Goal: Complete application form: Complete application form

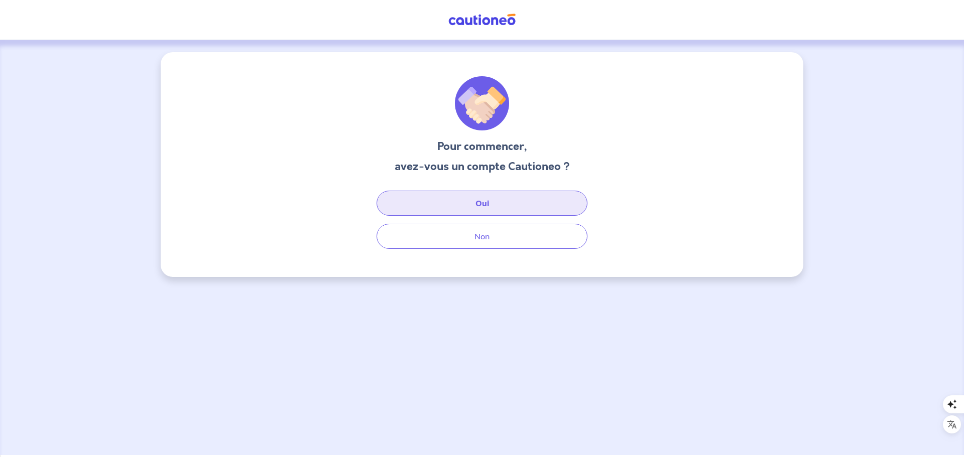
click at [476, 199] on button "Oui" at bounding box center [482, 203] width 211 height 25
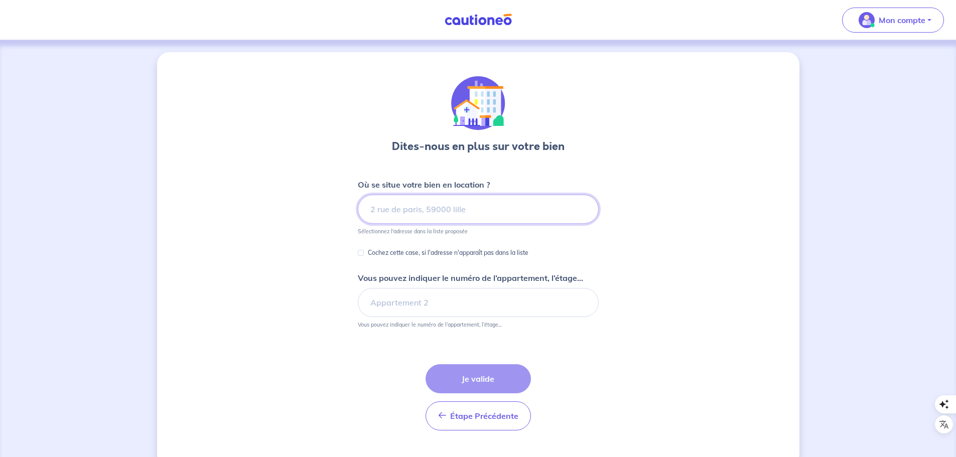
click at [434, 205] on input at bounding box center [478, 209] width 241 height 29
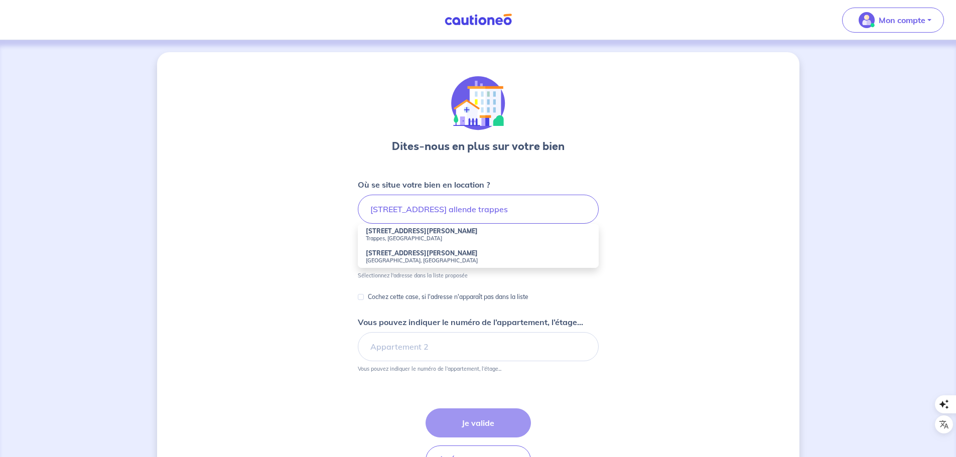
click at [409, 236] on small "Trappes, France" at bounding box center [478, 238] width 225 height 7
type input "17 Avenue Salvador Allende, Trappes, France"
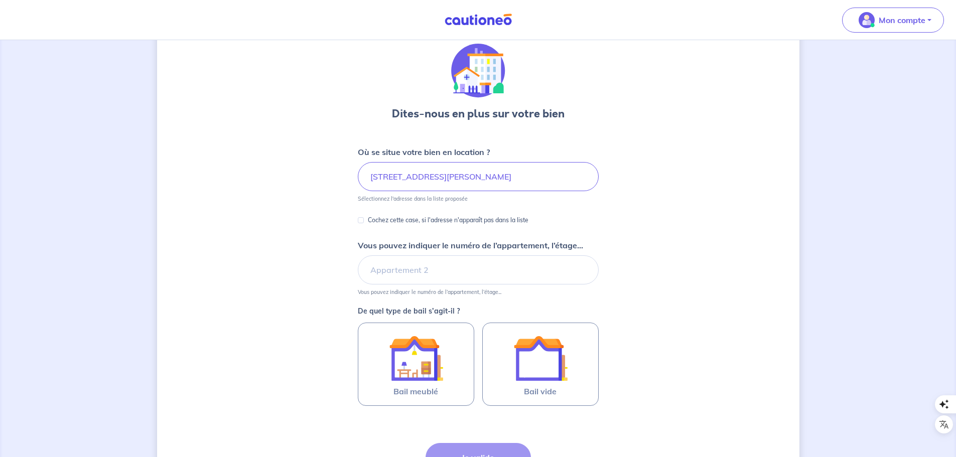
scroll to position [50, 0]
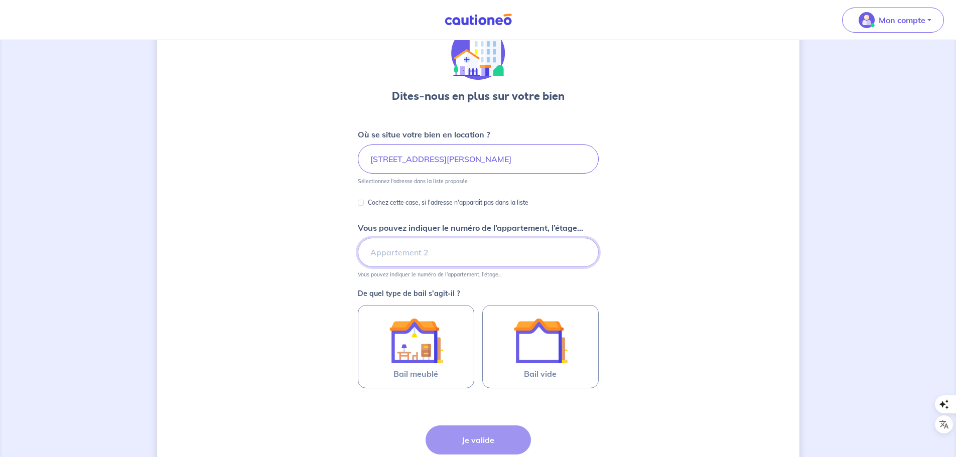
click at [444, 253] on input "Vous pouvez indiquer le numéro de l’appartement, l’étage..." at bounding box center [478, 252] width 241 height 29
type input "Appartement D13"
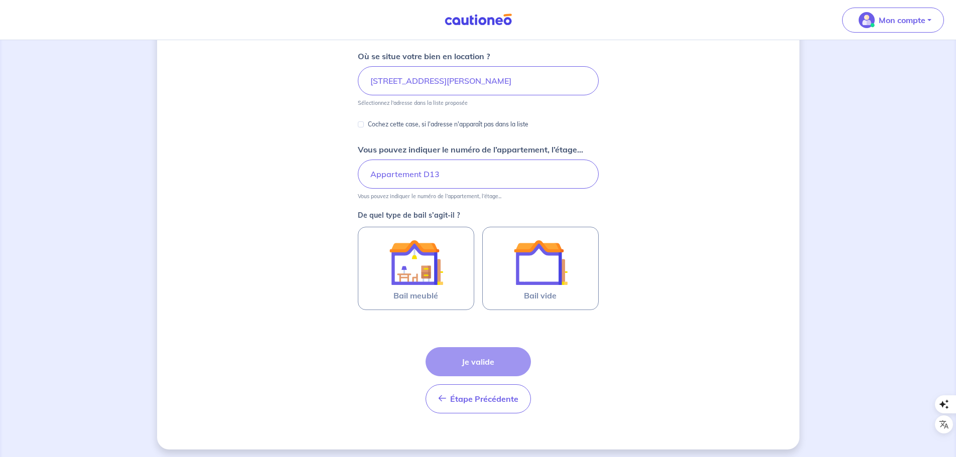
scroll to position [133, 0]
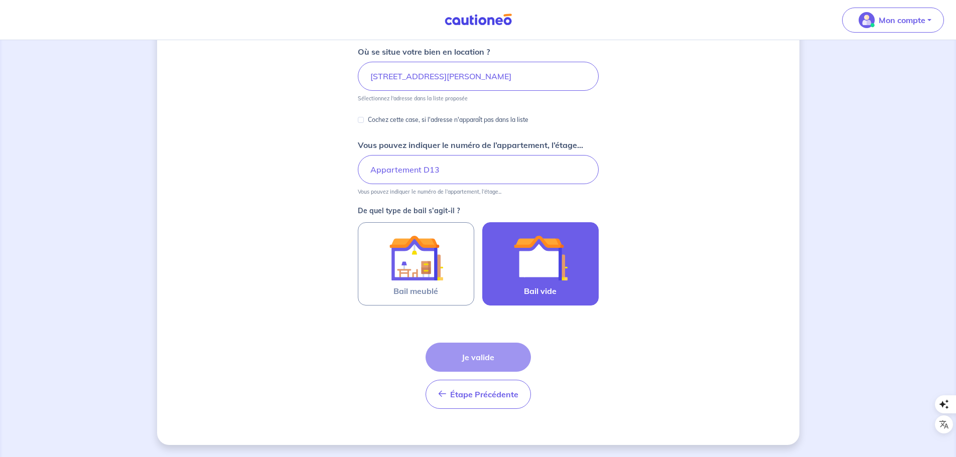
click at [538, 270] on img at bounding box center [541, 258] width 54 height 54
click at [0, 0] on input "Bail vide" at bounding box center [0, 0] width 0 height 0
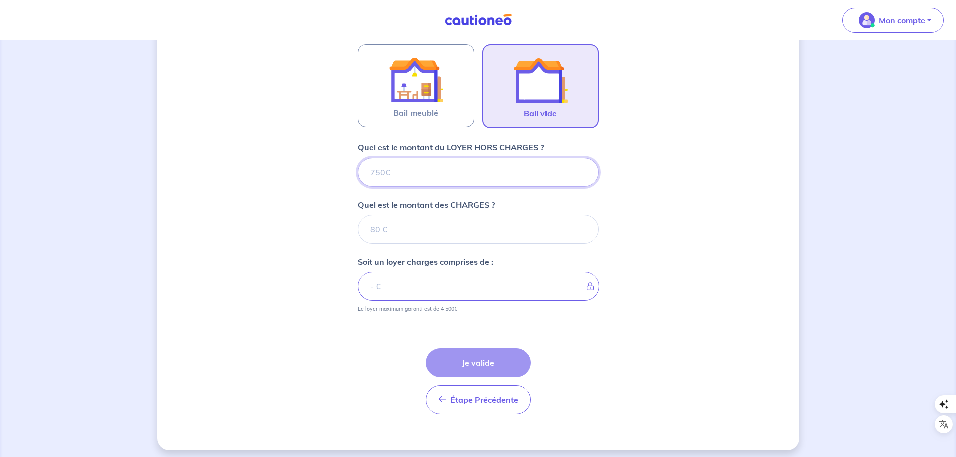
scroll to position [317, 0]
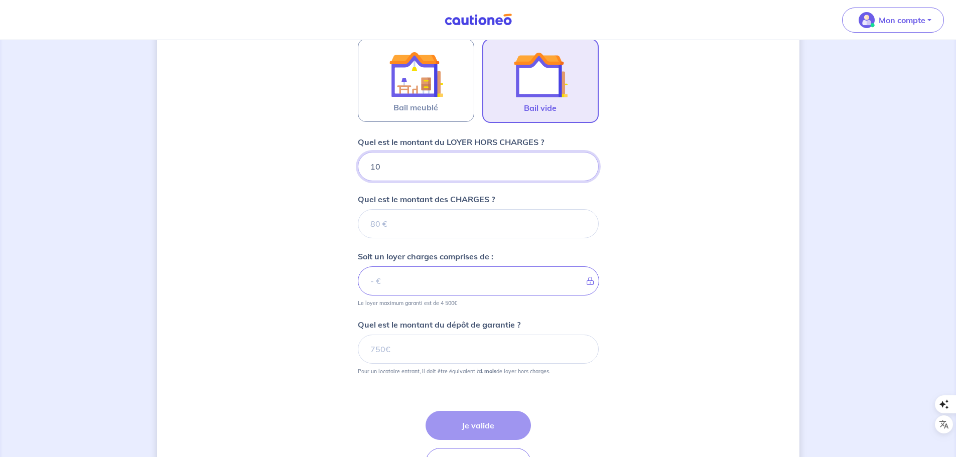
type input "102"
type input "1020"
click at [402, 222] on input "Quel est le montant des CHARGES ?" at bounding box center [478, 223] width 241 height 29
type input "150"
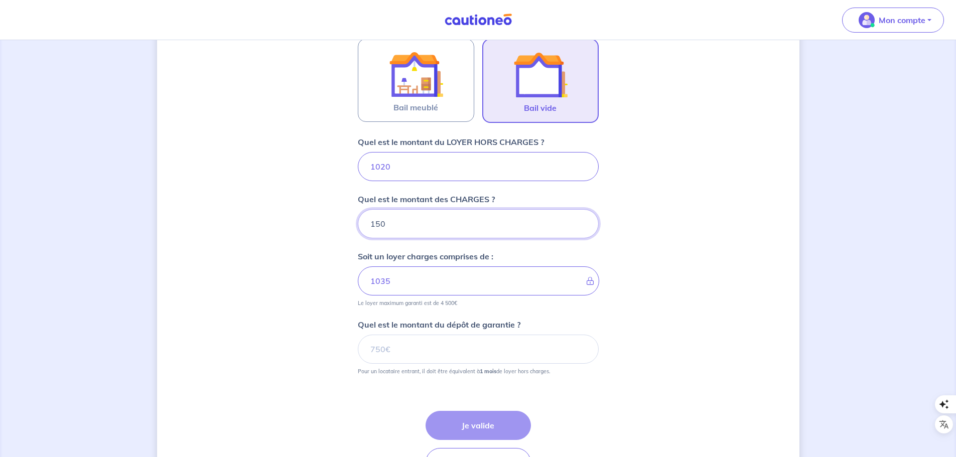
type input "1170"
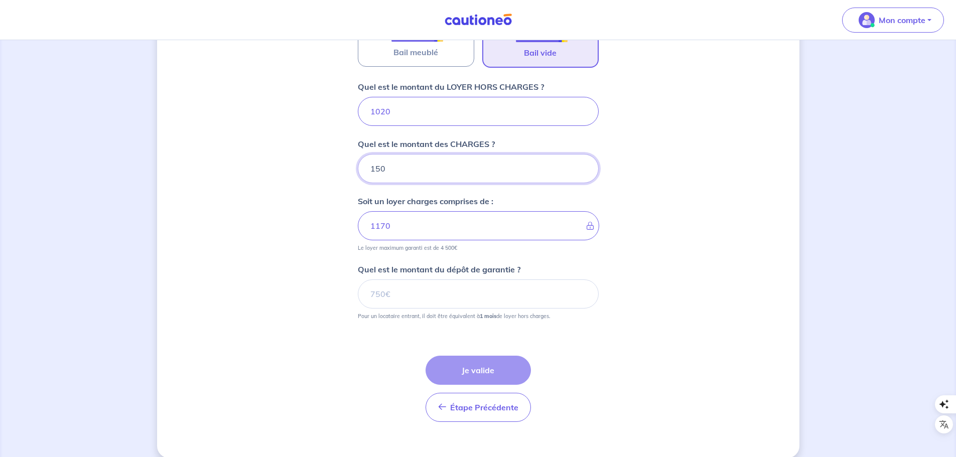
scroll to position [385, 0]
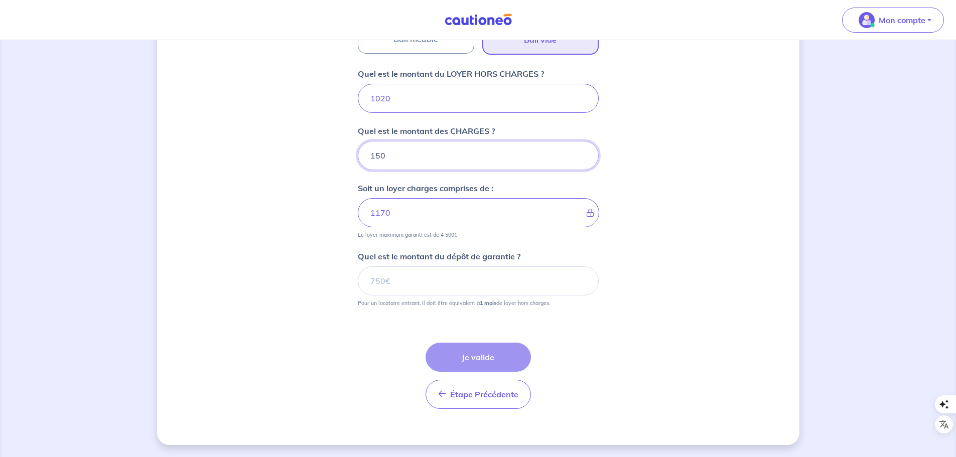
type input "150"
click at [460, 278] on input "Quel est le montant du dépôt de garantie ?" at bounding box center [478, 281] width 241 height 29
type input "1020"
click at [467, 355] on button "Je valide" at bounding box center [478, 357] width 105 height 29
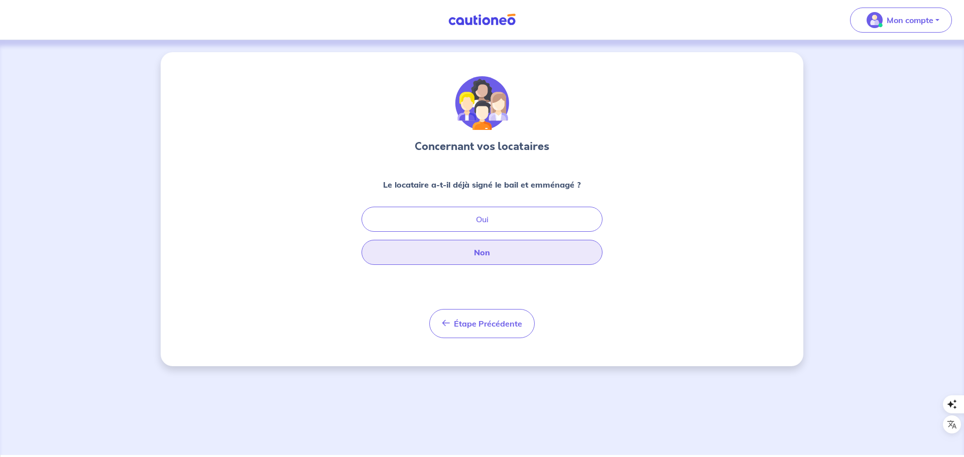
click at [541, 251] on button "Non" at bounding box center [481, 252] width 241 height 25
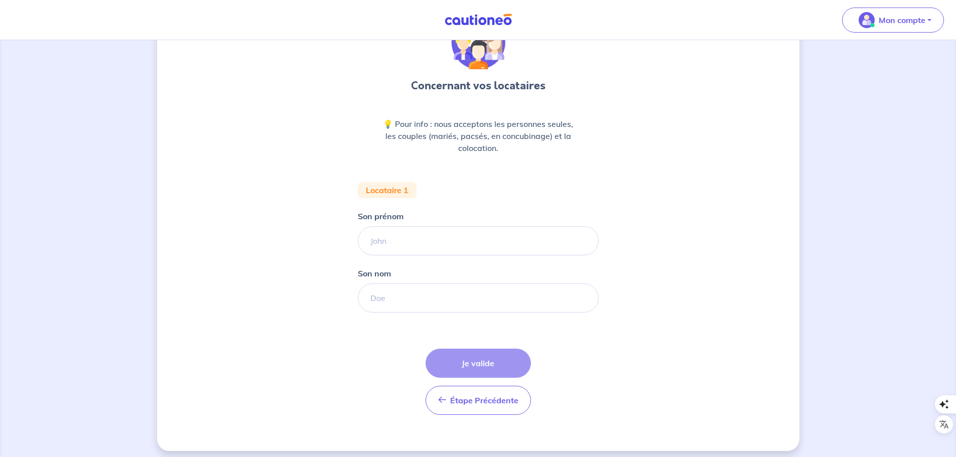
scroll to position [67, 0]
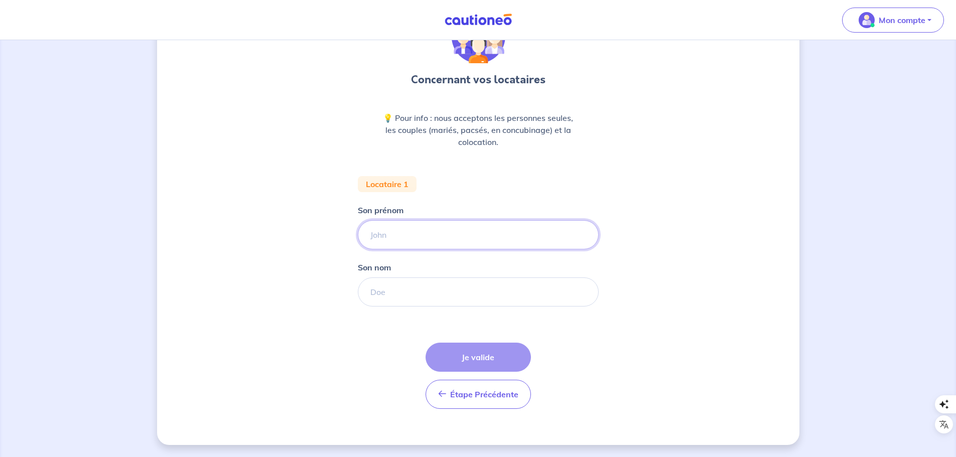
click at [428, 229] on input "Son prénom" at bounding box center [478, 234] width 241 height 29
click at [482, 237] on input "Son prénom" at bounding box center [478, 234] width 241 height 29
paste input "SENE MAMADOU LAMINE FALY"
drag, startPoint x: 393, startPoint y: 236, endPoint x: 347, endPoint y: 232, distance: 46.4
click at [347, 232] on div "Concernant vos locataires 💡 Pour info : nous acceptons les personnes seules, le…" at bounding box center [478, 215] width 643 height 460
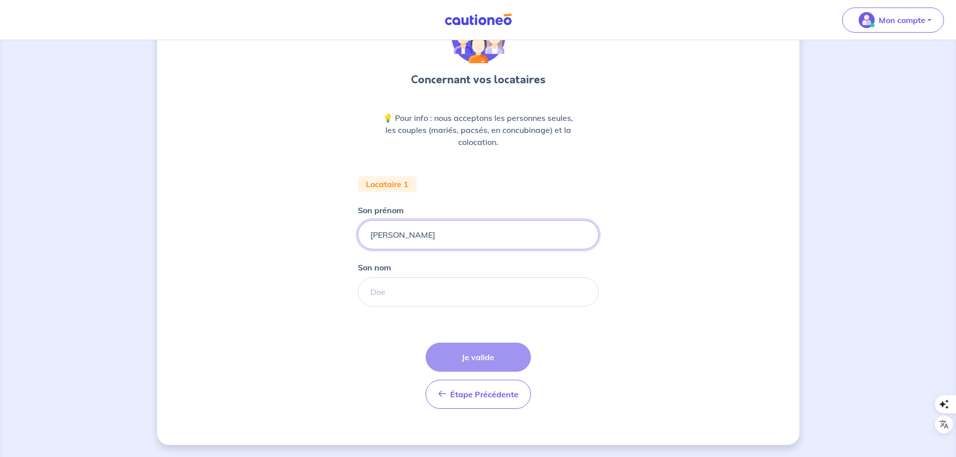
type input "MAMADOU LAMINE FALY"
click at [385, 296] on input "Son nom" at bounding box center [478, 292] width 241 height 29
paste input "SENE"
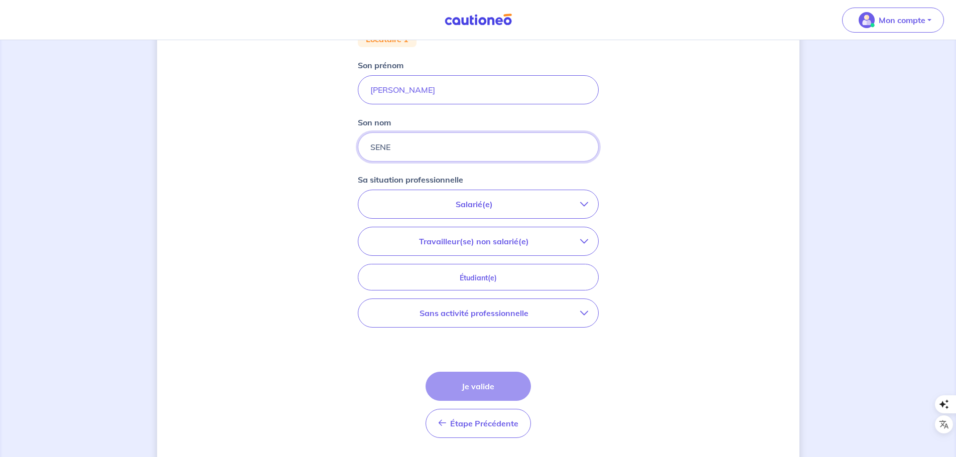
scroll to position [217, 0]
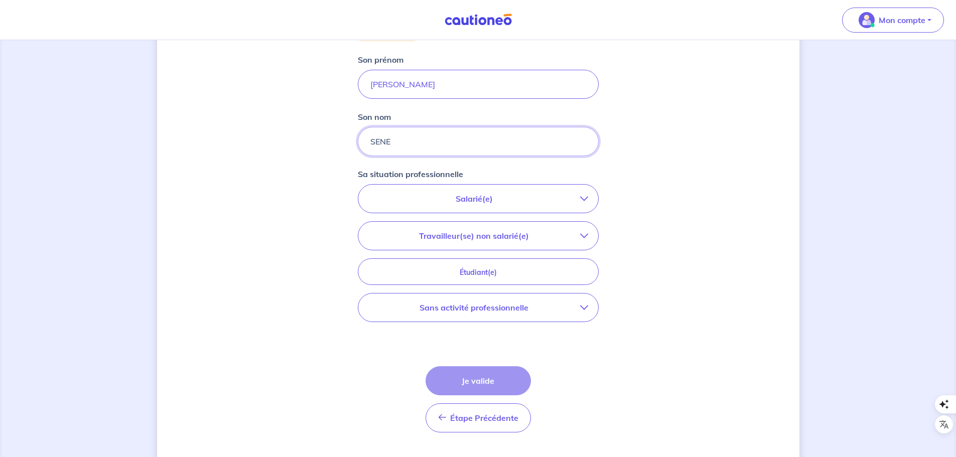
type input "SENE"
click at [575, 198] on p "Salarié(e)" at bounding box center [474, 199] width 212 height 12
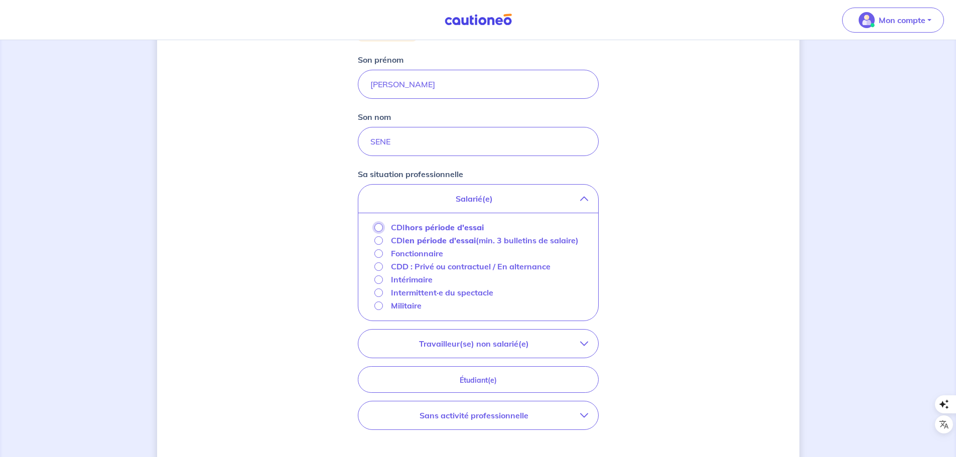
click at [378, 226] on input "CDI hors période d'essai" at bounding box center [379, 227] width 9 height 9
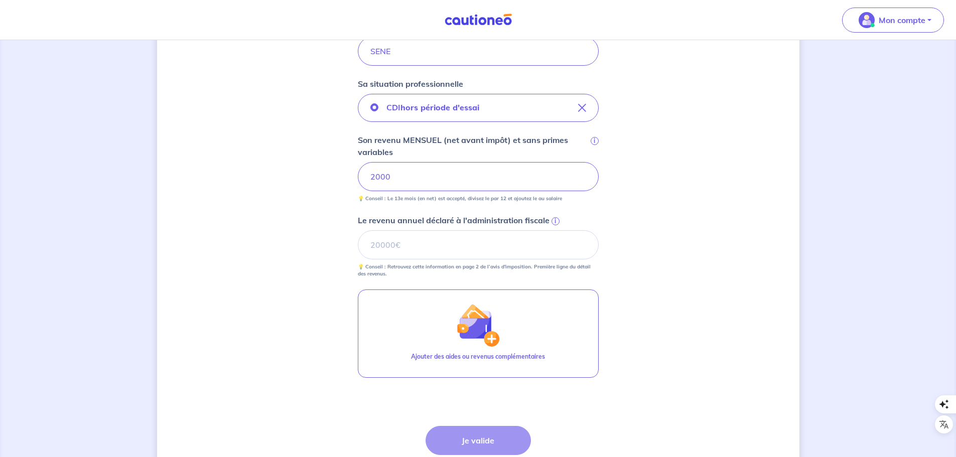
scroll to position [318, 0]
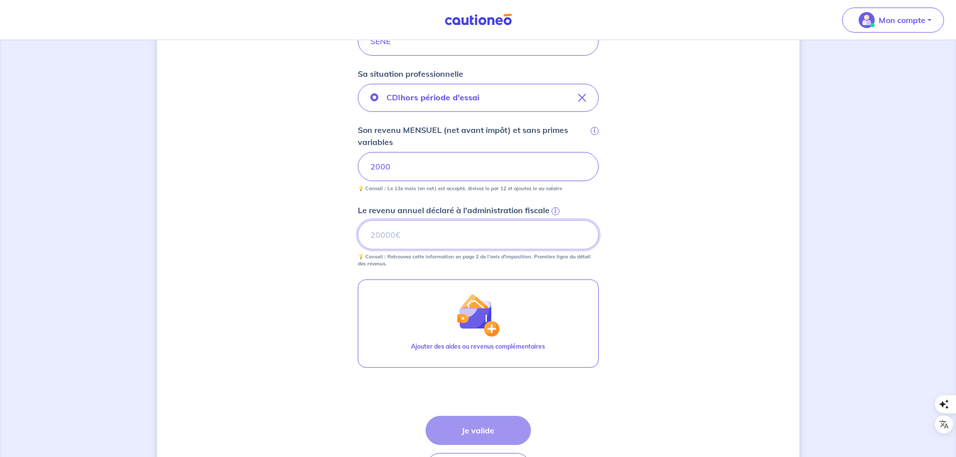
click at [402, 236] on input "Le revenu annuel déclaré à l'administration fiscale i" at bounding box center [478, 234] width 241 height 29
paste input "22658"
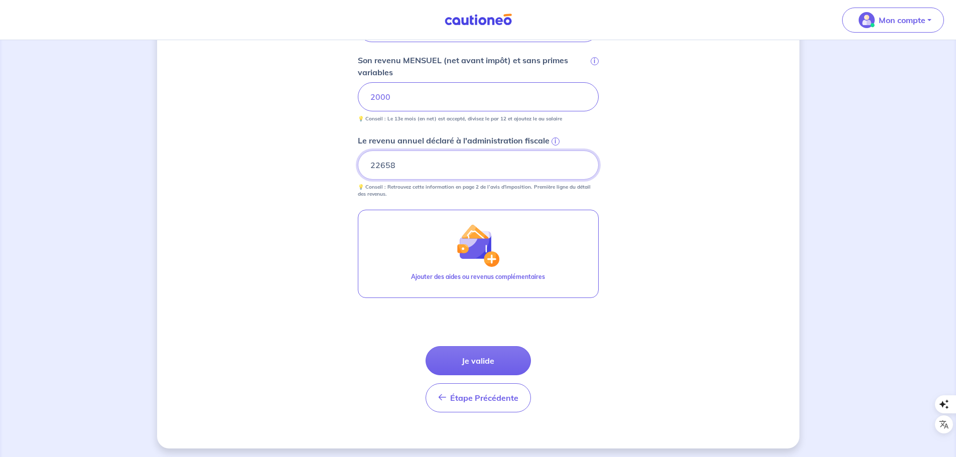
scroll to position [391, 0]
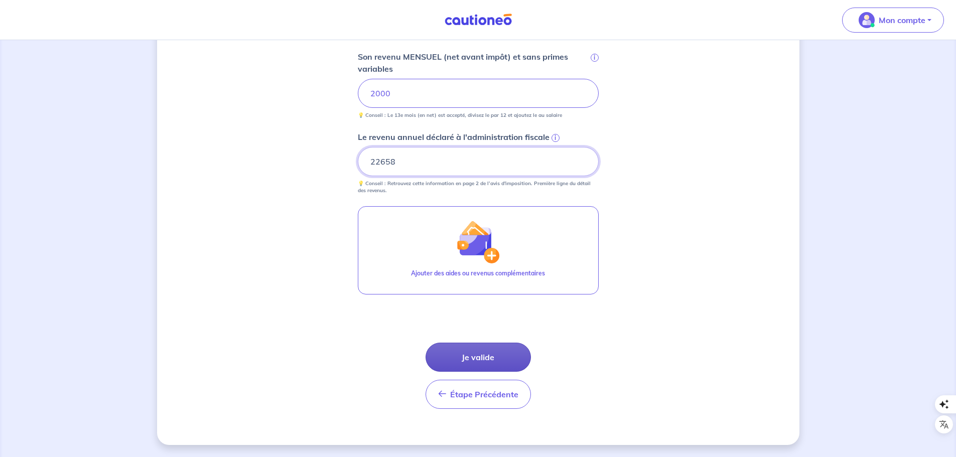
type input "22658"
click at [503, 354] on button "Je valide" at bounding box center [478, 357] width 105 height 29
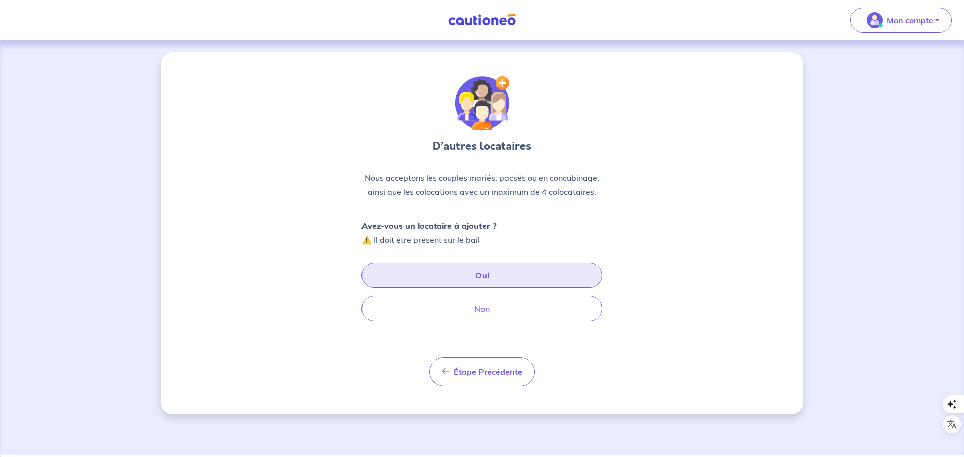
click at [507, 272] on button "Oui" at bounding box center [481, 275] width 241 height 25
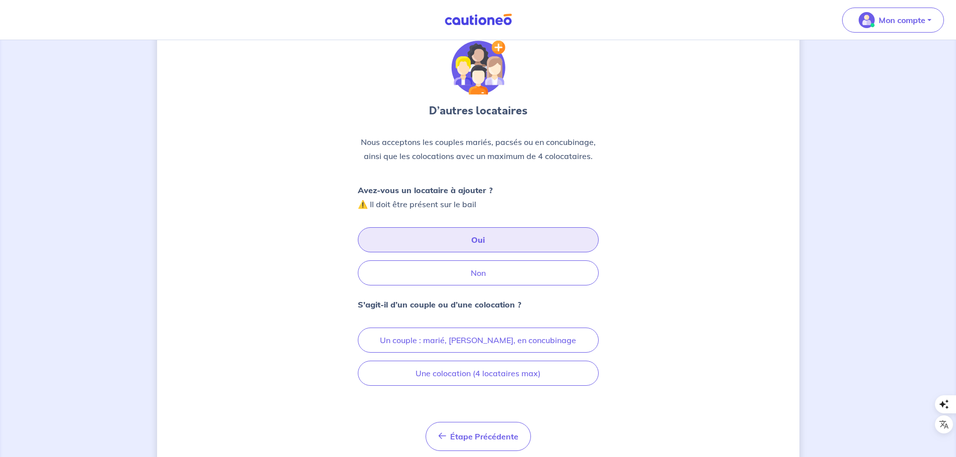
scroll to position [50, 0]
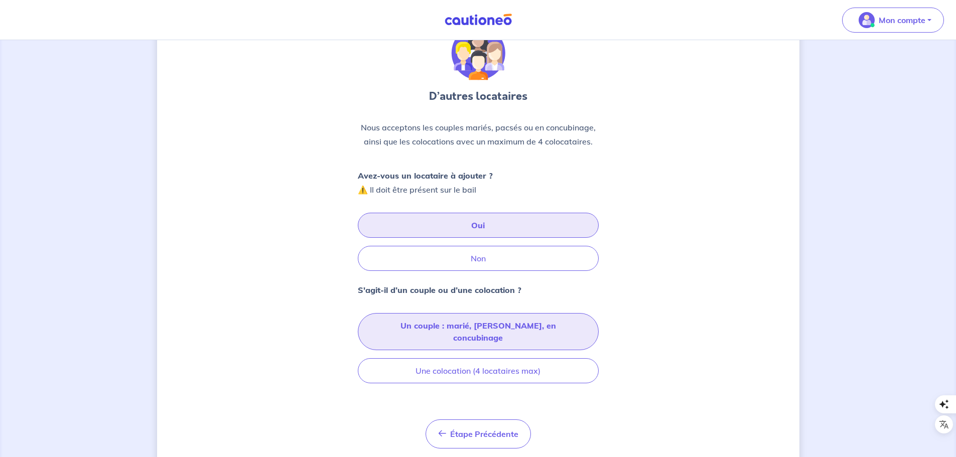
click at [541, 324] on button "Un couple : marié, pacsé, en concubinage" at bounding box center [478, 331] width 241 height 37
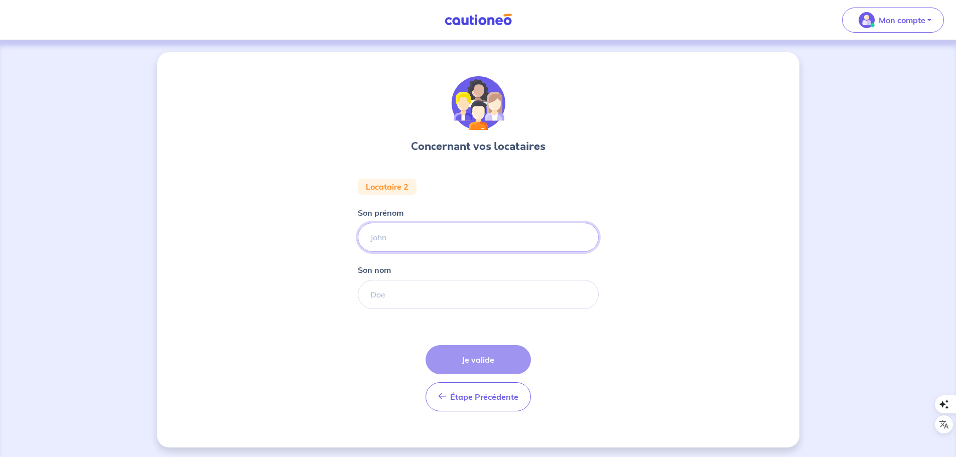
click at [400, 244] on input "Son prénom" at bounding box center [478, 237] width 241 height 29
paste input "GASSAMA KHADY"
drag, startPoint x: 413, startPoint y: 240, endPoint x: 445, endPoint y: 237, distance: 31.7
click at [445, 237] on input "GASSAMA KHADY" at bounding box center [478, 237] width 241 height 29
click at [412, 237] on input "GASSAMA KHADY" at bounding box center [478, 237] width 241 height 29
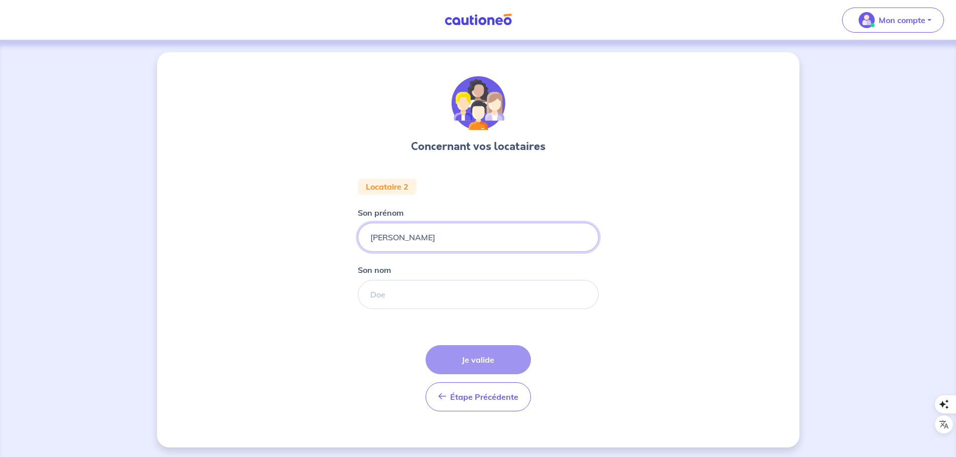
click at [412, 237] on input "GASSAMA KHADY" at bounding box center [478, 237] width 241 height 29
drag, startPoint x: 412, startPoint y: 237, endPoint x: 359, endPoint y: 231, distance: 53.1
click at [359, 231] on input "GASSAMA KHADY" at bounding box center [478, 237] width 241 height 29
type input "KHADY"
click at [416, 289] on input "Son nom" at bounding box center [478, 294] width 241 height 29
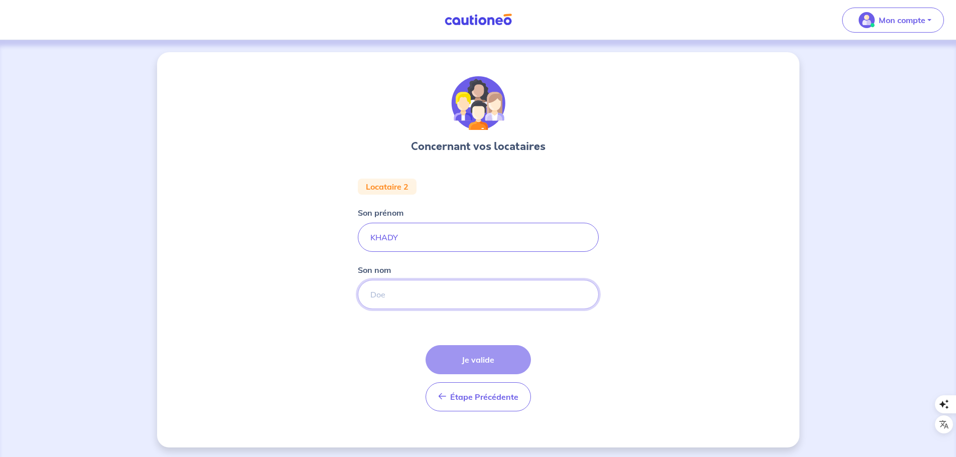
paste input "GASSAMA"
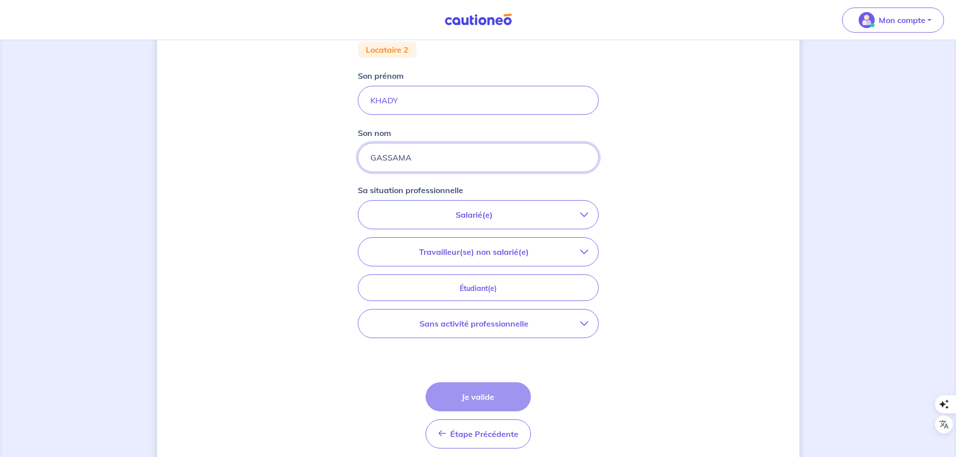
scroll to position [151, 0]
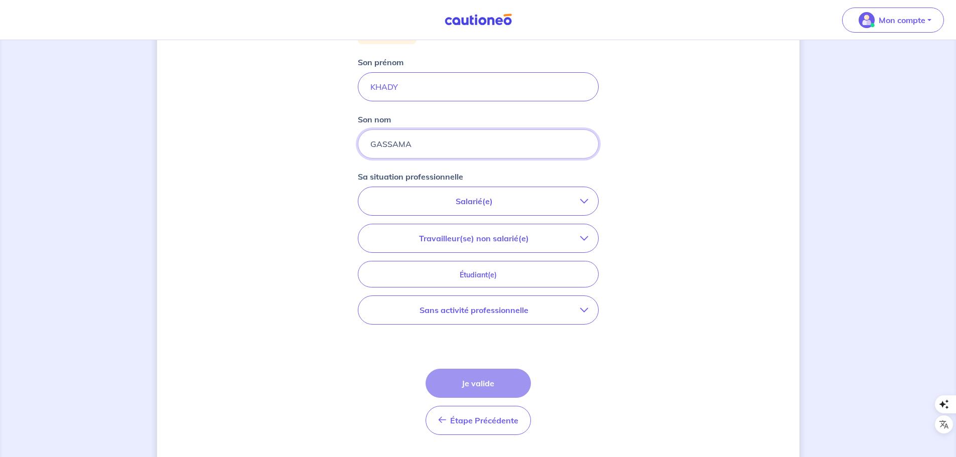
type input "GASSAMA"
click at [579, 201] on p "Salarié(e)" at bounding box center [474, 201] width 212 height 12
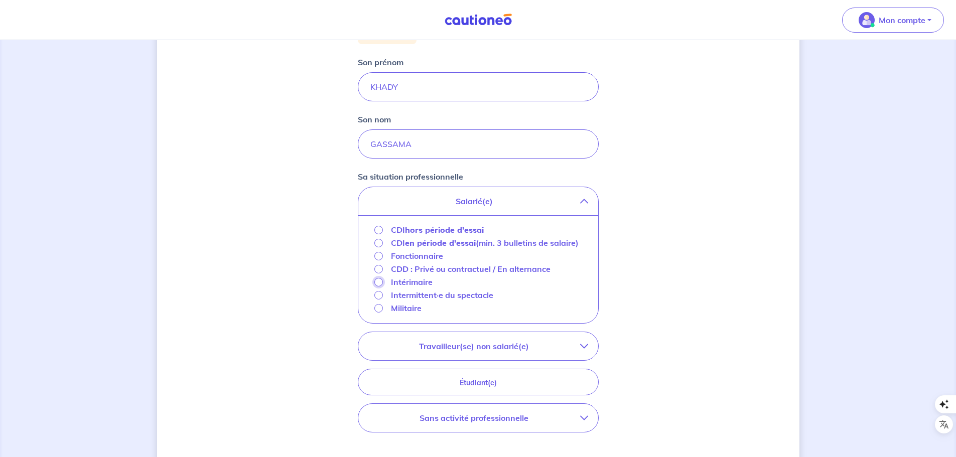
click at [375, 287] on input "Intérimaire" at bounding box center [379, 282] width 9 height 9
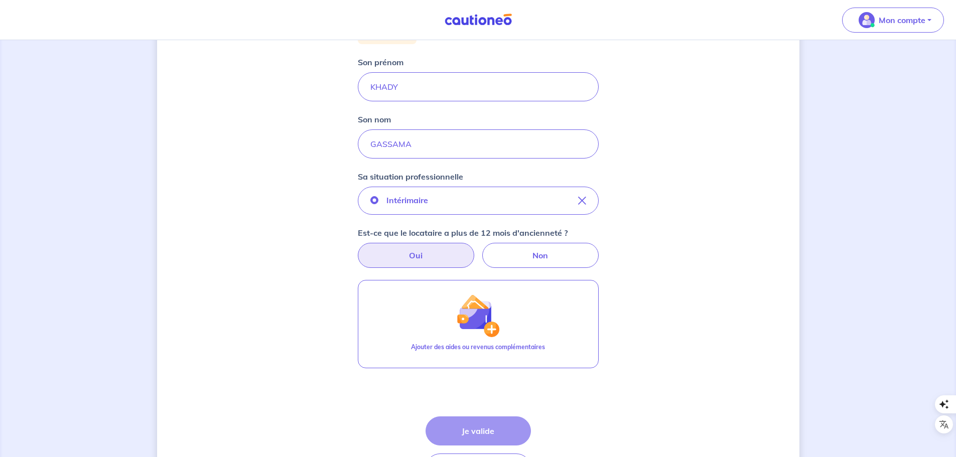
click at [433, 262] on label "Oui" at bounding box center [416, 255] width 116 height 25
click at [475, 250] on input "Oui" at bounding box center [478, 246] width 7 height 7
radio input "true"
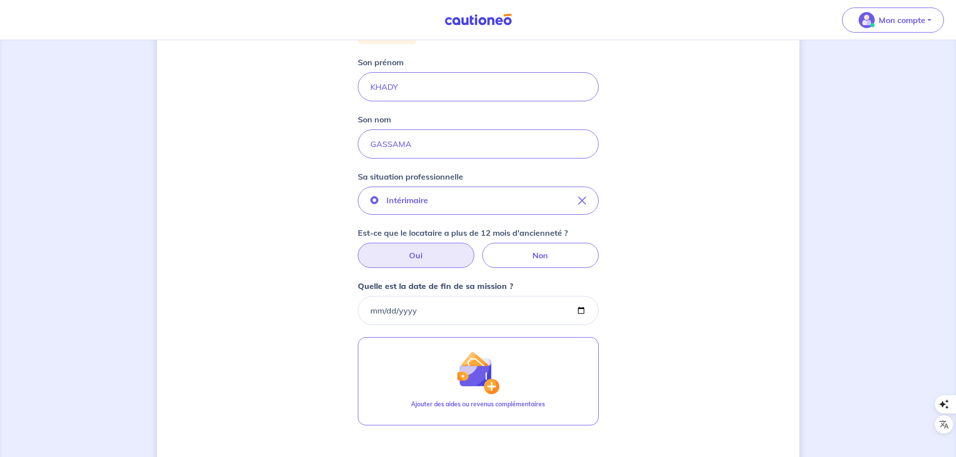
scroll to position [201, 0]
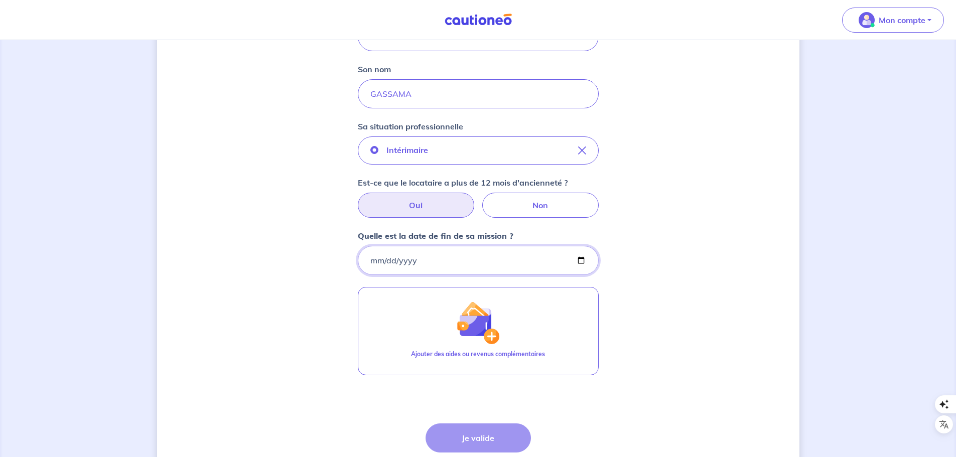
click at [374, 261] on input "Quelle est la date de fin de sa mission ?" at bounding box center [478, 260] width 241 height 29
click at [377, 261] on input "Quelle est la date de fin de sa mission ?" at bounding box center [478, 260] width 241 height 29
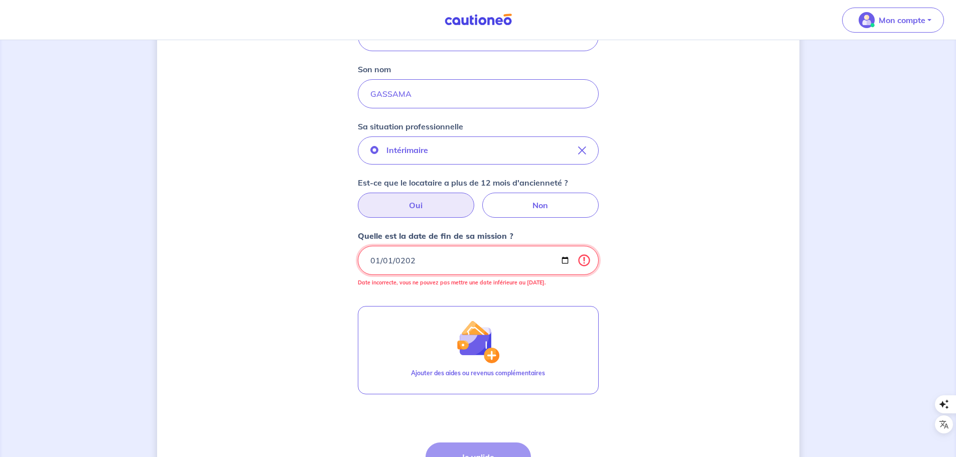
type input "2020-01-01"
click at [422, 257] on input "2020-01-01" at bounding box center [478, 260] width 241 height 29
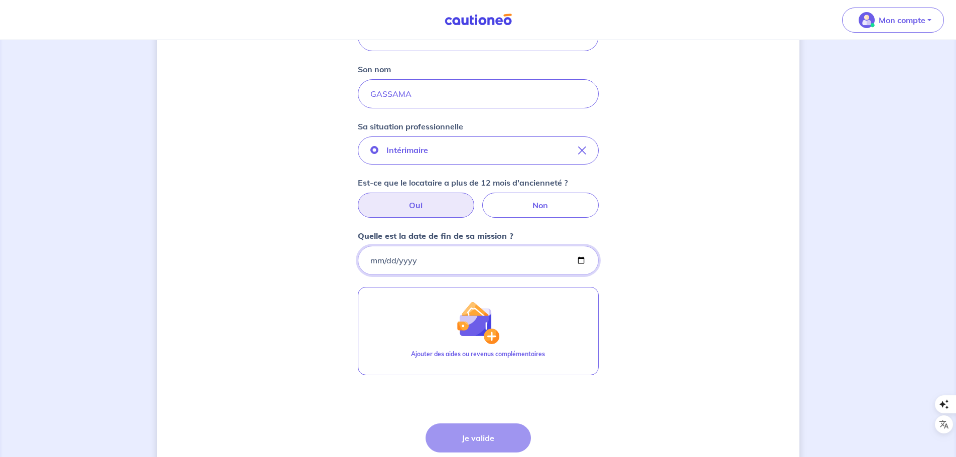
click at [427, 259] on input "Quelle est la date de fin de sa mission ?" at bounding box center [478, 260] width 241 height 29
click at [634, 297] on div "Concernant vos locataires Locataire 2 Son prénom KHADY Son nom GASSAMA Sa situa…" at bounding box center [478, 188] width 643 height 675
click at [418, 257] on input "Quelle est la date de fin de sa mission ?" at bounding box center [478, 260] width 241 height 29
click at [658, 344] on div "Concernant vos locataires Locataire 2 Son prénom KHADY Son nom GASSAMA Sa situa…" at bounding box center [478, 188] width 643 height 675
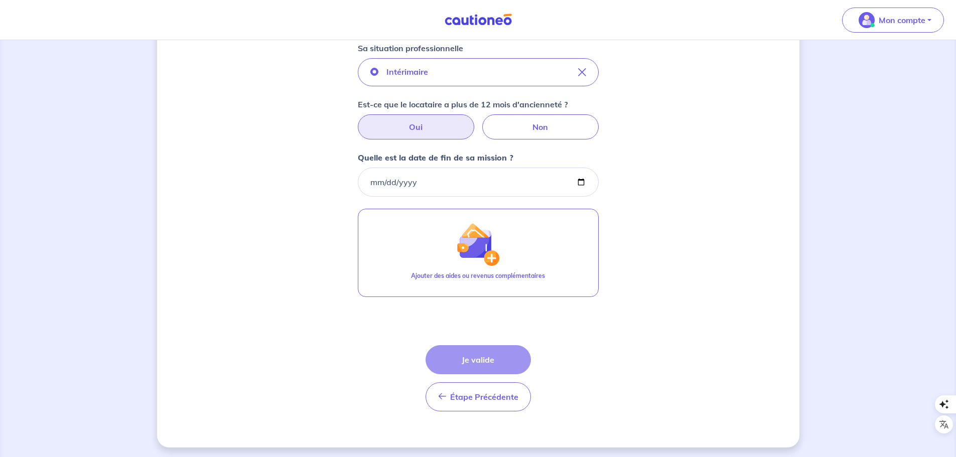
scroll to position [282, 0]
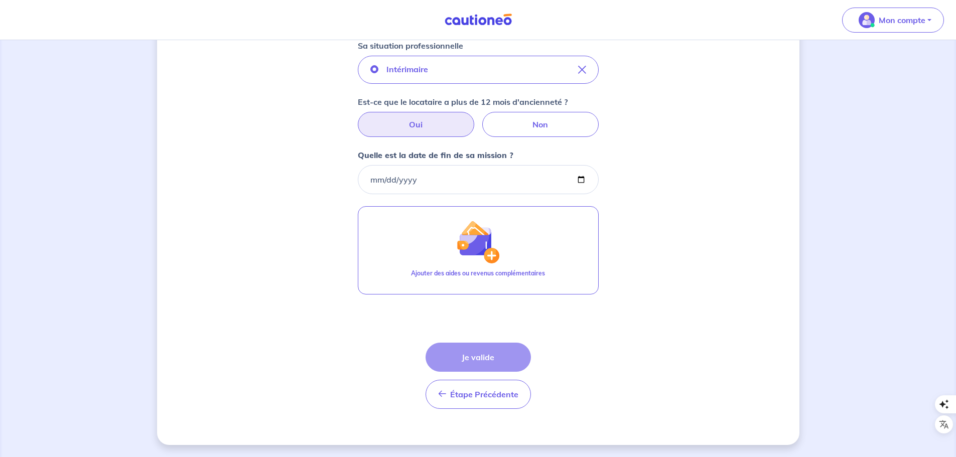
click at [501, 358] on div "Étape Précédente Précédent Je valide Je valide" at bounding box center [478, 376] width 105 height 66
click at [467, 353] on div "Étape Précédente Précédent Je valide Je valide" at bounding box center [478, 376] width 105 height 66
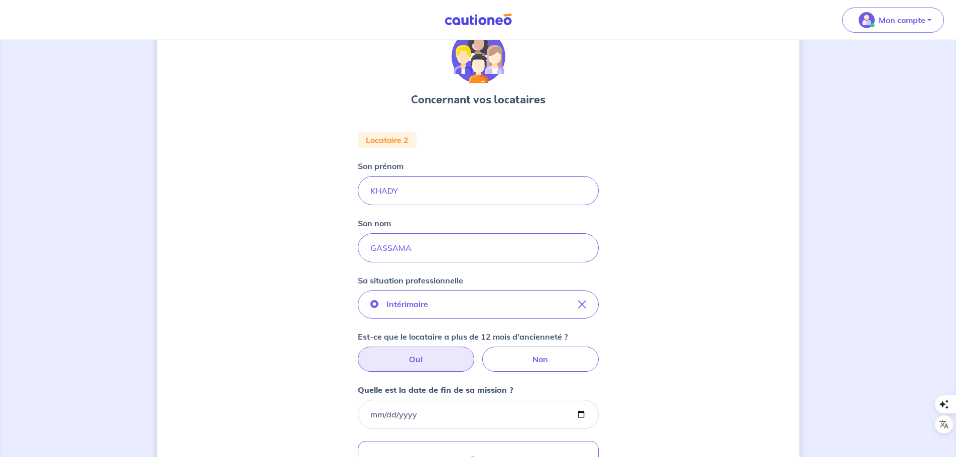
scroll to position [251, 0]
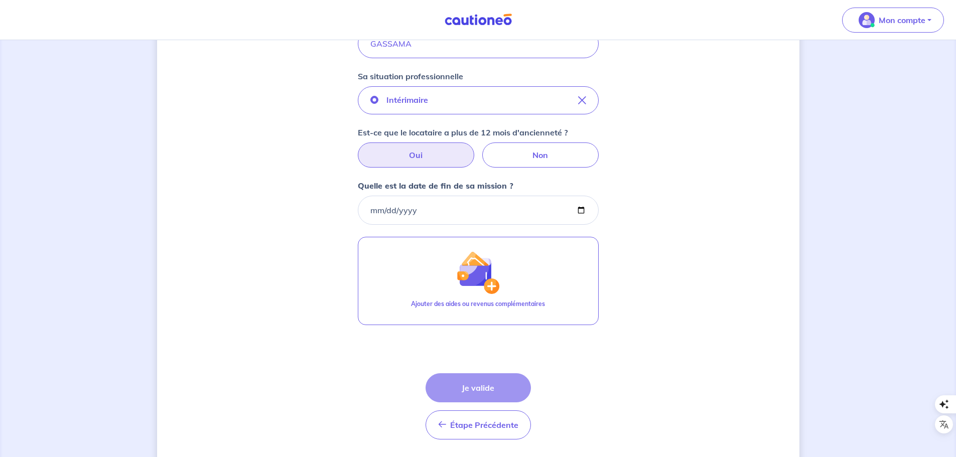
click at [481, 386] on div "Étape Précédente Précédent Je valide Je valide" at bounding box center [478, 407] width 105 height 66
click at [426, 208] on input "Quelle est la date de fin de sa mission ?" at bounding box center [478, 210] width 241 height 29
click at [371, 213] on input "Quelle est la date de fin de sa mission ?" at bounding box center [478, 210] width 241 height 29
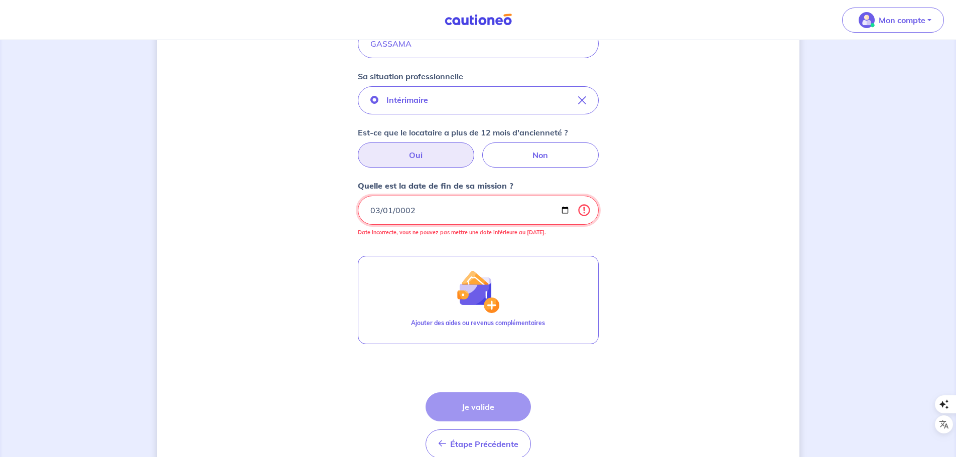
click at [386, 212] on input "0002-03-01" at bounding box center [478, 210] width 241 height 29
click at [375, 208] on input "0002-03-01" at bounding box center [478, 210] width 241 height 29
type input "2025-12-30"
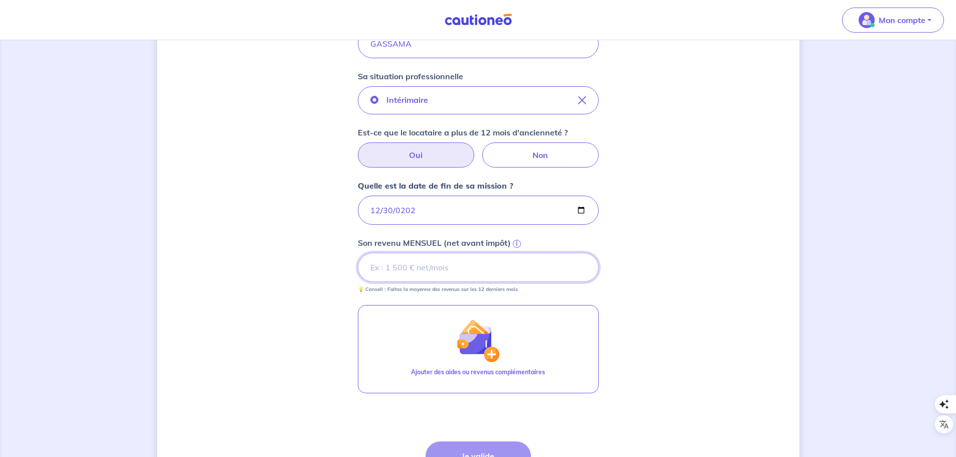
click at [420, 271] on input "Son revenu MENSUEL (net avant impôt) i" at bounding box center [478, 267] width 241 height 29
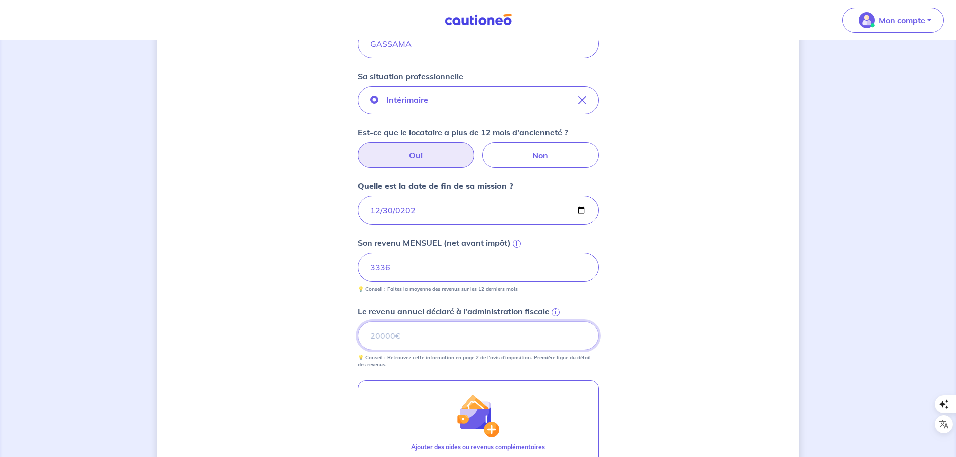
click at [422, 339] on input "Le revenu annuel déclaré à l'administration fiscale i" at bounding box center [478, 335] width 241 height 29
paste input "8470"
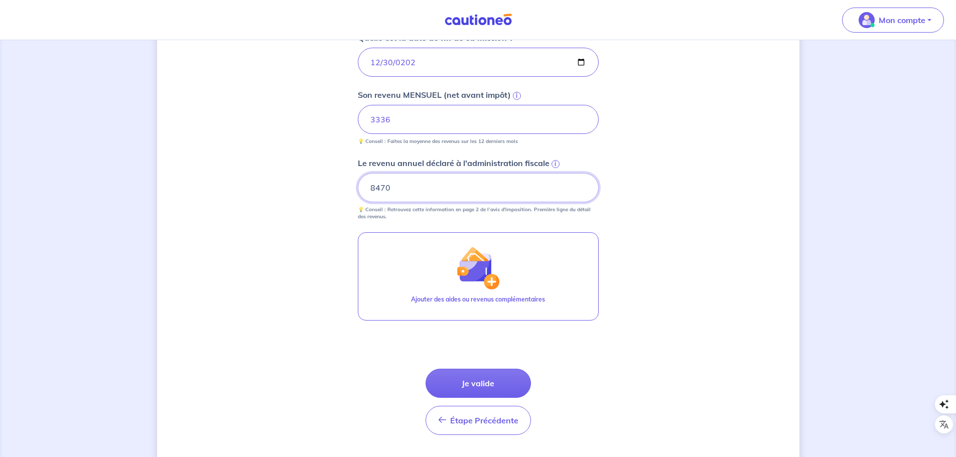
scroll to position [425, 0]
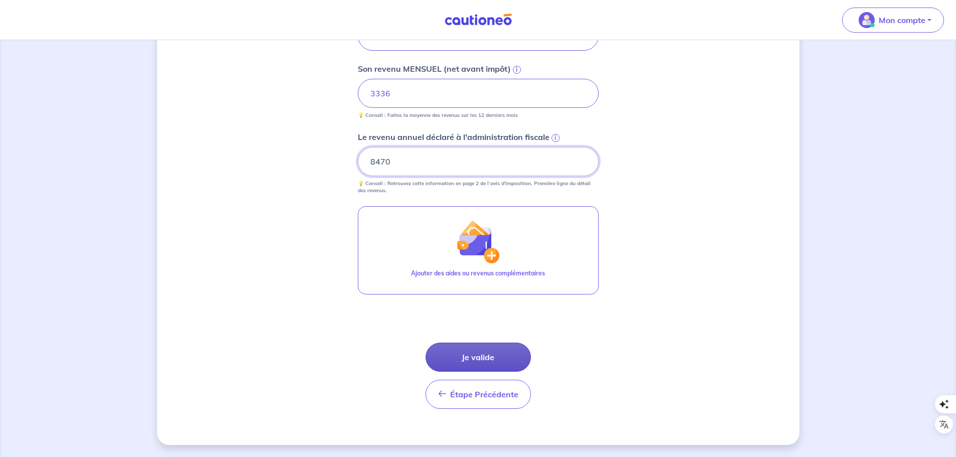
type input "8470"
click at [467, 361] on button "Je valide" at bounding box center [478, 357] width 105 height 29
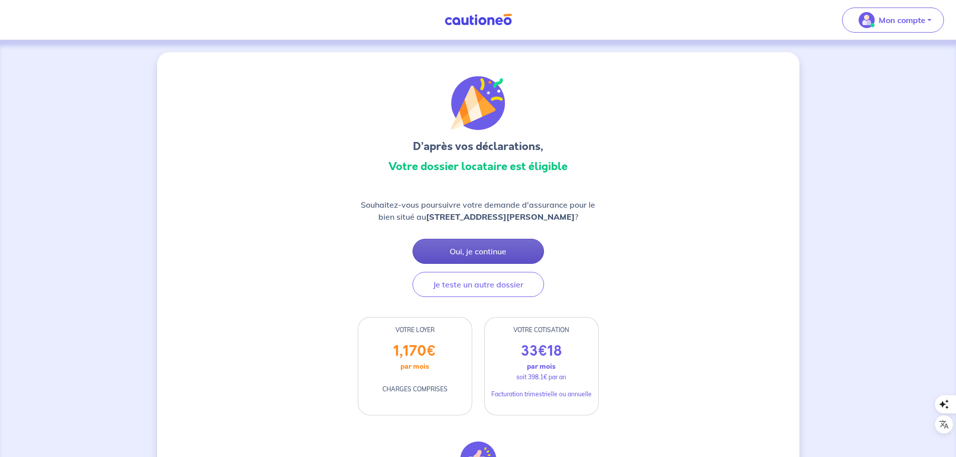
click at [495, 252] on button "Oui, je continue" at bounding box center [479, 251] width 132 height 25
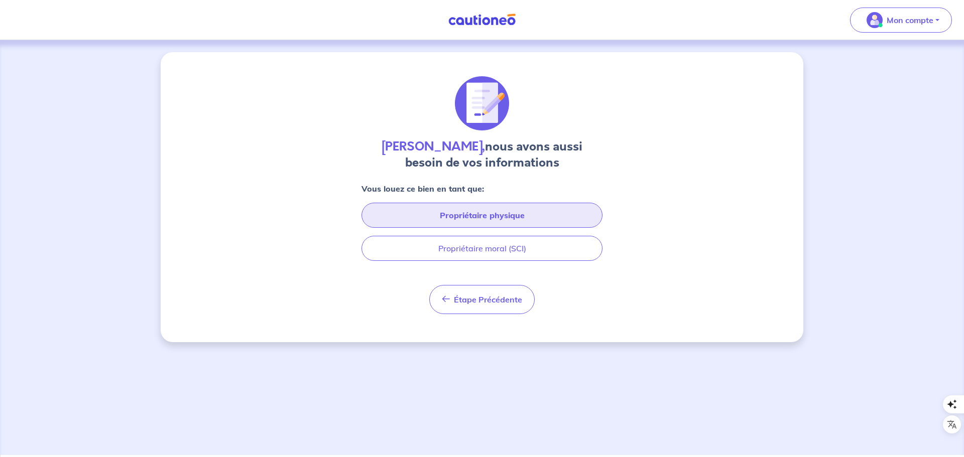
click at [456, 217] on button "Propriétaire physique" at bounding box center [481, 215] width 241 height 25
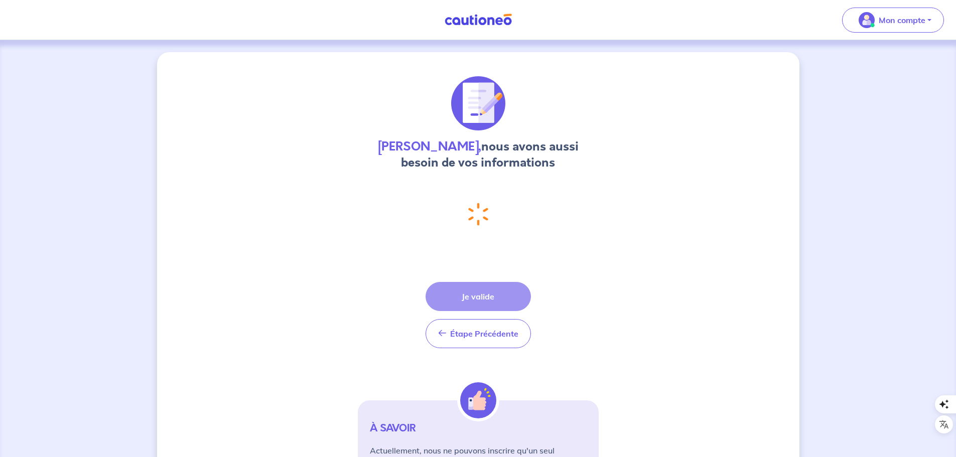
select select "FR"
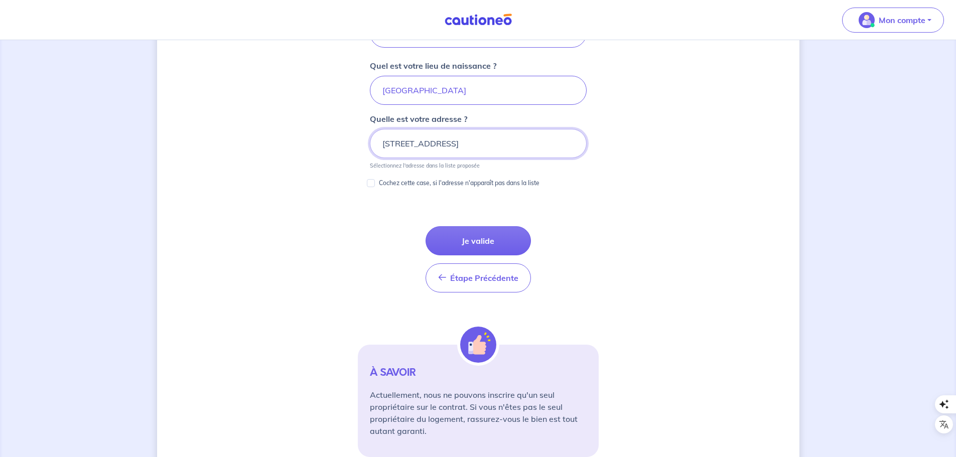
scroll to position [518, 0]
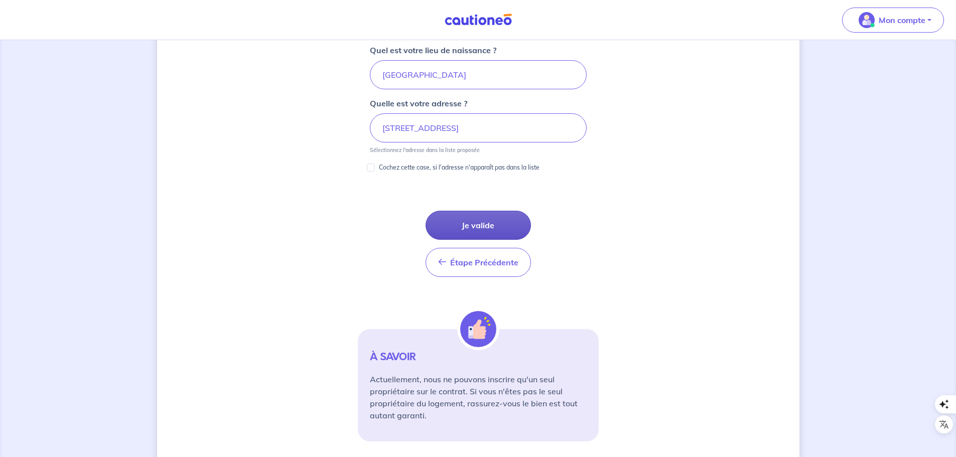
click at [477, 218] on button "Je valide" at bounding box center [478, 225] width 105 height 29
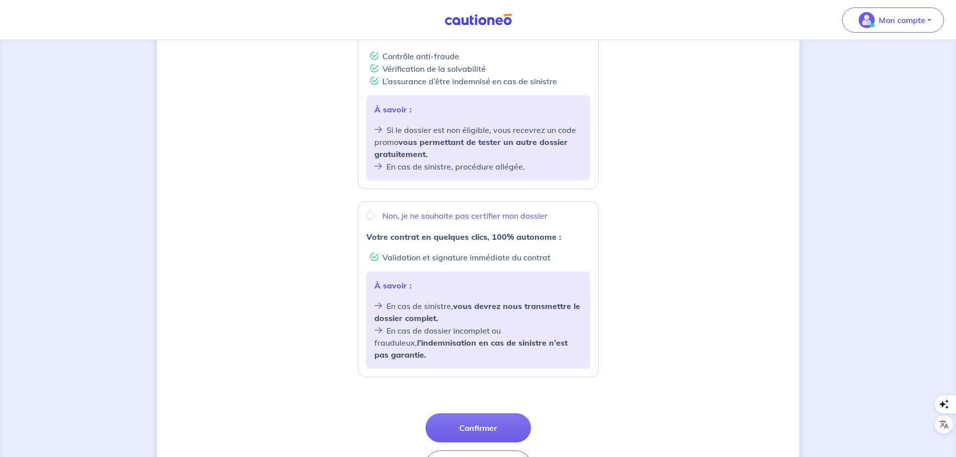
scroll to position [251, 0]
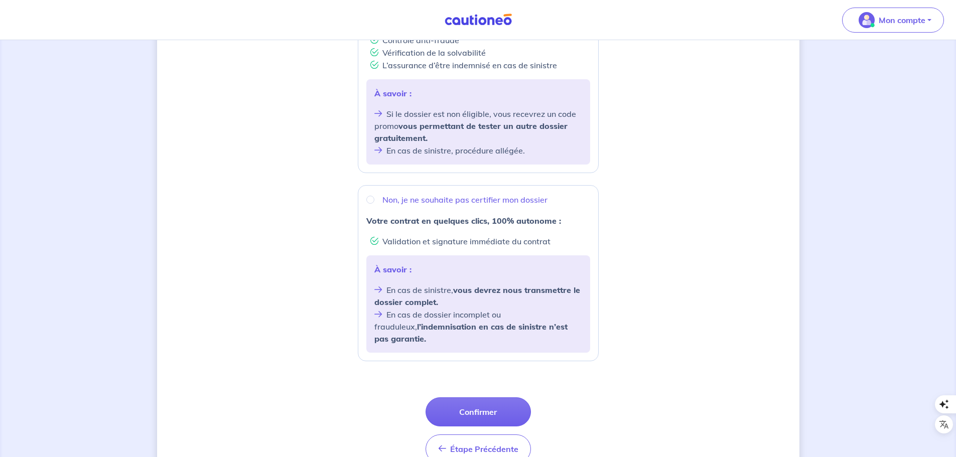
click at [374, 202] on div "Non, je ne souhaite pas certifier mon dossier" at bounding box center [478, 200] width 224 height 12
radio input "true"
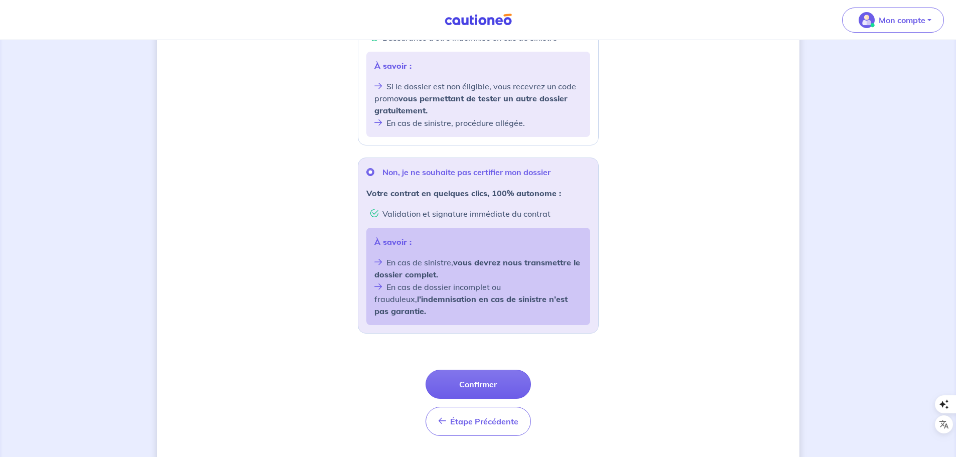
scroll to position [294, 0]
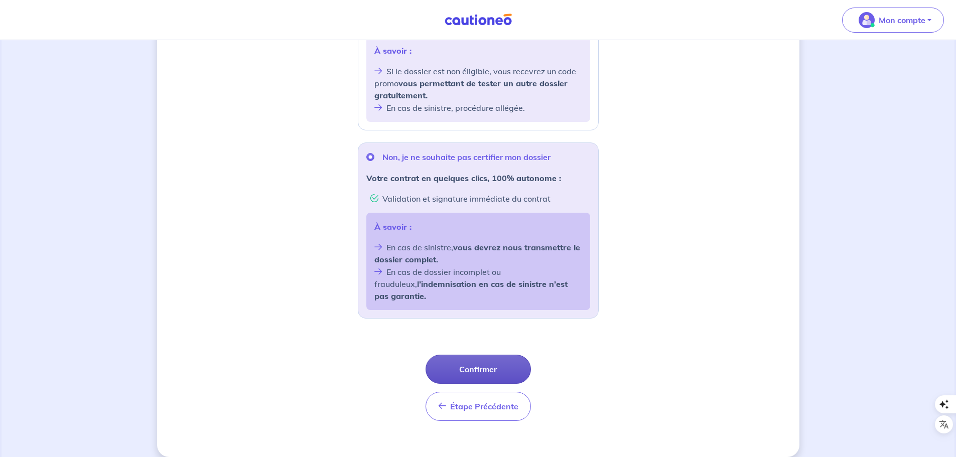
click at [491, 355] on button "Confirmer" at bounding box center [478, 369] width 105 height 29
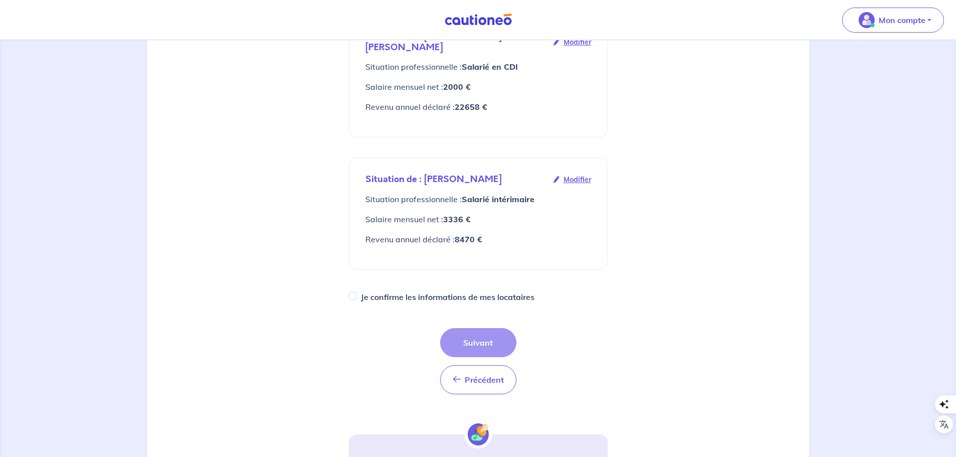
scroll to position [251, 0]
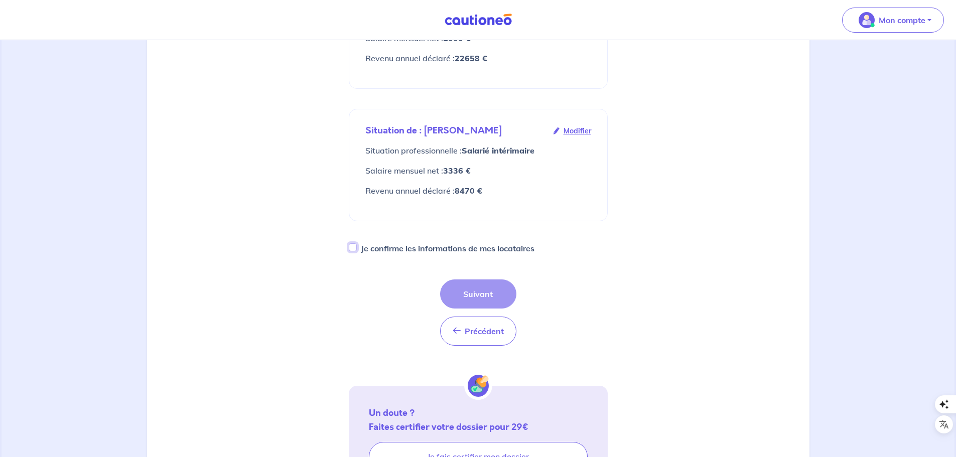
click at [355, 243] on input "Je confirme les informations de mes locataires" at bounding box center [353, 247] width 8 height 8
checkbox input "true"
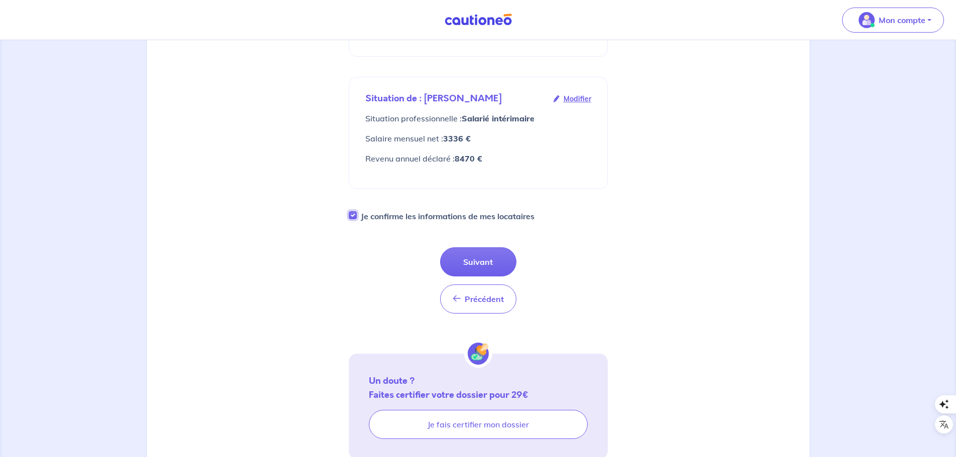
scroll to position [301, 0]
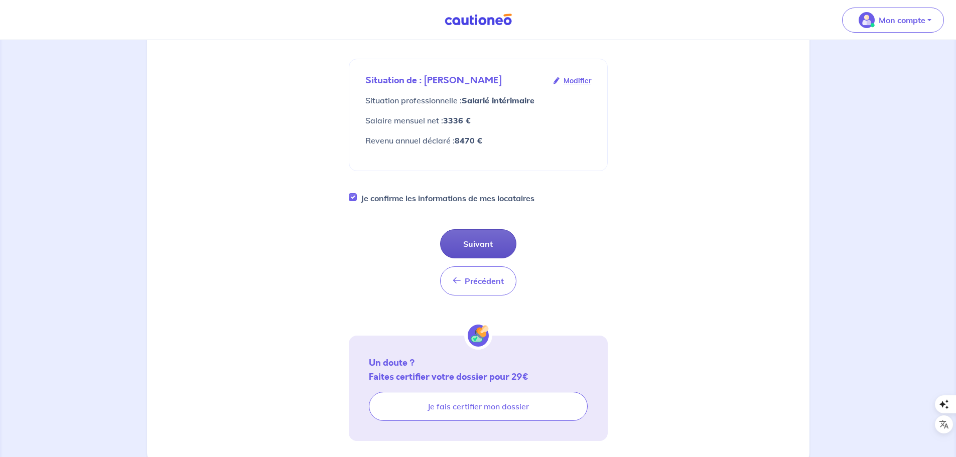
click at [473, 231] on button "Suivant" at bounding box center [478, 243] width 76 height 29
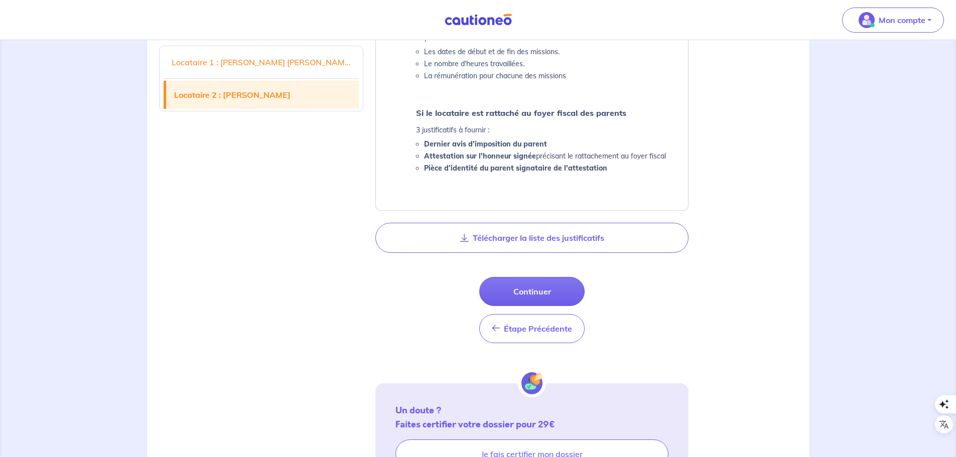
scroll to position [1054, 0]
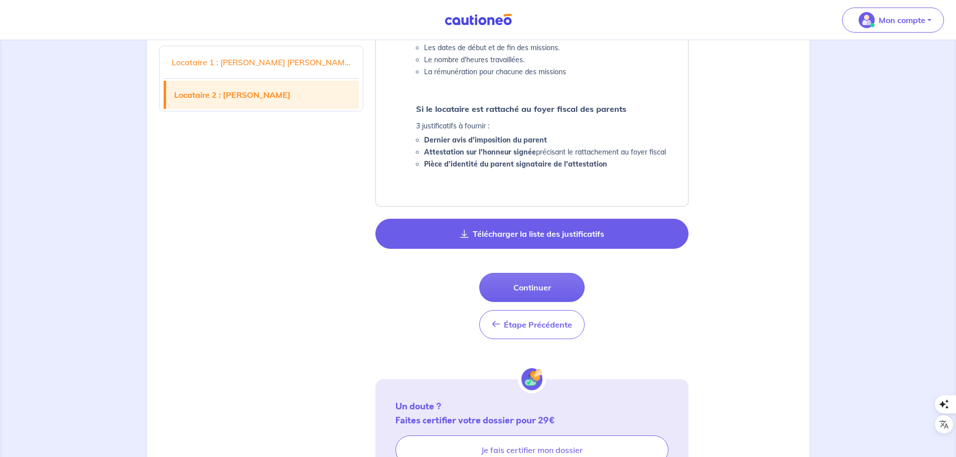
click at [535, 233] on button "Télécharger la liste des justificatifs" at bounding box center [532, 234] width 313 height 30
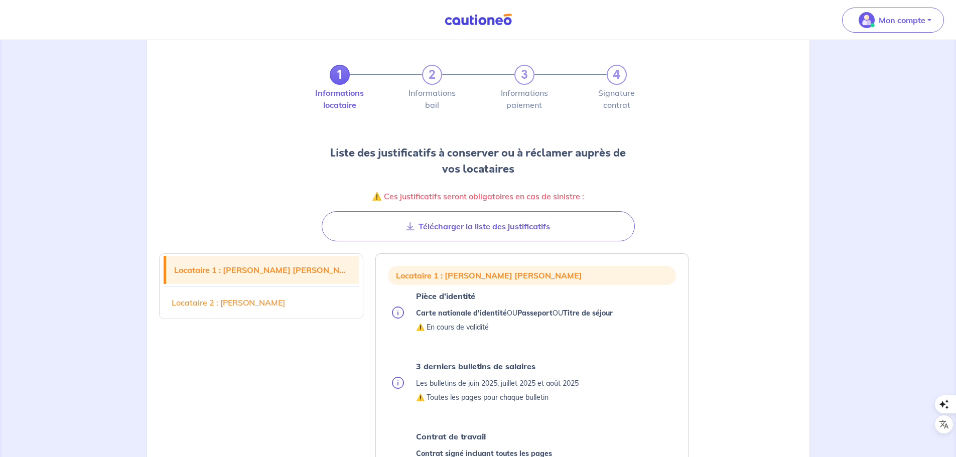
scroll to position [0, 0]
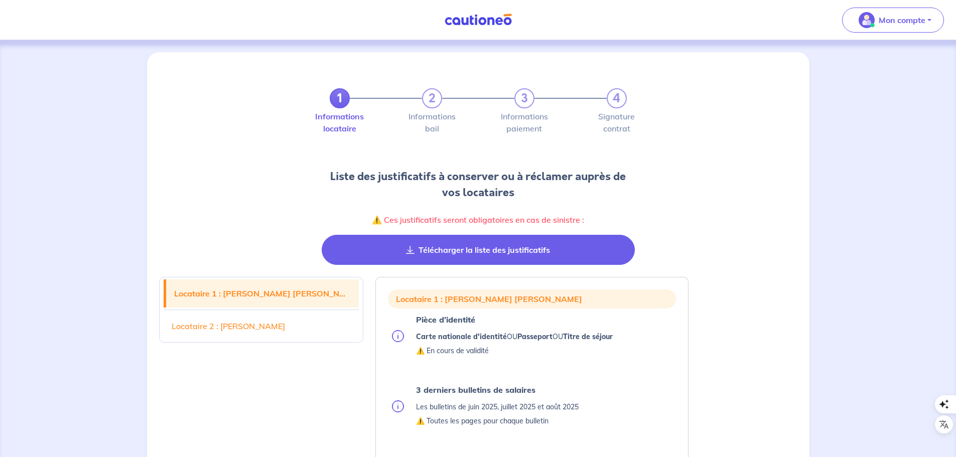
click at [527, 251] on button "Télécharger la liste des justificatifs" at bounding box center [478, 250] width 313 height 30
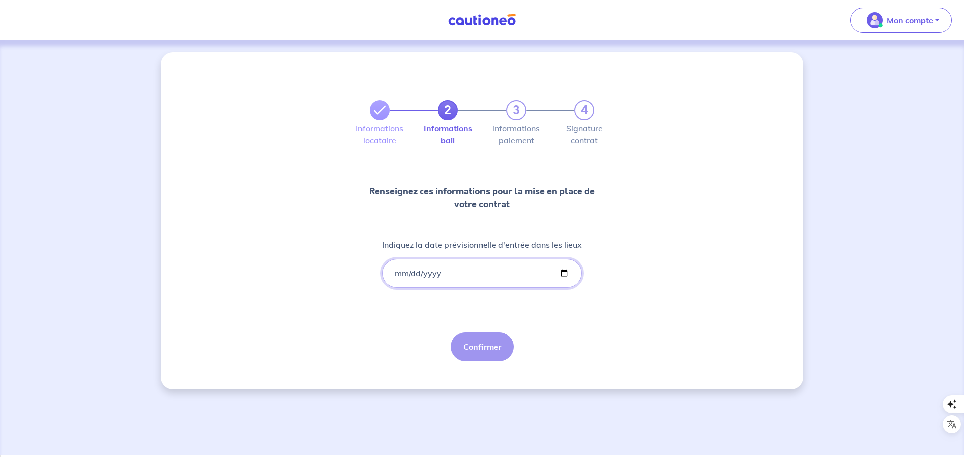
click at [468, 275] on input "Indiquez la date prévisionnelle d'entrée dans les lieux" at bounding box center [482, 273] width 200 height 29
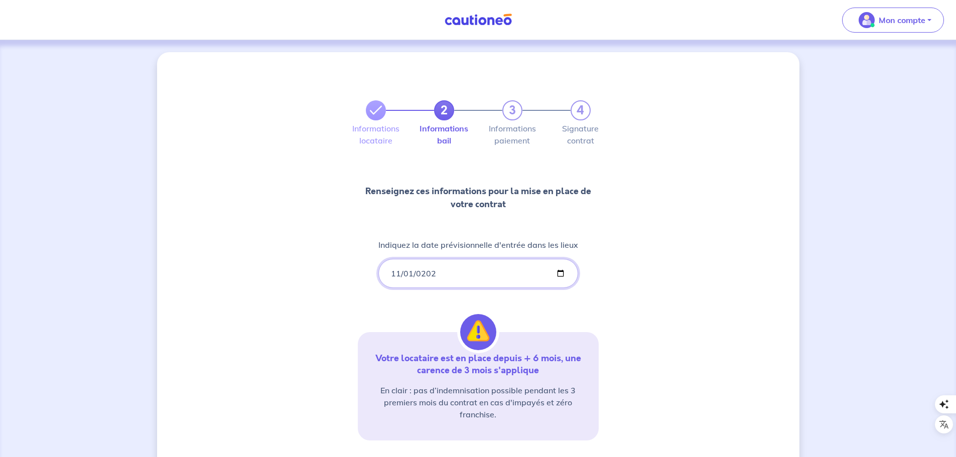
type input "2025-11-01"
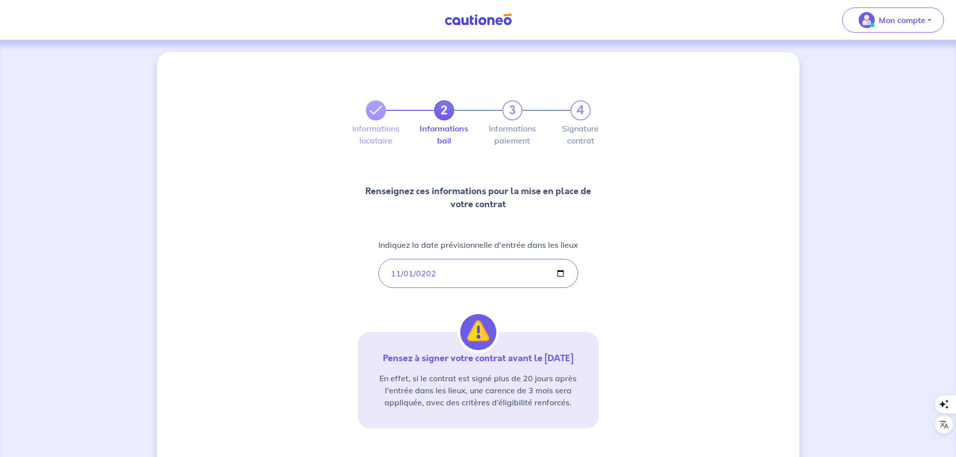
click at [621, 351] on div "2 3 4 Informations locataire Informations bail Informations paiement Signature …" at bounding box center [478, 295] width 643 height 486
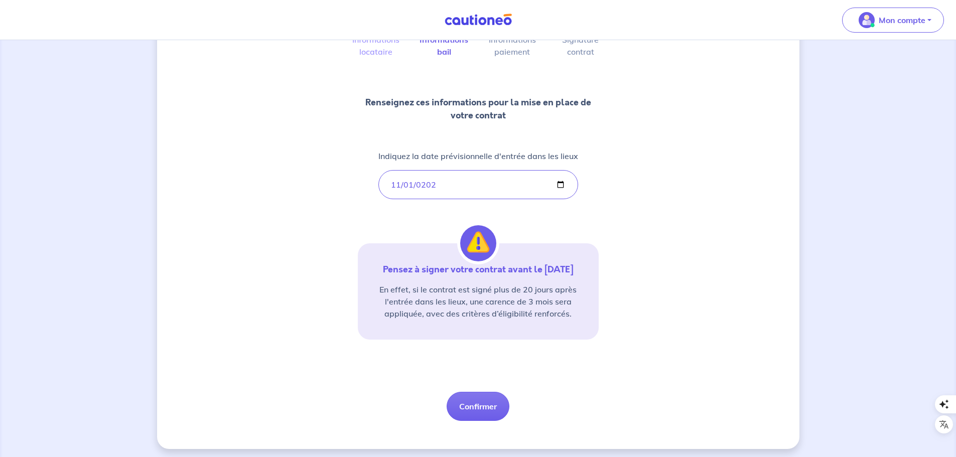
scroll to position [93, 0]
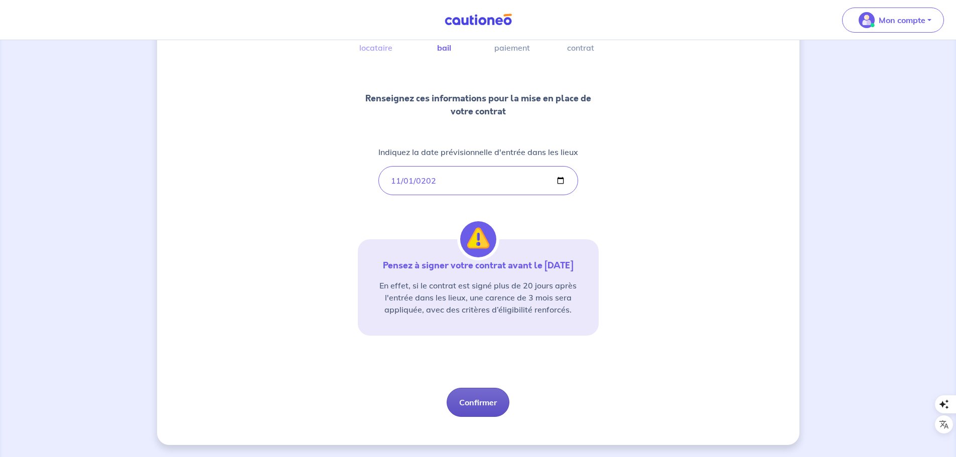
click at [480, 403] on button "Confirmer" at bounding box center [478, 402] width 63 height 29
select select "FR"
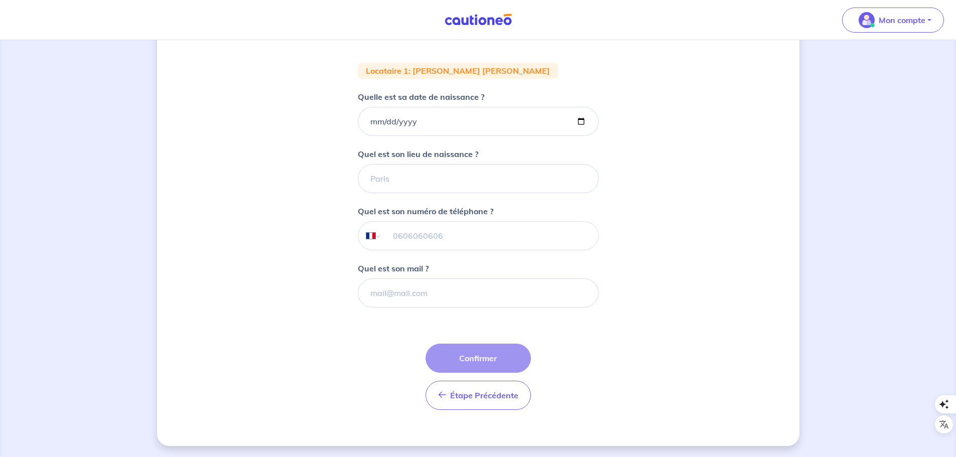
scroll to position [179, 0]
click at [486, 390] on span "Étape Précédente" at bounding box center [484, 395] width 68 height 10
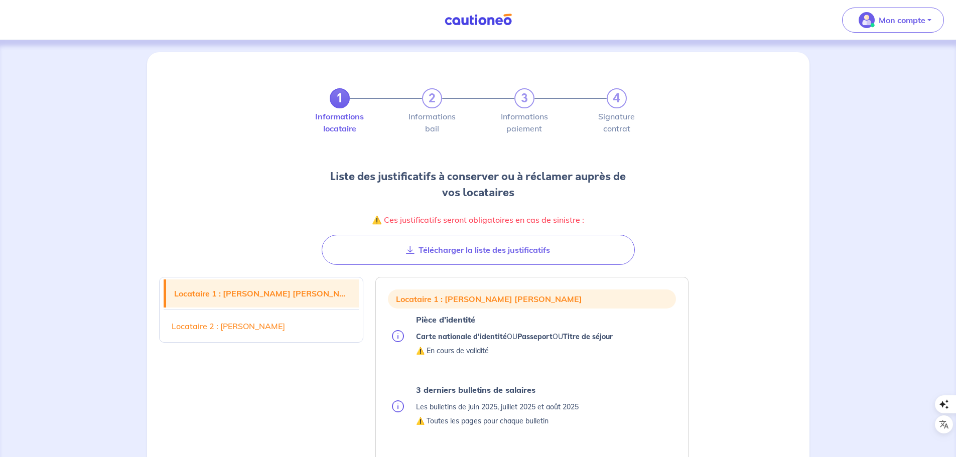
click at [301, 292] on link "Locataire 1 : MAMADOU LAMINE FALY SENE" at bounding box center [262, 294] width 193 height 28
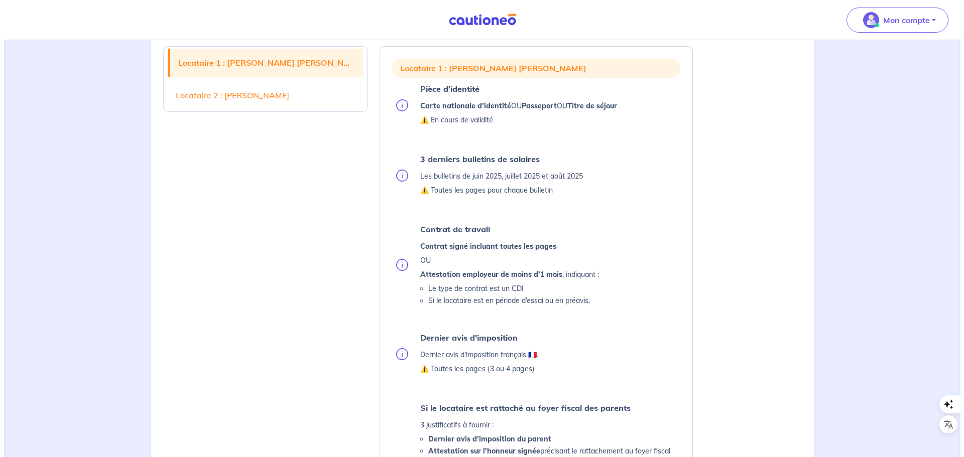
scroll to position [231, 0]
click at [456, 106] on strong "Carte nationale d'identité" at bounding box center [461, 105] width 91 height 9
click at [461, 127] on div "Pièce d’identité Carte nationale d'identité OU Passeport OU Titre de séjour ⚠️ …" at bounding box center [514, 104] width 197 height 46
click at [460, 120] on p "⚠️ En cours de validité" at bounding box center [514, 119] width 197 height 12
click at [451, 188] on p "⚠️ Toutes les pages pour chaque bulletin" at bounding box center [497, 190] width 163 height 12
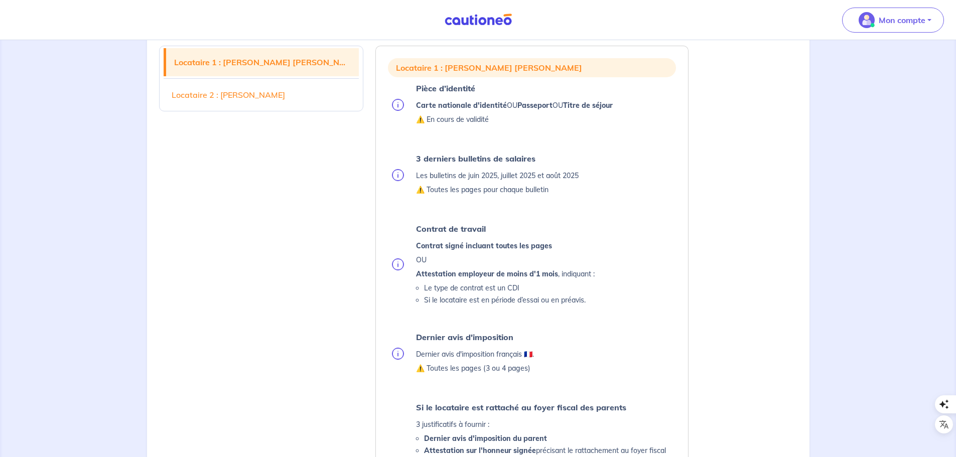
click at [400, 172] on img at bounding box center [398, 175] width 12 height 12
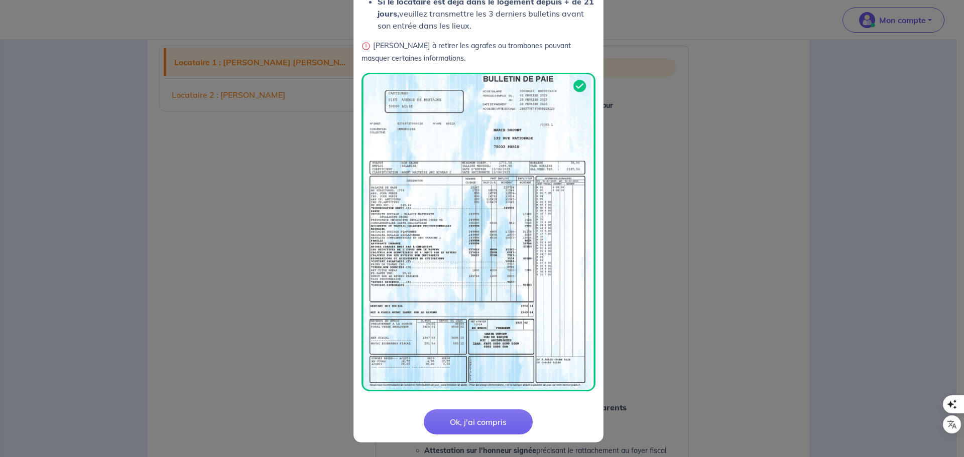
scroll to position [0, 0]
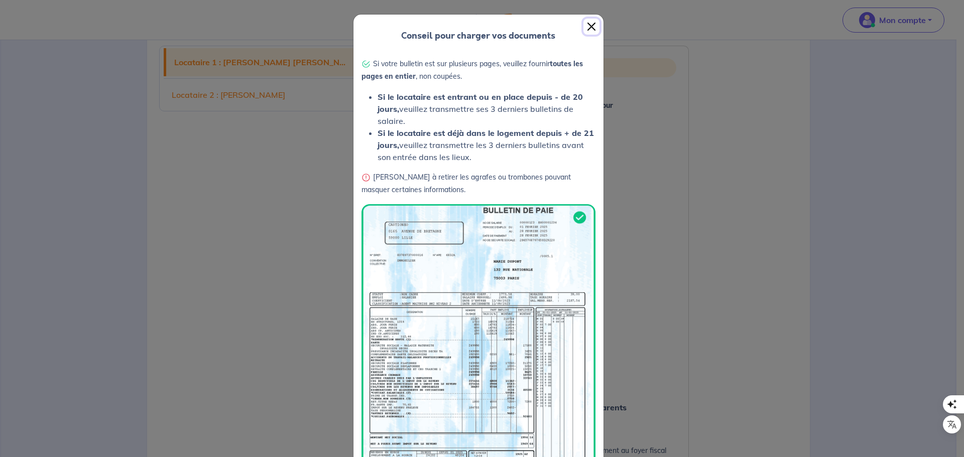
click at [587, 28] on button "Close" at bounding box center [591, 27] width 16 height 16
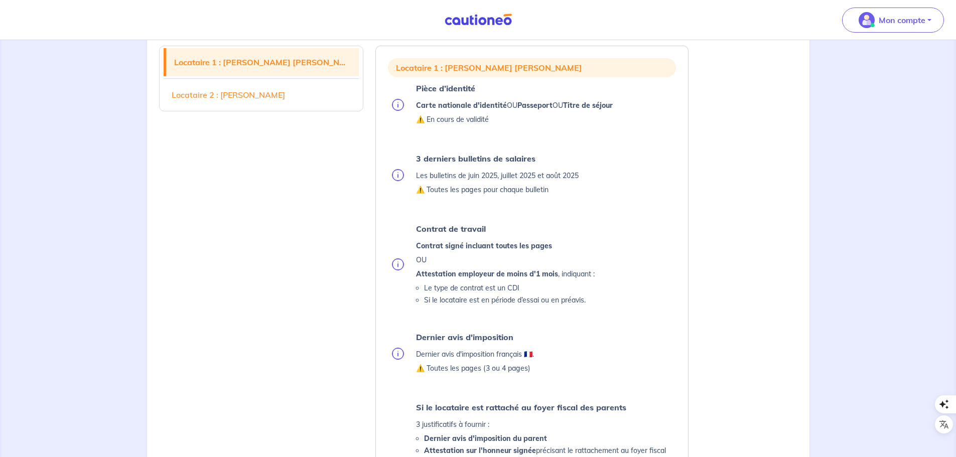
click at [397, 105] on img at bounding box center [398, 105] width 12 height 12
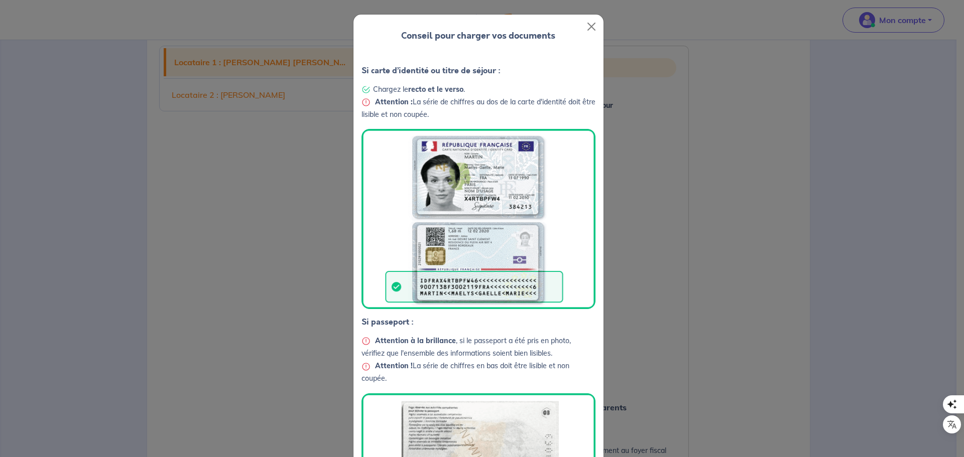
click at [506, 156] on img at bounding box center [478, 219] width 234 height 180
click at [585, 24] on button "Close" at bounding box center [591, 27] width 16 height 16
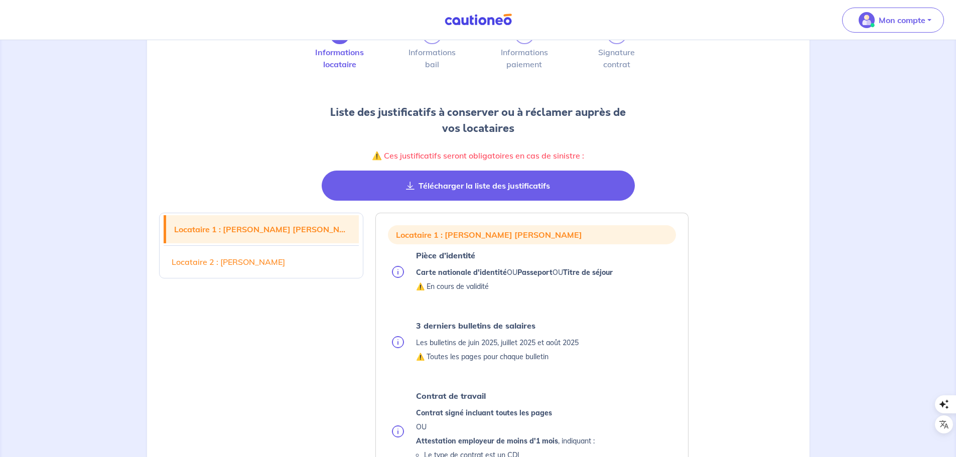
scroll to position [131, 0]
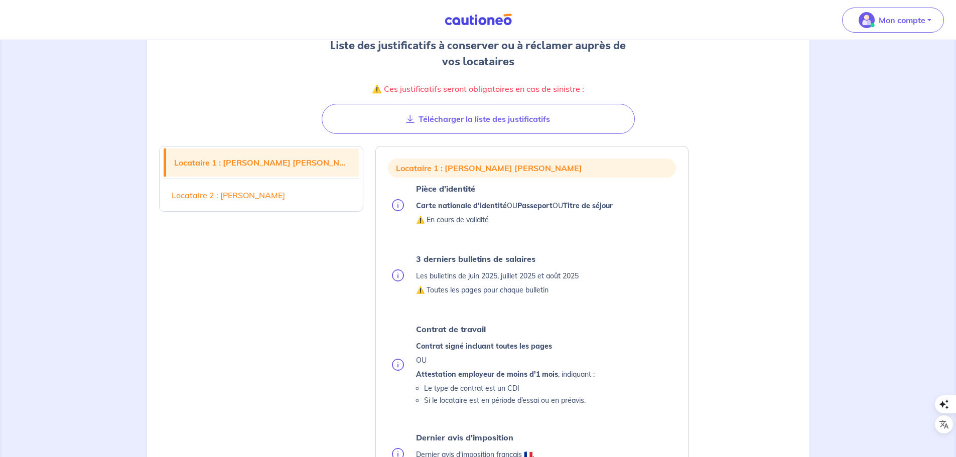
click at [317, 164] on link "Locataire 1 : MAMADOU LAMINE FALY SENE" at bounding box center [262, 163] width 193 height 28
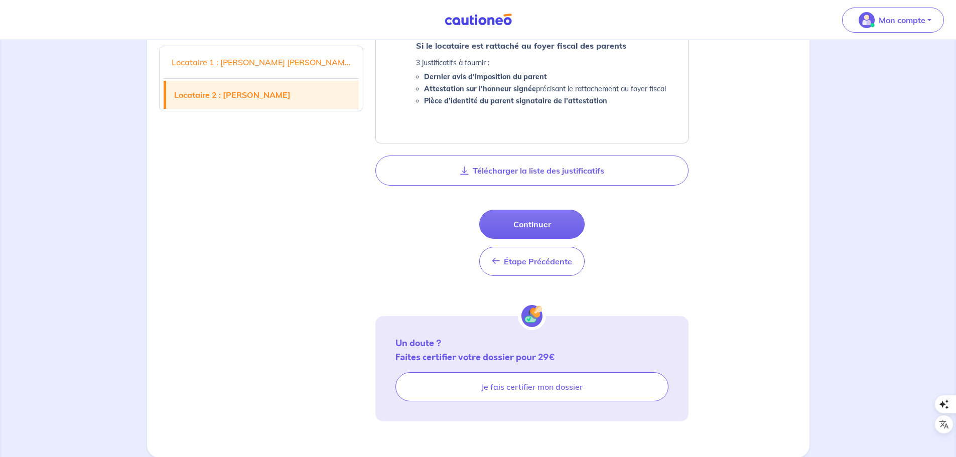
scroll to position [1118, 0]
click at [507, 258] on span "Étape Précédente" at bounding box center [538, 261] width 68 height 10
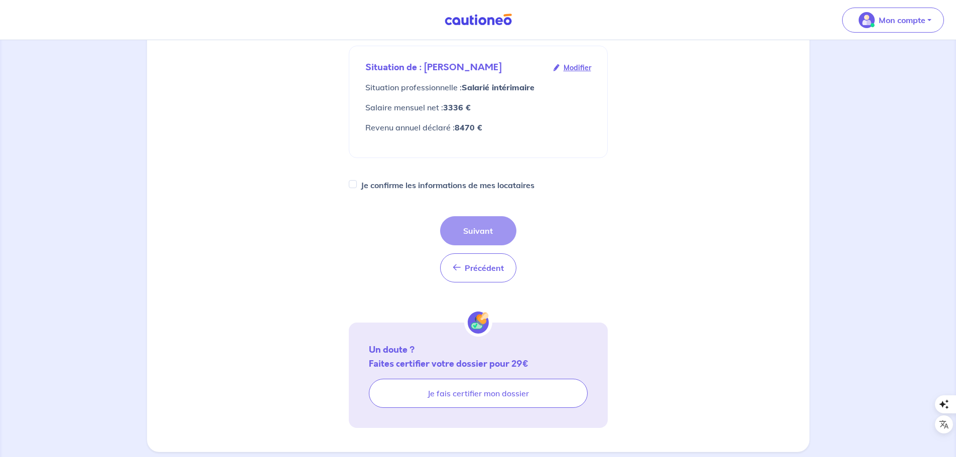
scroll to position [317, 0]
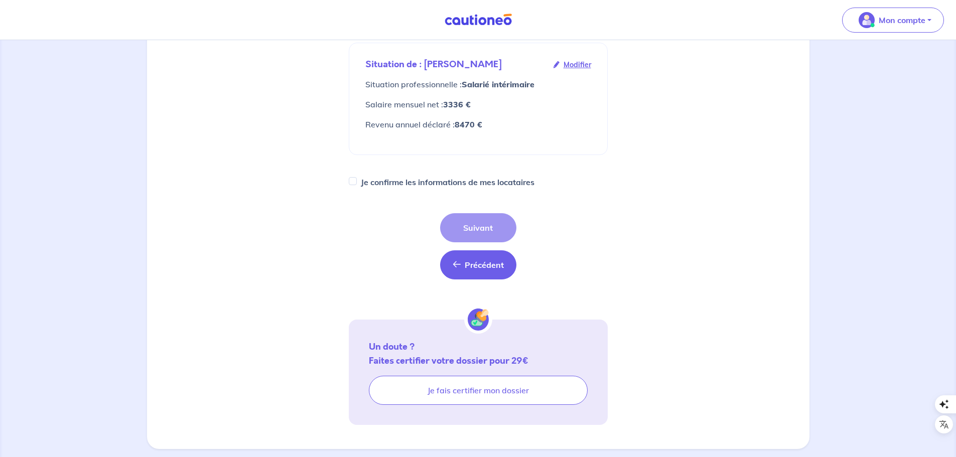
click at [478, 260] on span "Précédent" at bounding box center [484, 265] width 39 height 10
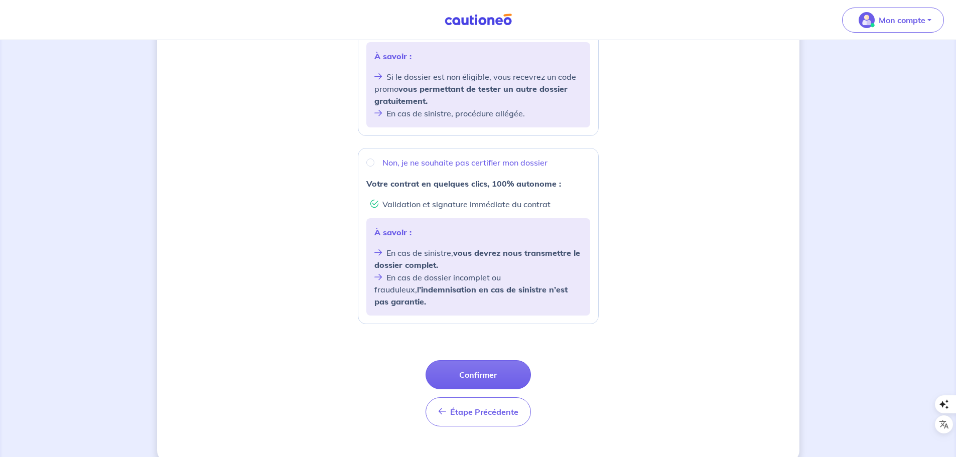
scroll to position [294, 0]
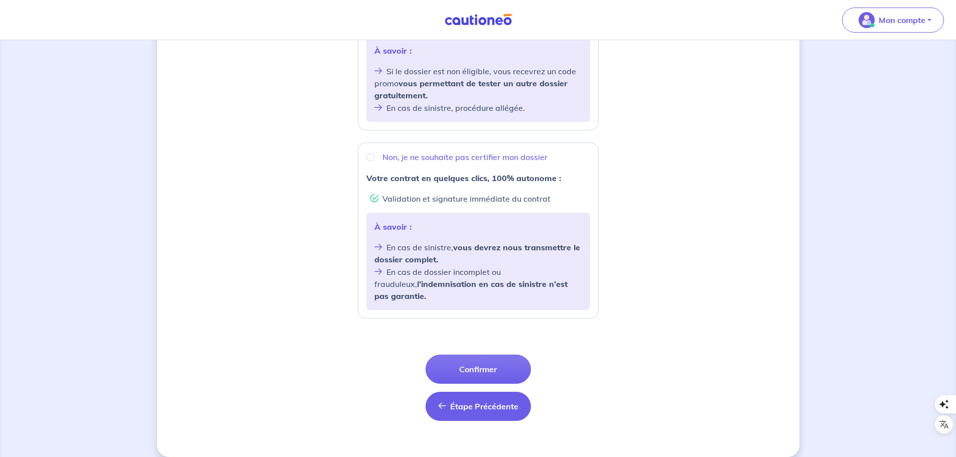
click at [475, 402] on span "Étape Précédente" at bounding box center [484, 407] width 68 height 10
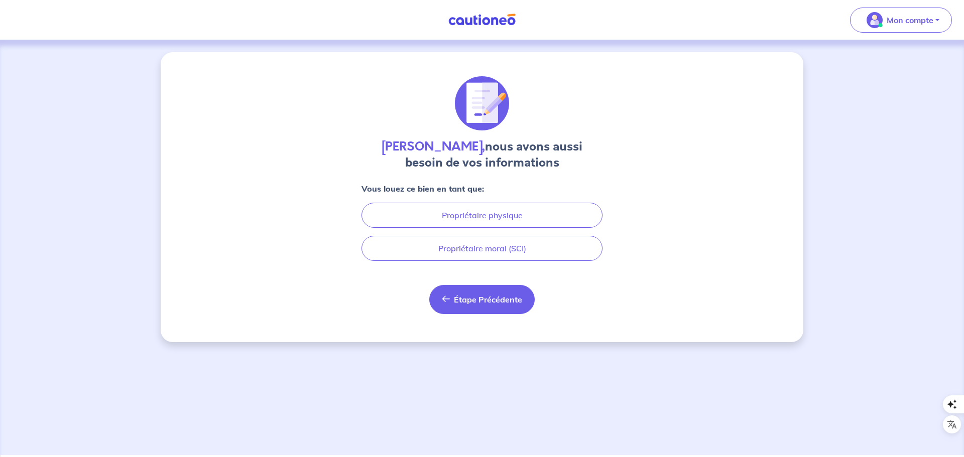
click at [490, 306] on button "Étape Précédente Précédent" at bounding box center [481, 299] width 105 height 29
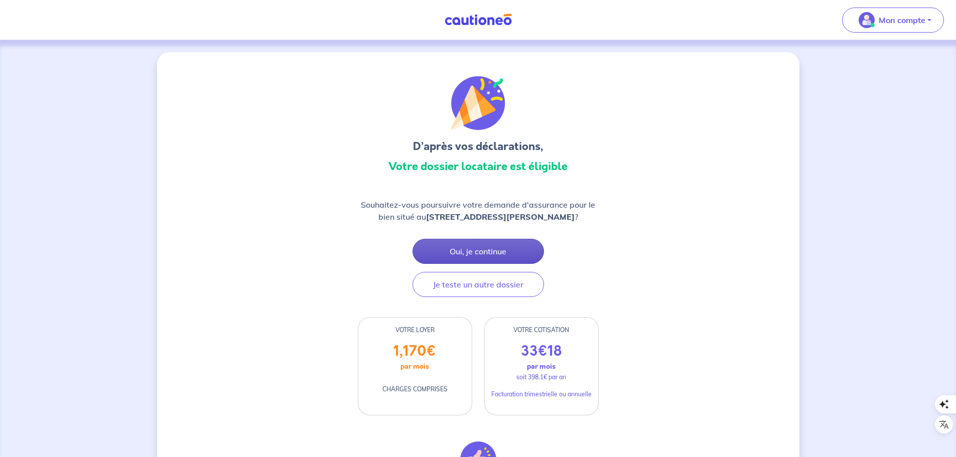
click at [467, 253] on button "Oui, je continue" at bounding box center [479, 251] width 132 height 25
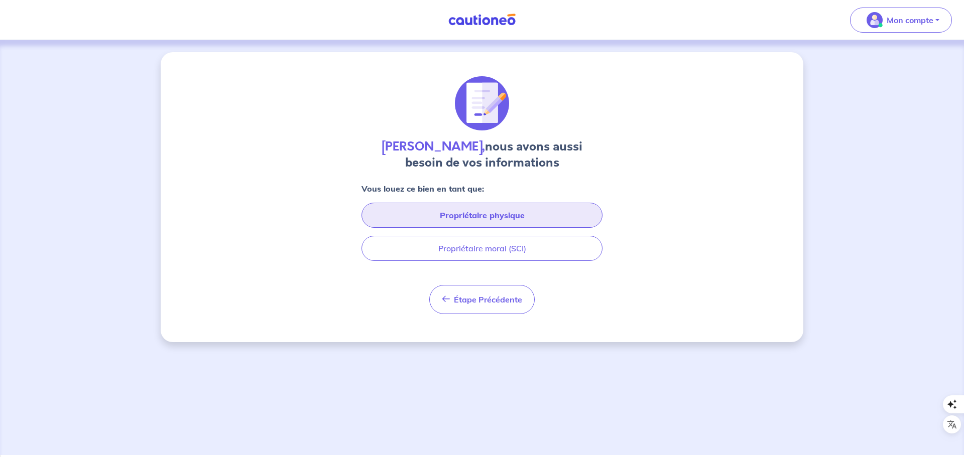
click at [478, 212] on button "Propriétaire physique" at bounding box center [481, 215] width 241 height 25
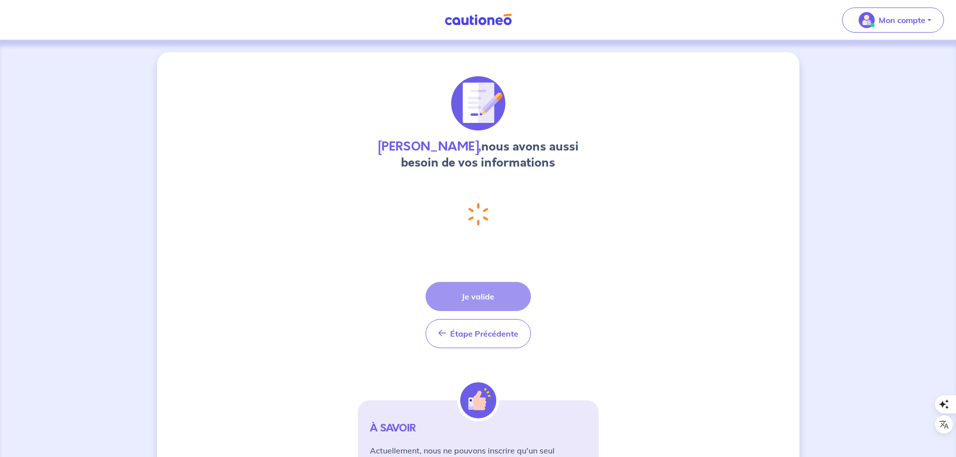
select select "FR"
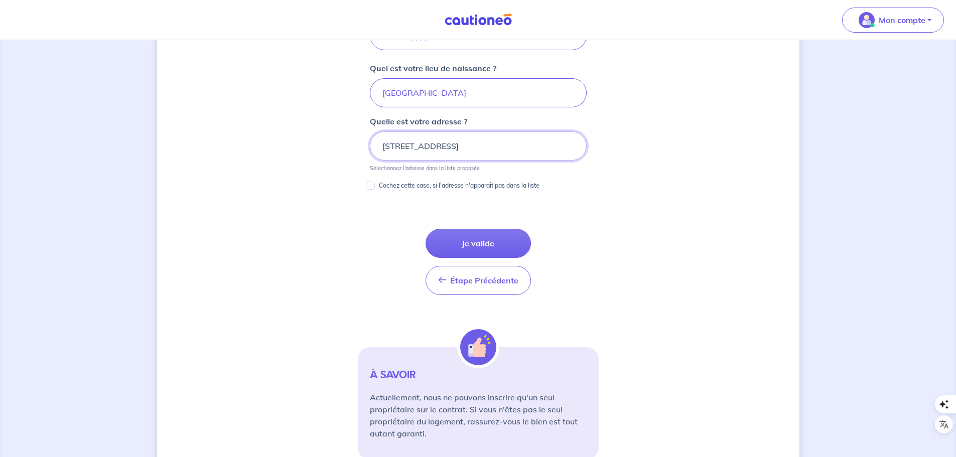
scroll to position [543, 0]
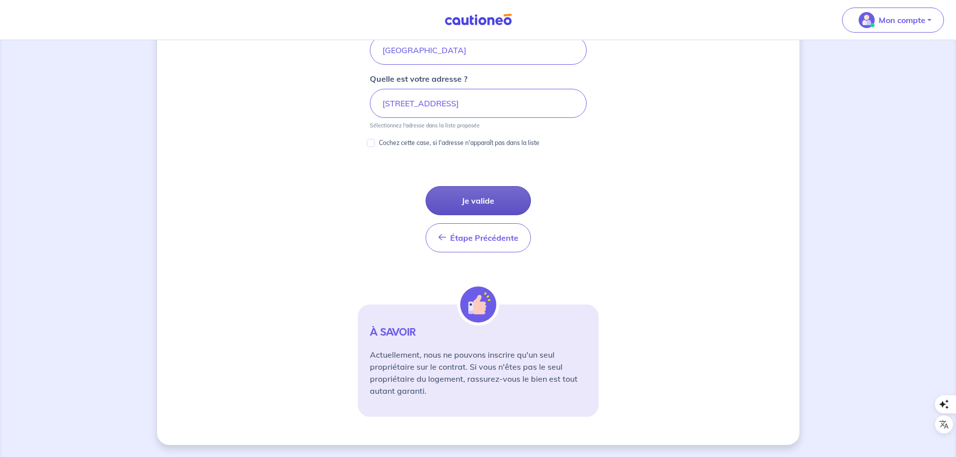
click at [479, 198] on button "Je valide" at bounding box center [478, 200] width 105 height 29
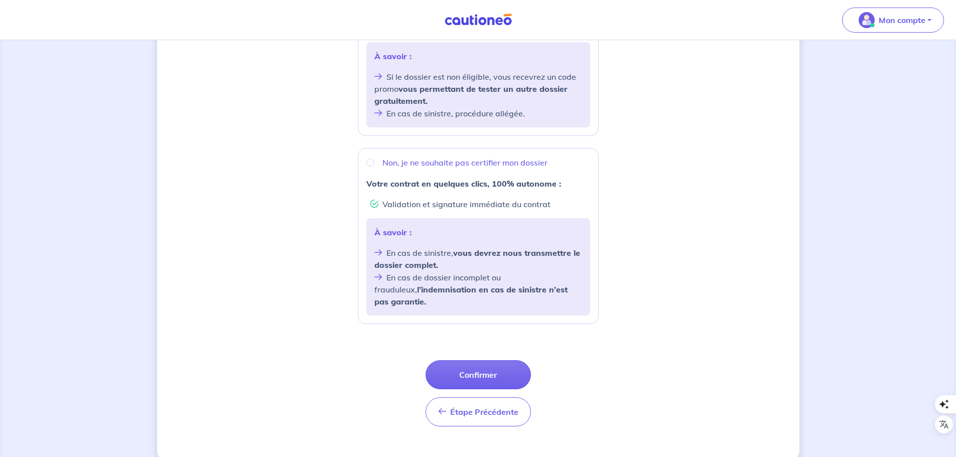
scroll to position [294, 0]
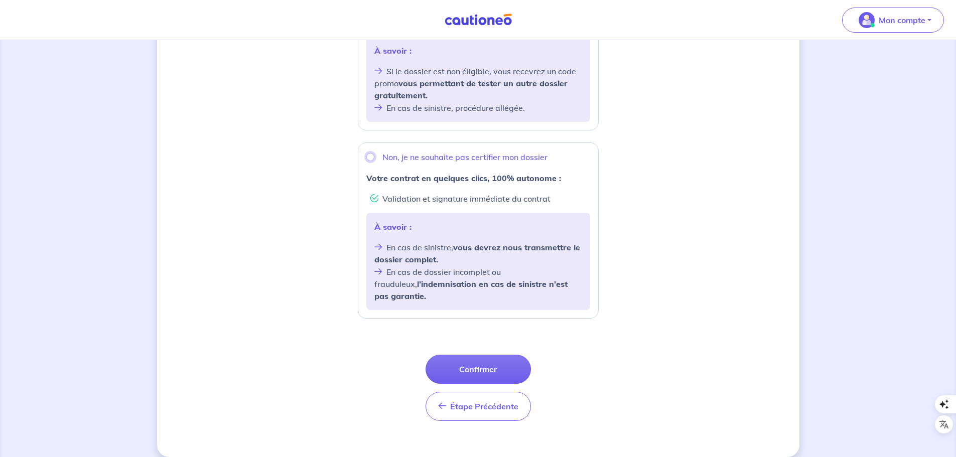
click at [372, 160] on input "Non, je ne souhaite pas certifier mon dossier" at bounding box center [370, 157] width 8 height 8
radio input "true"
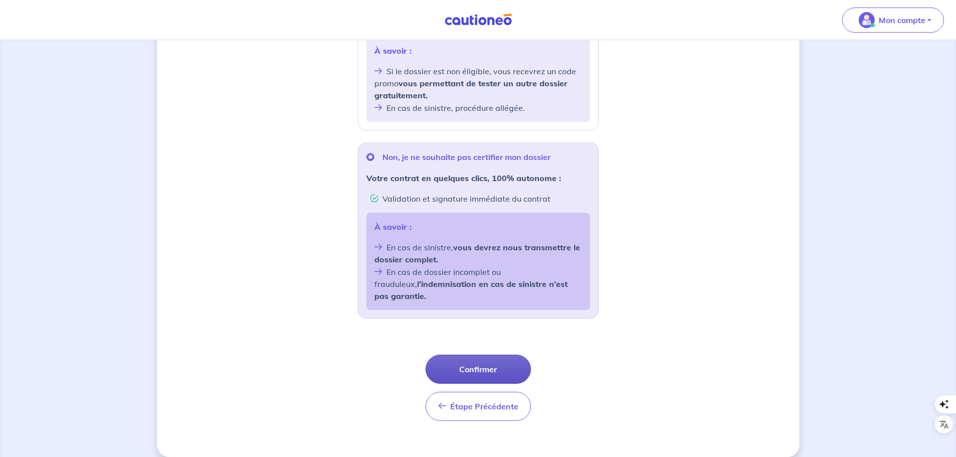
click at [501, 355] on button "Confirmer" at bounding box center [478, 369] width 105 height 29
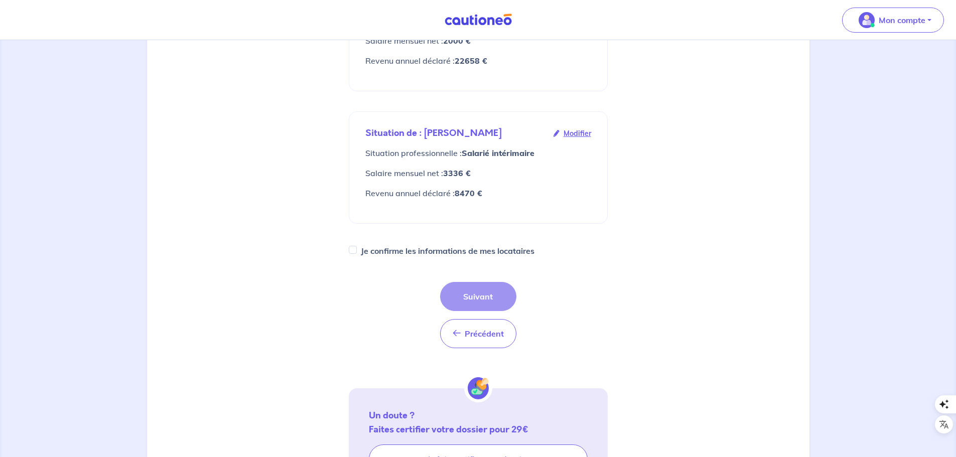
scroll to position [251, 0]
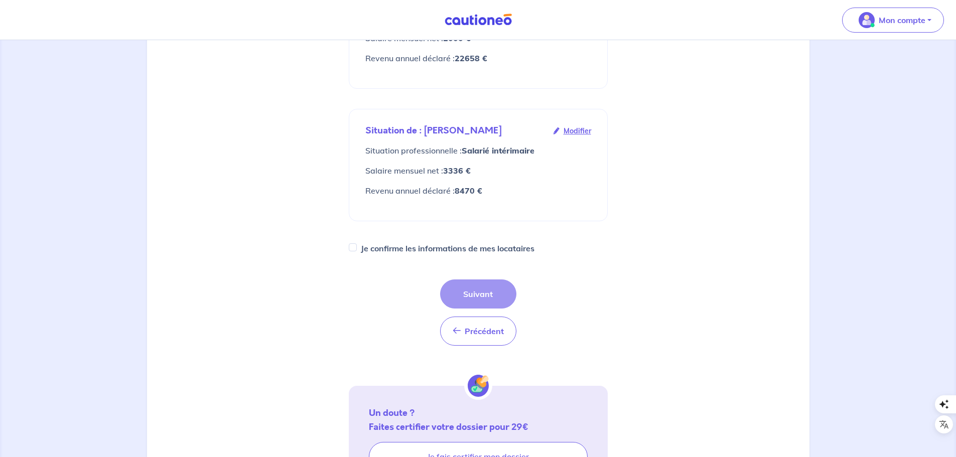
click at [478, 280] on div "Précédent Précédent Suivant" at bounding box center [478, 313] width 76 height 66
click at [363, 241] on label "Je confirme les informations de mes locataires" at bounding box center [448, 248] width 174 height 14
click at [357, 243] on input "Je confirme les informations de mes locataires" at bounding box center [353, 247] width 8 height 8
checkbox input "true"
click at [488, 280] on button "Suivant" at bounding box center [478, 294] width 76 height 29
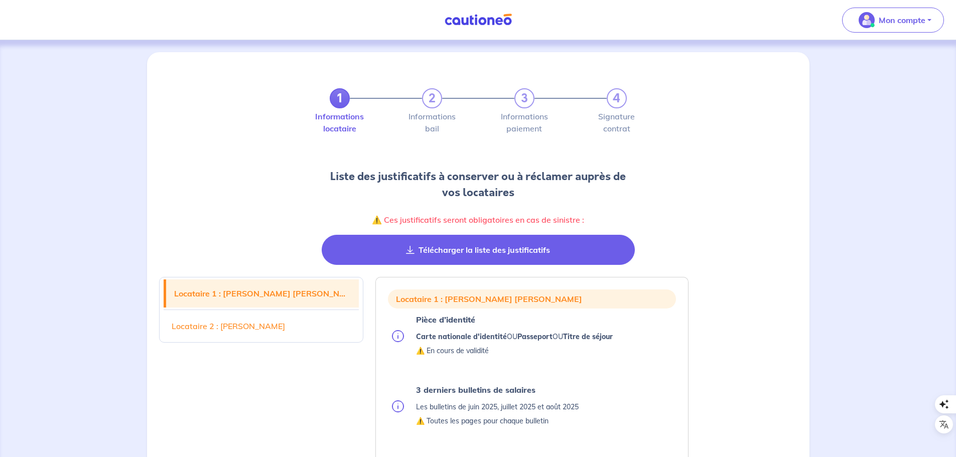
click at [464, 254] on button "Télécharger la liste des justificatifs" at bounding box center [478, 250] width 313 height 30
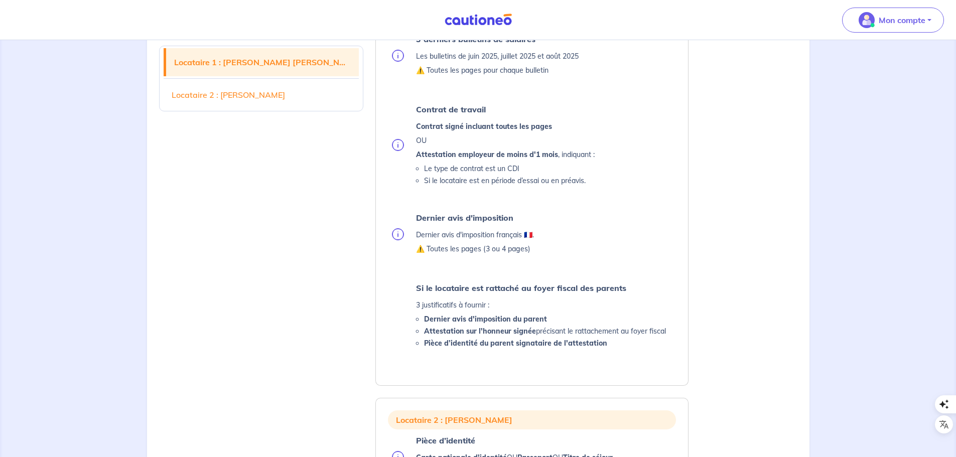
scroll to position [351, 0]
click at [396, 232] on img at bounding box center [398, 234] width 12 height 12
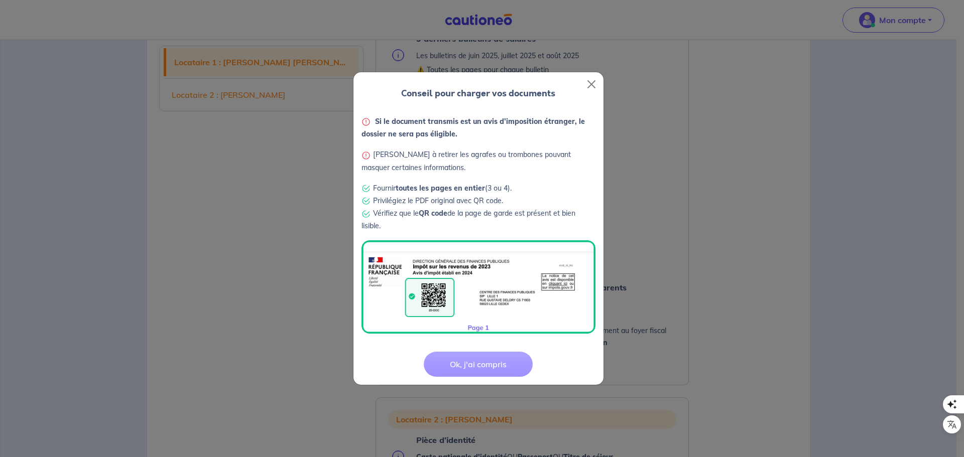
click at [504, 363] on button "Ok, j'ai compris" at bounding box center [478, 364] width 109 height 25
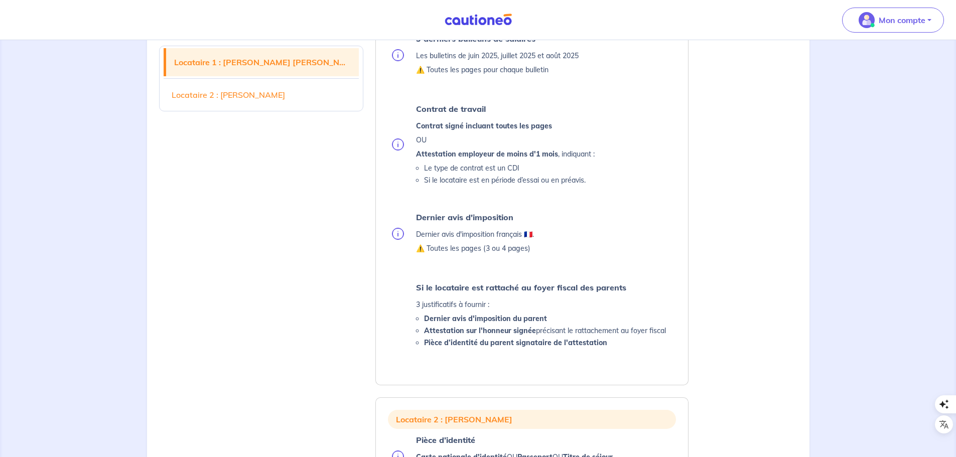
click at [494, 322] on strong "Dernier avis d'imposition du parent" at bounding box center [485, 318] width 123 height 9
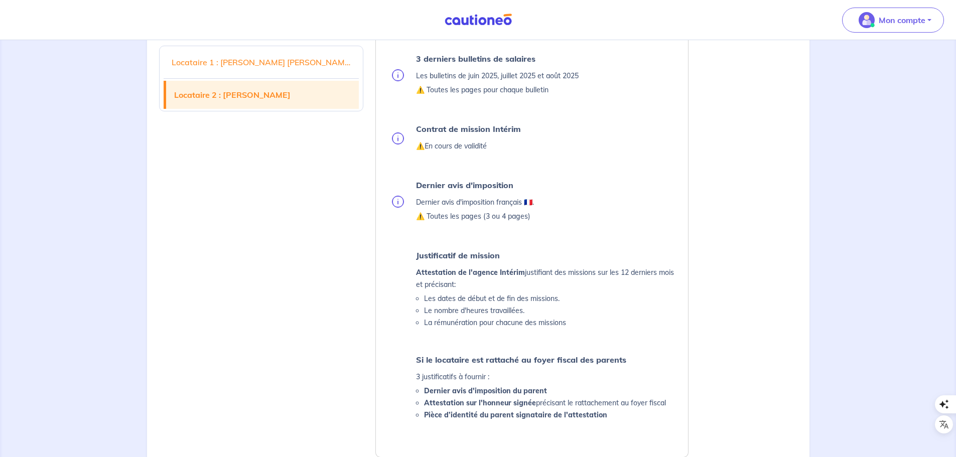
scroll to position [853, 0]
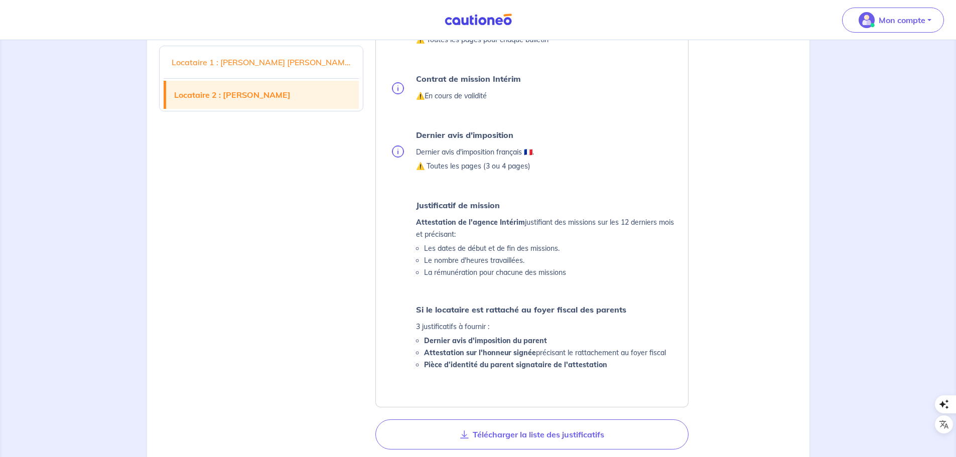
click at [400, 149] on img at bounding box center [398, 152] width 12 height 12
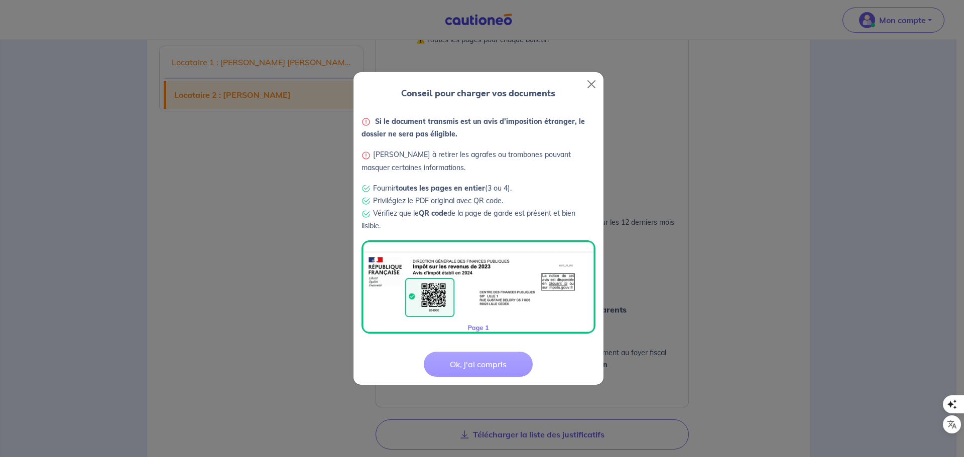
click at [506, 363] on button "Ok, j'ai compris" at bounding box center [478, 364] width 109 height 25
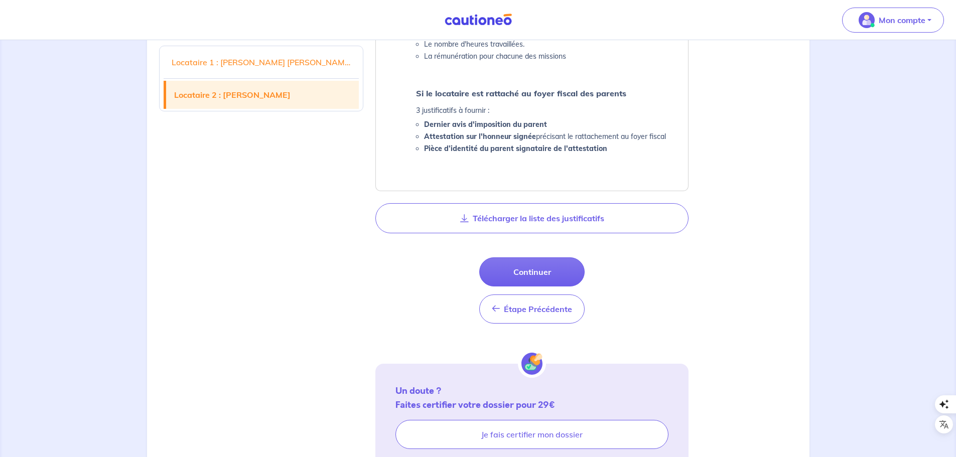
scroll to position [1104, 0]
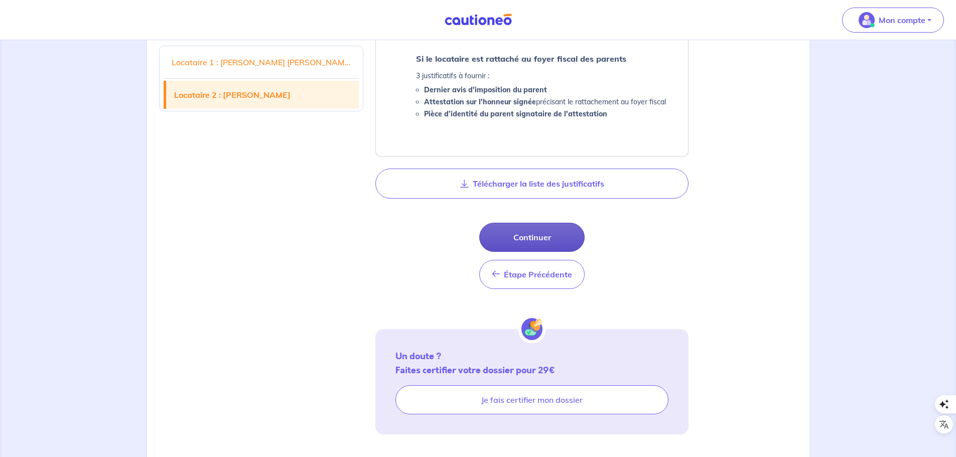
click at [533, 241] on button "Continuer" at bounding box center [531, 237] width 105 height 29
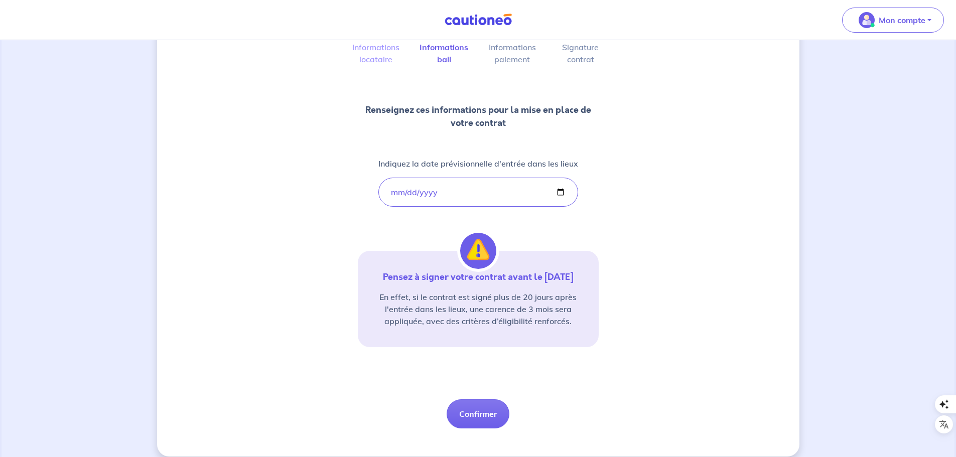
scroll to position [93, 0]
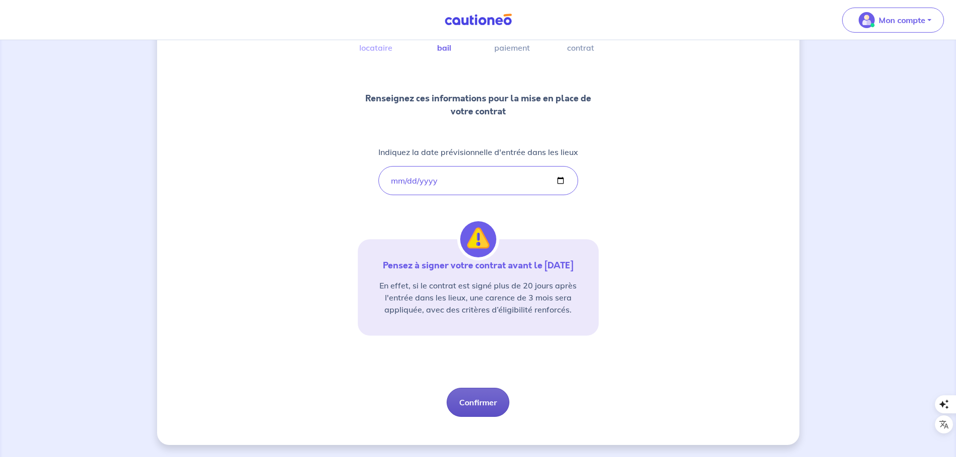
click at [492, 399] on button "Confirmer" at bounding box center [478, 402] width 63 height 29
select select "FR"
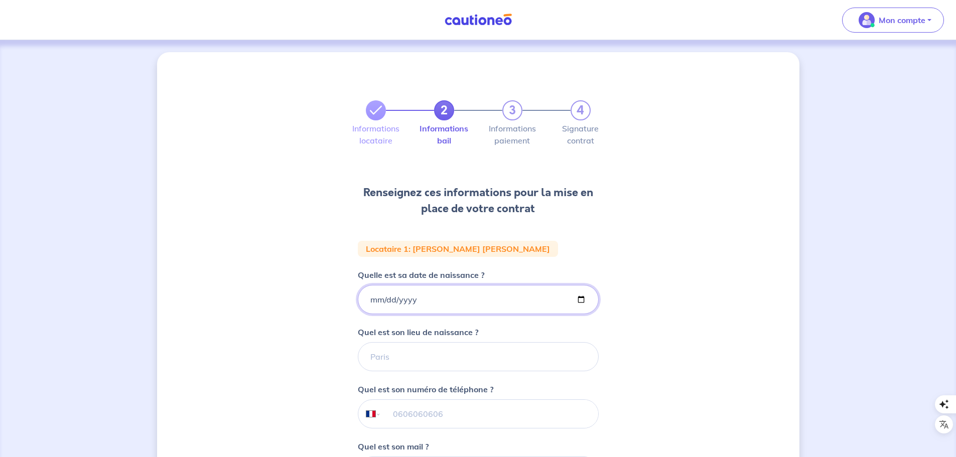
click at [378, 298] on input "Quelle est sa date de naissance ?" at bounding box center [478, 299] width 241 height 29
type input "1988-10-30"
click at [408, 358] on input "Quel est son lieu de naissance ?" at bounding box center [478, 356] width 241 height 29
type input "Sénégal"
click at [425, 415] on input "tel" at bounding box center [489, 414] width 217 height 28
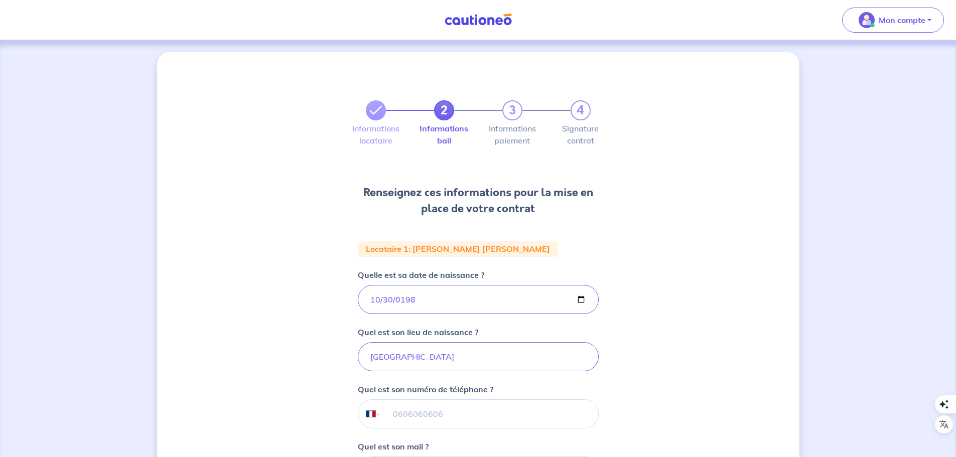
click at [655, 388] on div "2 3 4 Informations locataire Informations bail Informations paiement Signature …" at bounding box center [478, 338] width 643 height 572
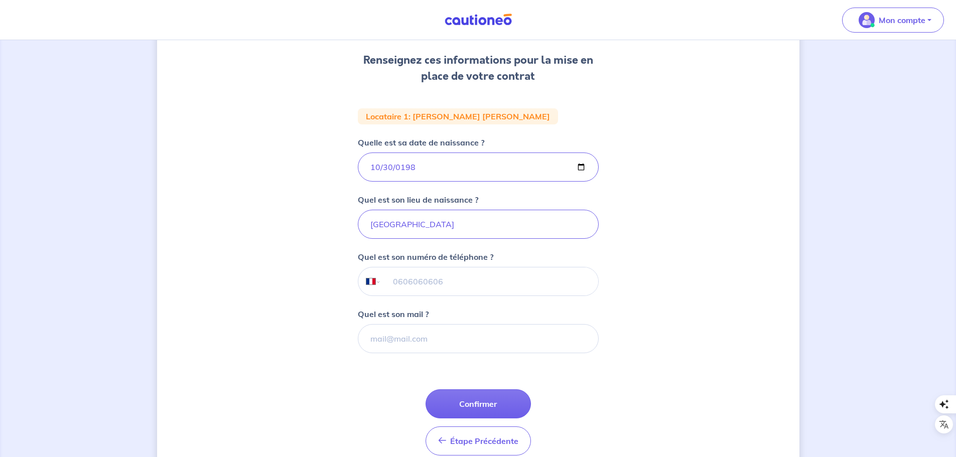
scroll to position [151, 0]
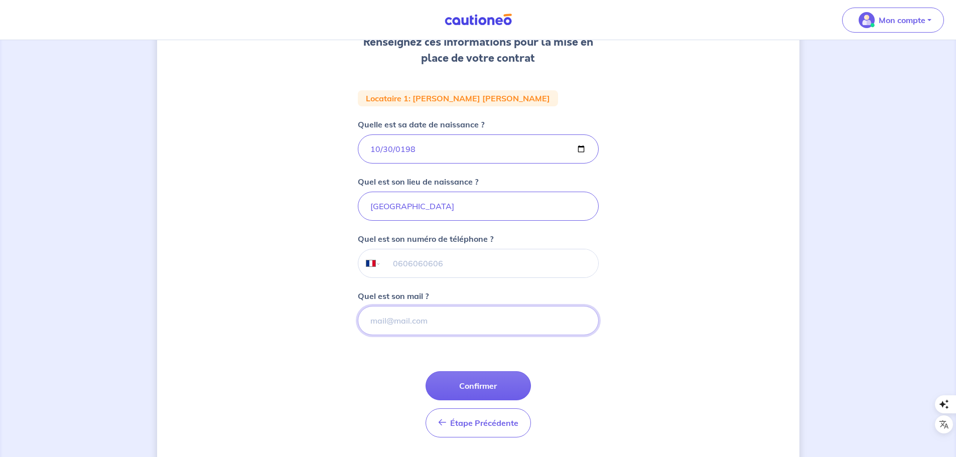
click at [415, 329] on input "Quel est son mail ?" at bounding box center [478, 320] width 241 height 29
paste input "falysene123@gmail.com"
type input "falysene123@gmail.com"
click at [501, 380] on button "Confirmer" at bounding box center [478, 385] width 105 height 29
select select "FR"
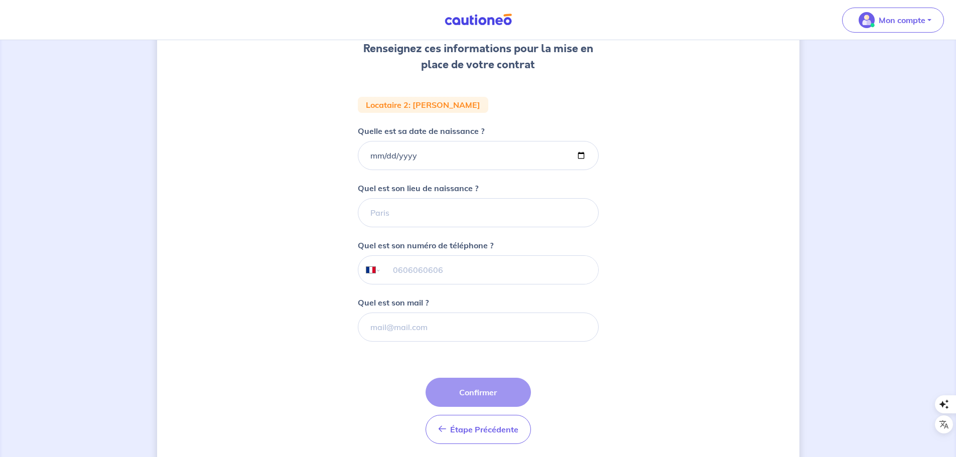
scroll to position [129, 0]
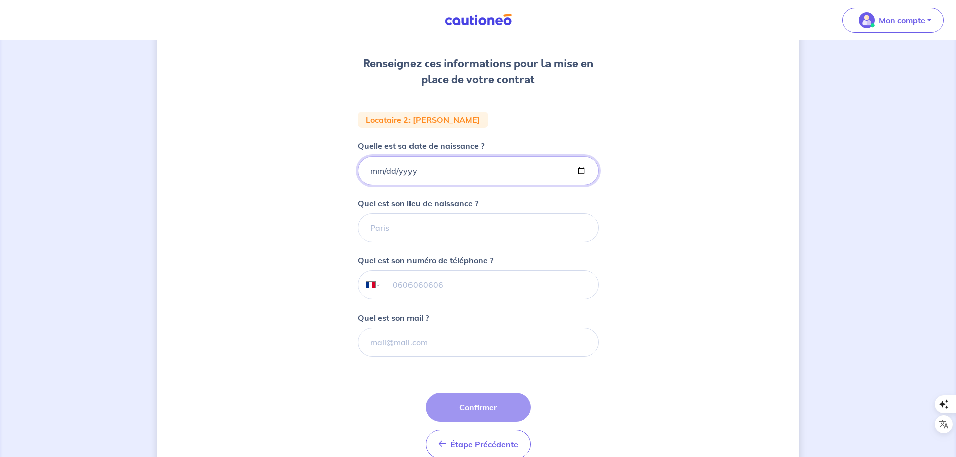
click at [378, 169] on input "Quelle est sa date de naissance ?" at bounding box center [478, 170] width 241 height 29
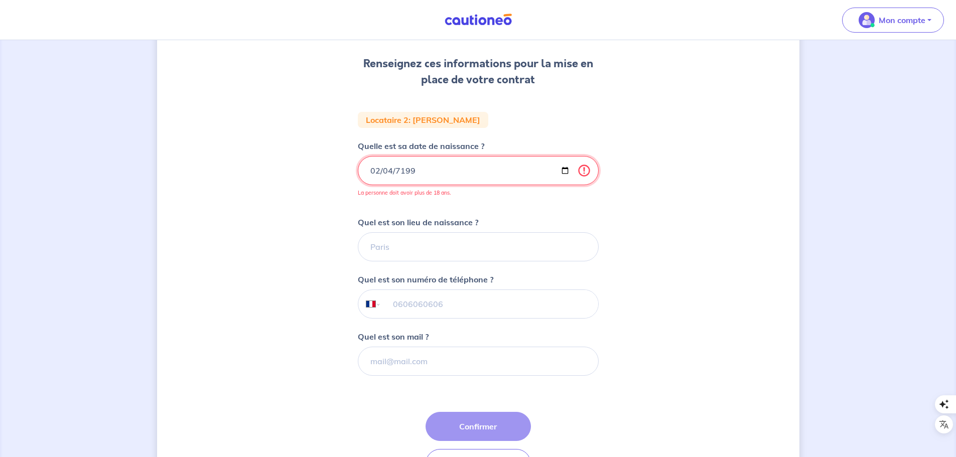
type input "1993-02-04"
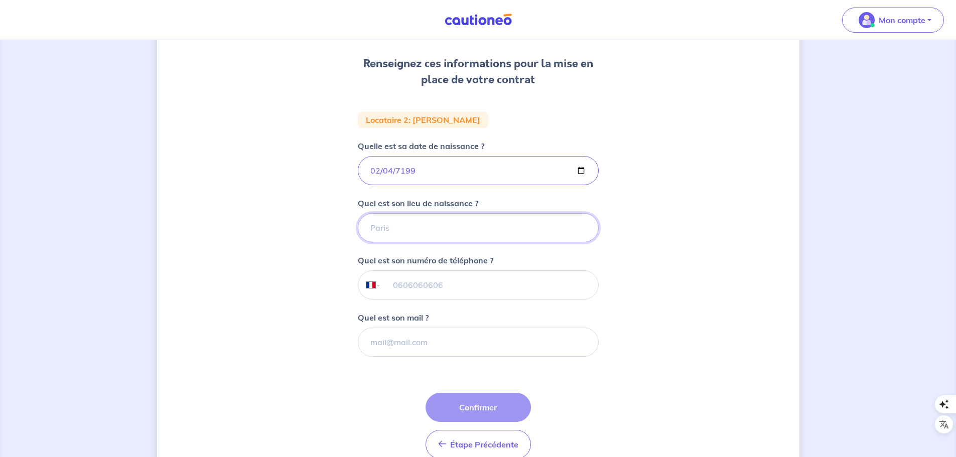
click at [395, 222] on input "Quel est son lieu de naissance ?" at bounding box center [478, 227] width 241 height 29
type input "Sénégal"
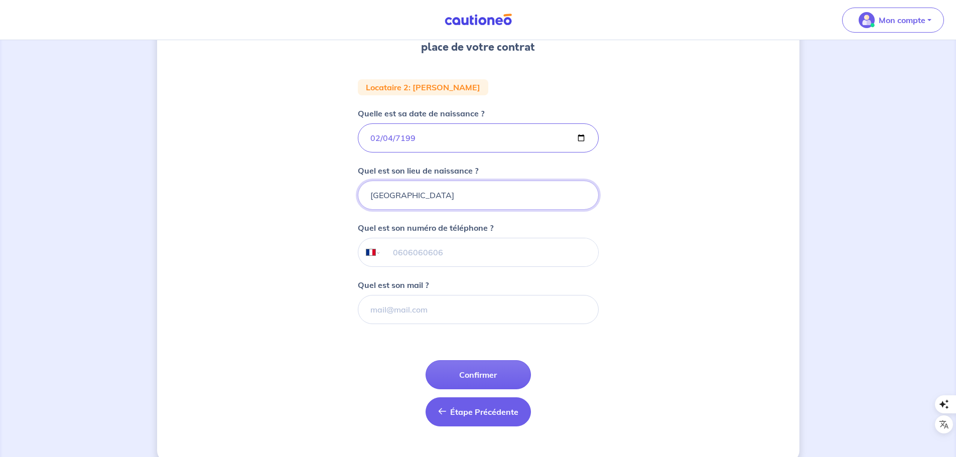
scroll to position [179, 0]
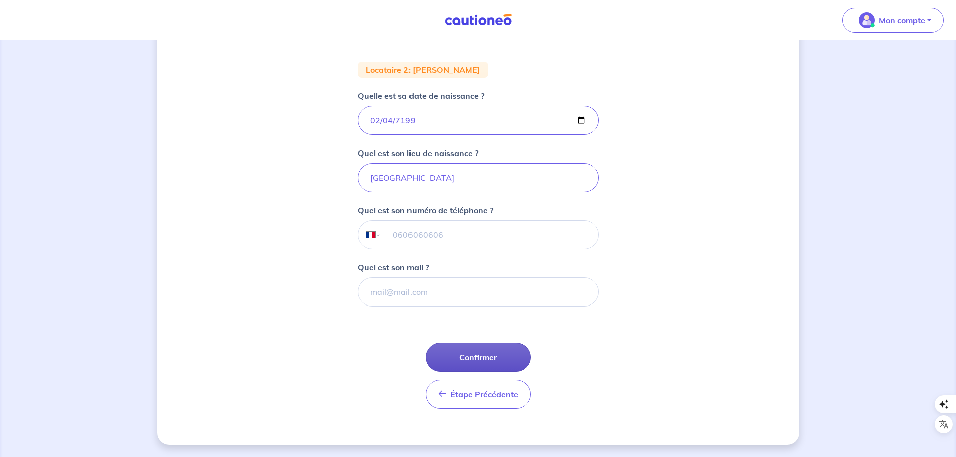
click at [480, 356] on button "Confirmer" at bounding box center [478, 357] width 105 height 29
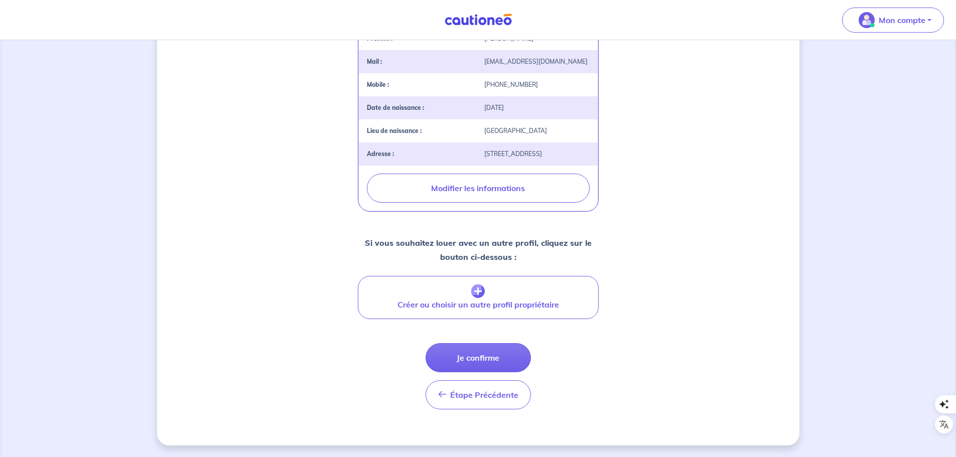
scroll to position [288, 0]
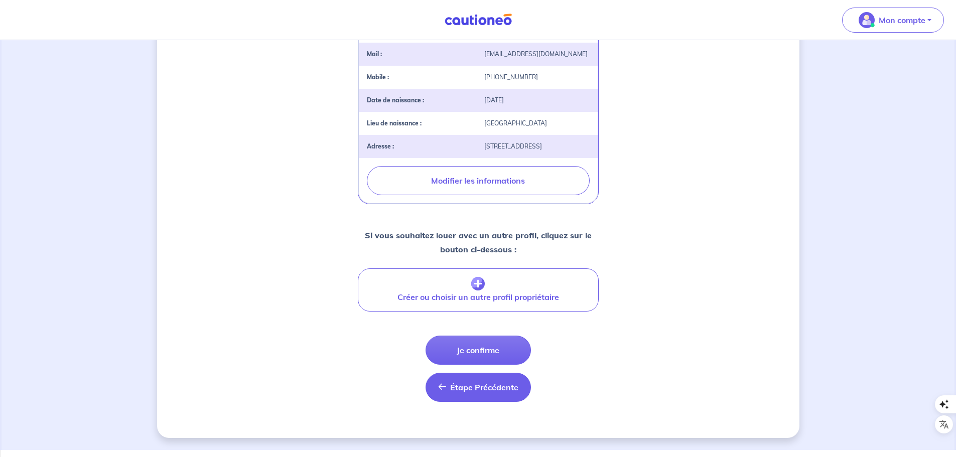
click at [498, 393] on span "Étape Précédente" at bounding box center [484, 388] width 68 height 10
select select "FR"
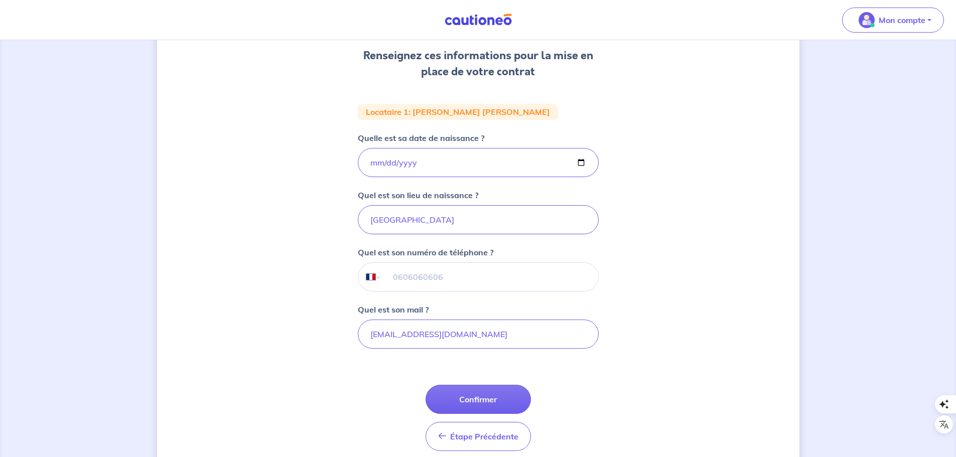
scroll to position [179, 0]
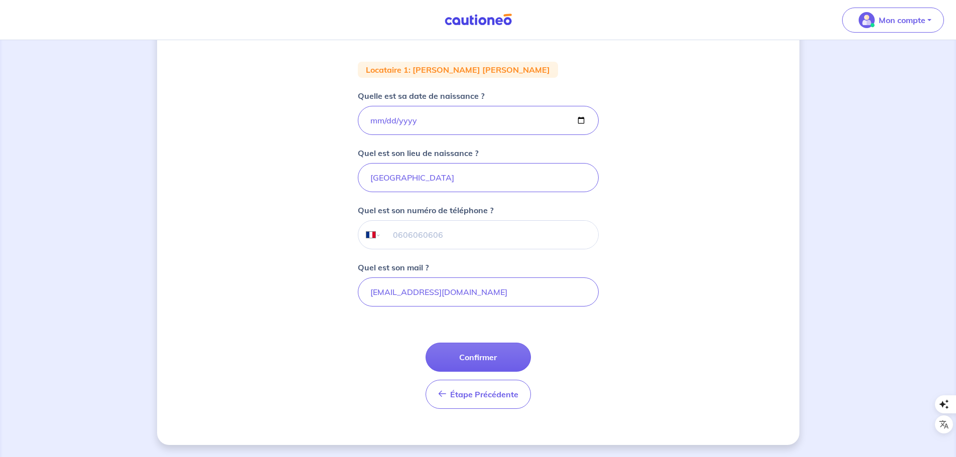
click at [498, 393] on span "Étape Précédente" at bounding box center [484, 395] width 68 height 10
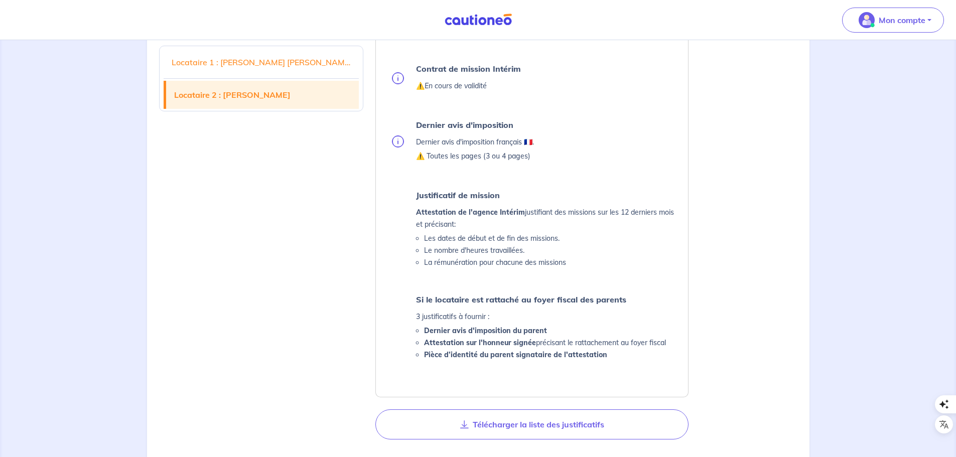
scroll to position [1054, 0]
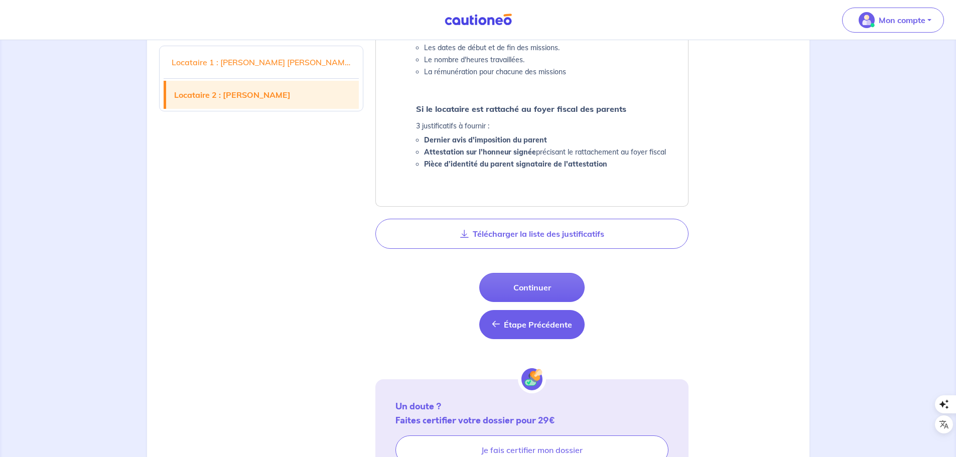
click at [531, 331] on button "Étape Précédente Étape Précédente" at bounding box center [531, 324] width 105 height 29
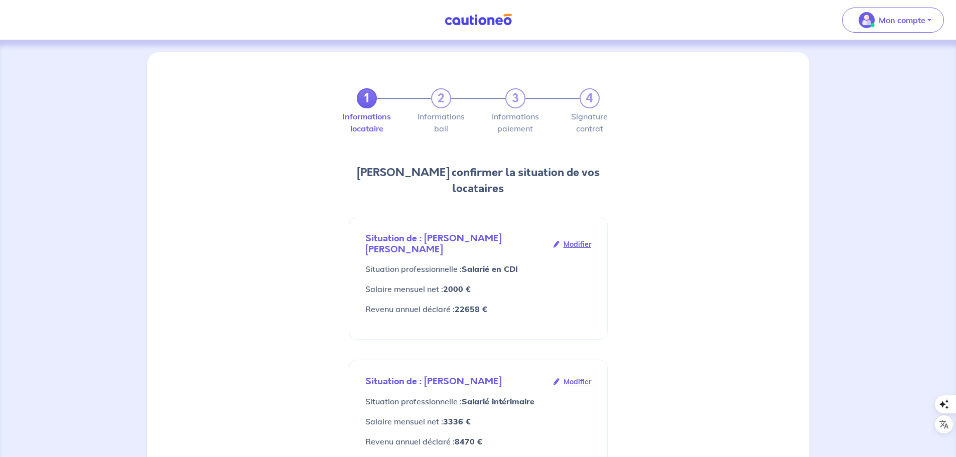
scroll to position [201, 0]
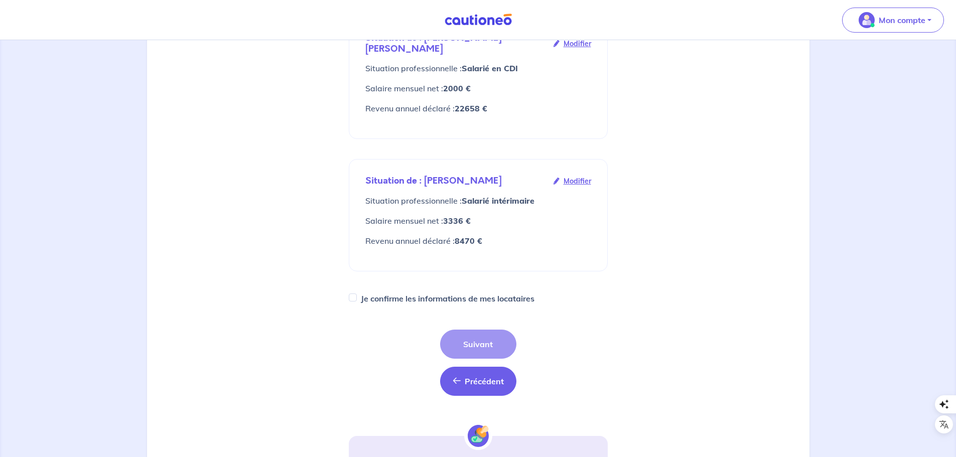
click at [482, 377] on span "Précédent" at bounding box center [484, 382] width 39 height 10
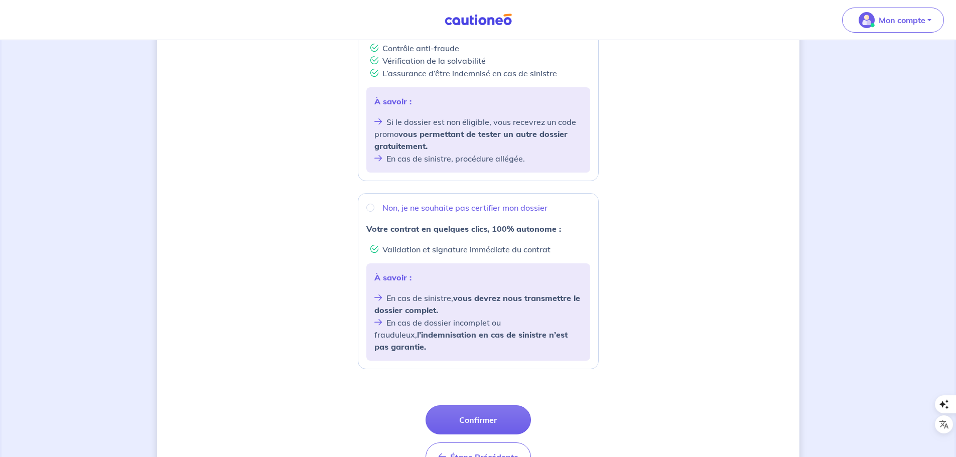
scroll to position [243, 0]
click at [502, 452] on span "Étape Précédente" at bounding box center [484, 457] width 68 height 10
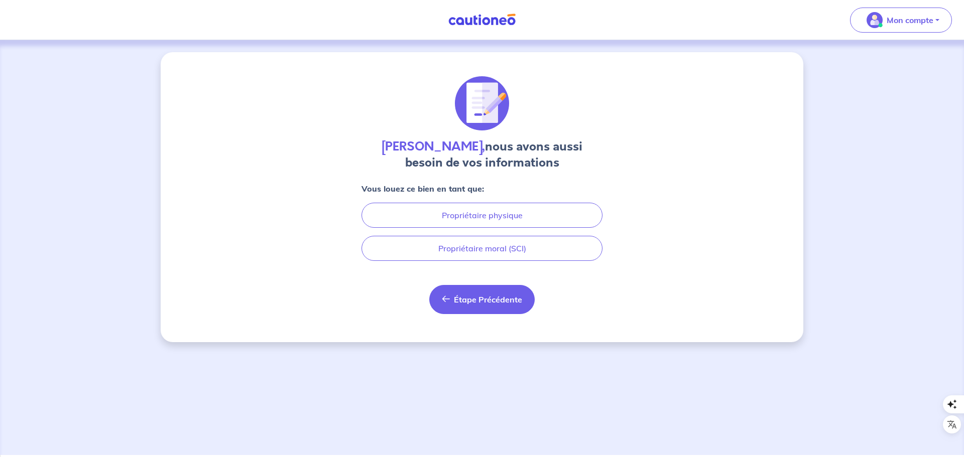
click at [494, 304] on span "Étape Précédente" at bounding box center [488, 300] width 68 height 10
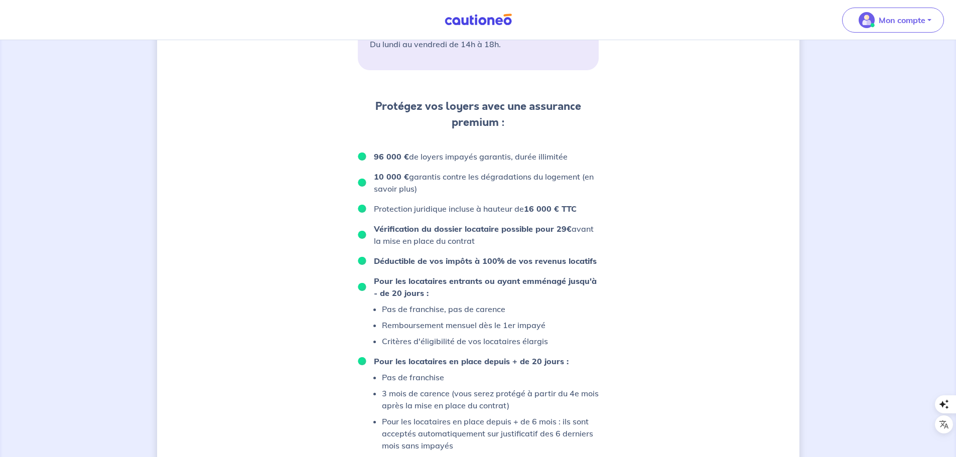
scroll to position [594, 0]
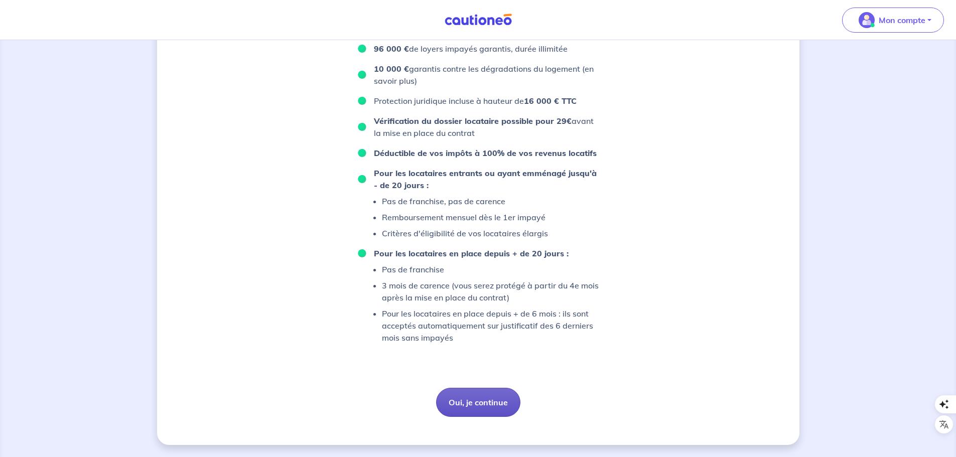
click at [487, 404] on button "Oui, je continue" at bounding box center [478, 402] width 84 height 29
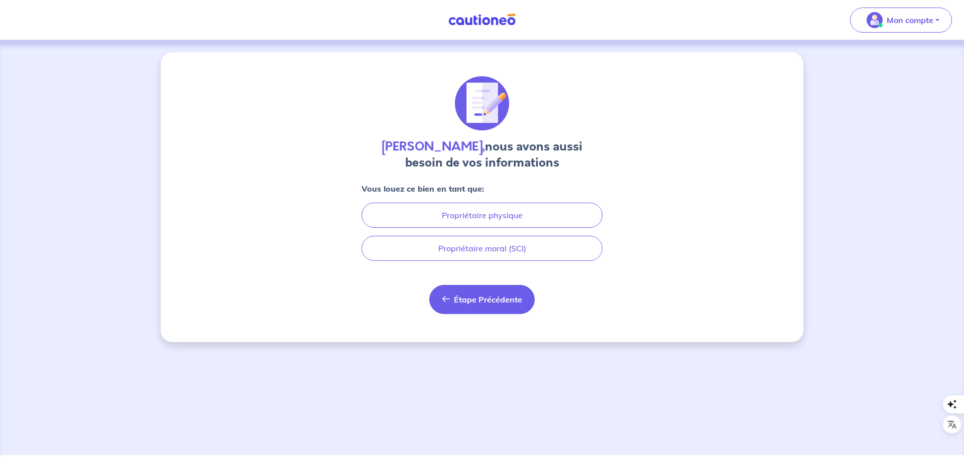
click at [497, 300] on span "Étape Précédente" at bounding box center [488, 300] width 68 height 10
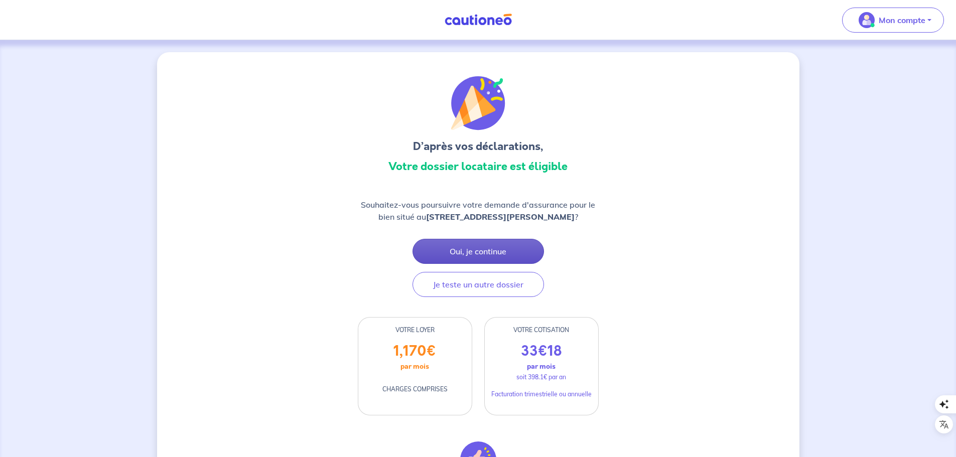
click at [487, 256] on button "Oui, je continue" at bounding box center [479, 251] width 132 height 25
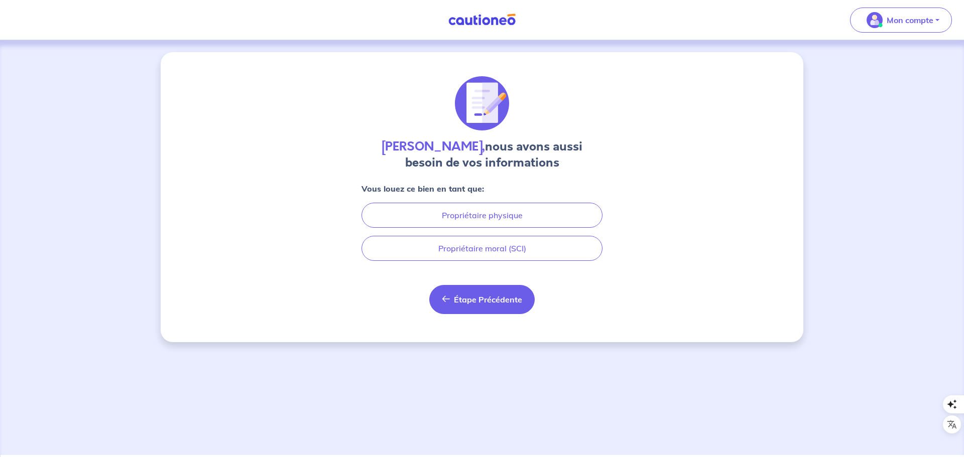
click at [476, 300] on span "Étape Précédente" at bounding box center [488, 300] width 68 height 10
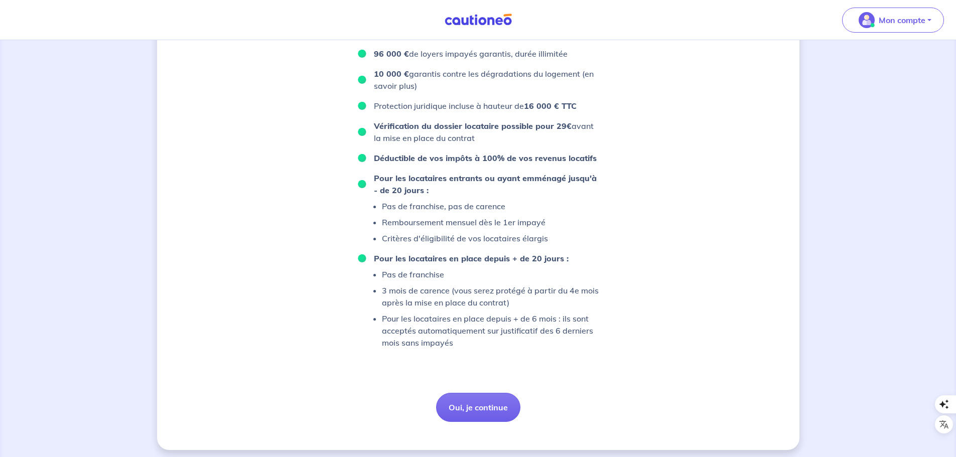
scroll to position [594, 0]
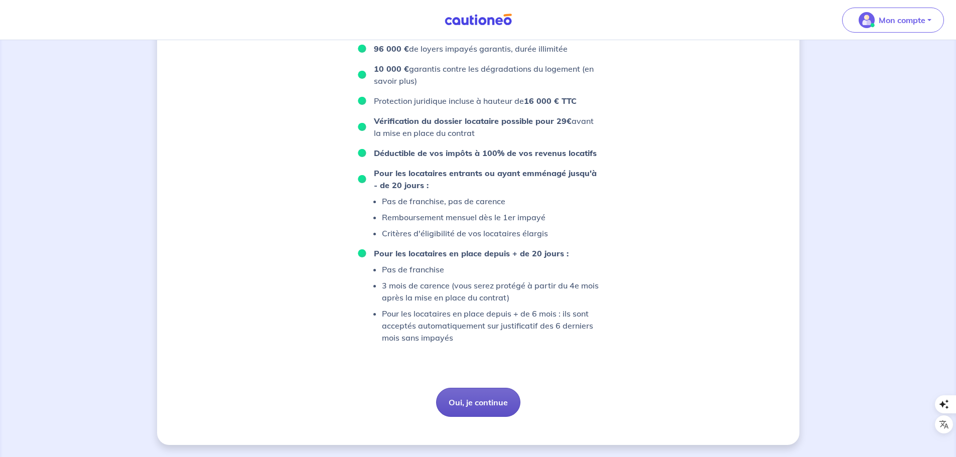
click at [485, 400] on button "Oui, je continue" at bounding box center [478, 402] width 84 height 29
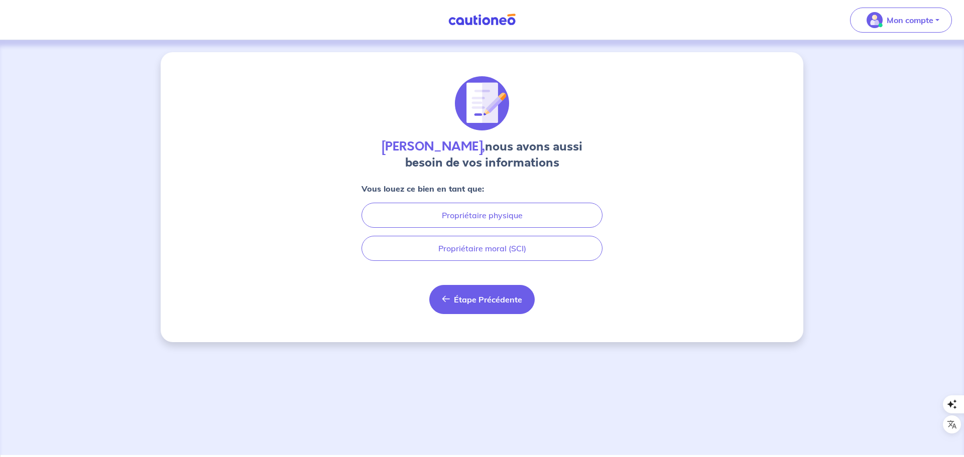
click at [484, 299] on span "Étape Précédente" at bounding box center [488, 300] width 68 height 10
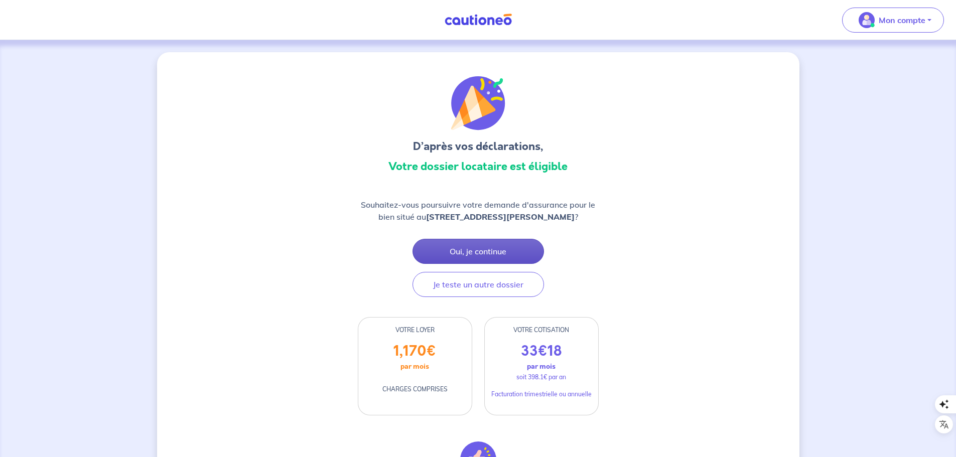
click at [510, 252] on button "Oui, je continue" at bounding box center [479, 251] width 132 height 25
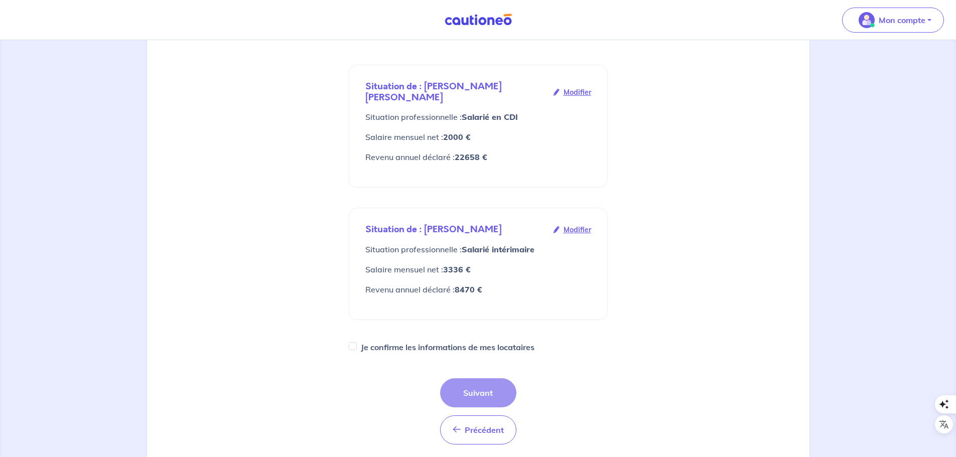
scroll to position [251, 0]
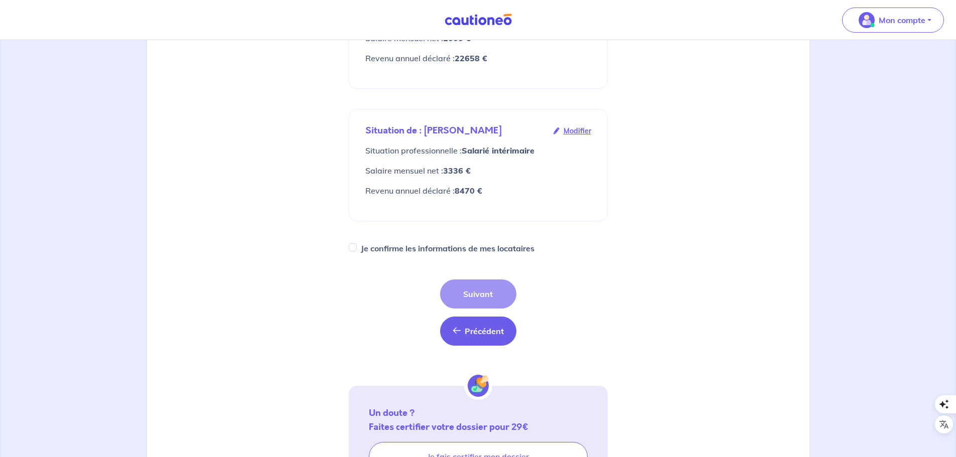
click at [467, 326] on span "Précédent" at bounding box center [484, 331] width 39 height 10
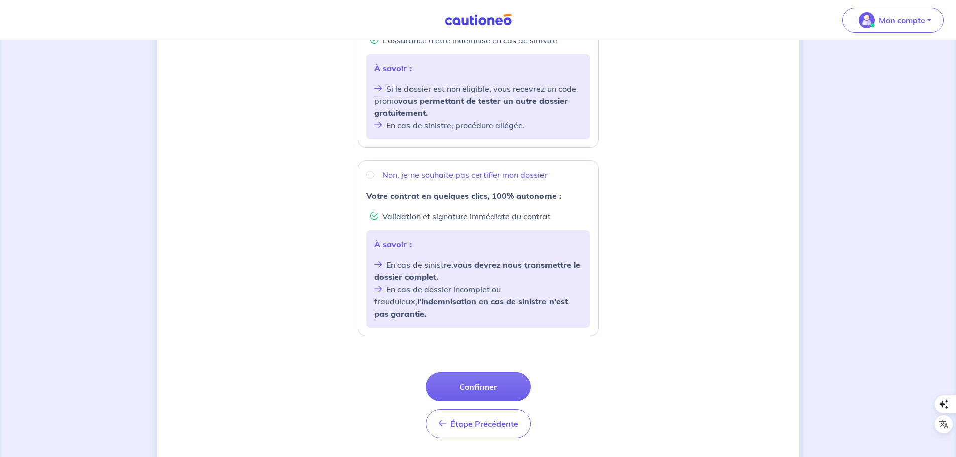
scroll to position [294, 0]
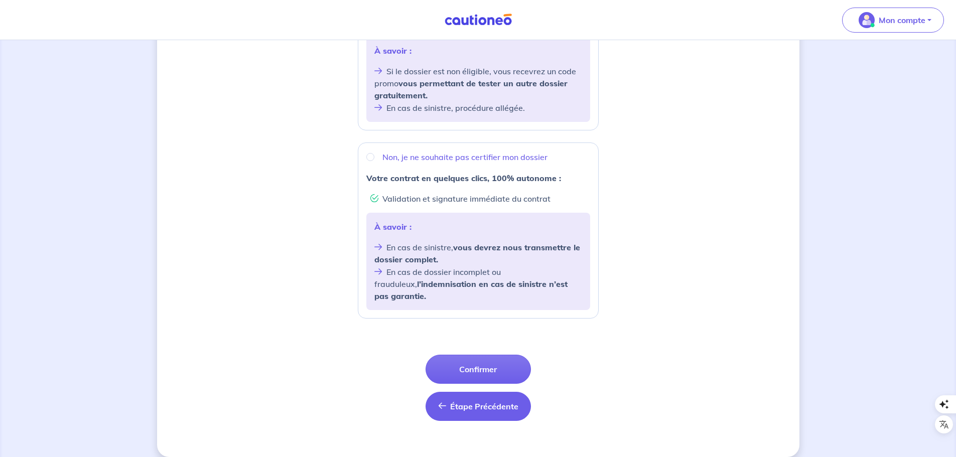
click at [481, 402] on span "Étape Précédente" at bounding box center [484, 407] width 68 height 10
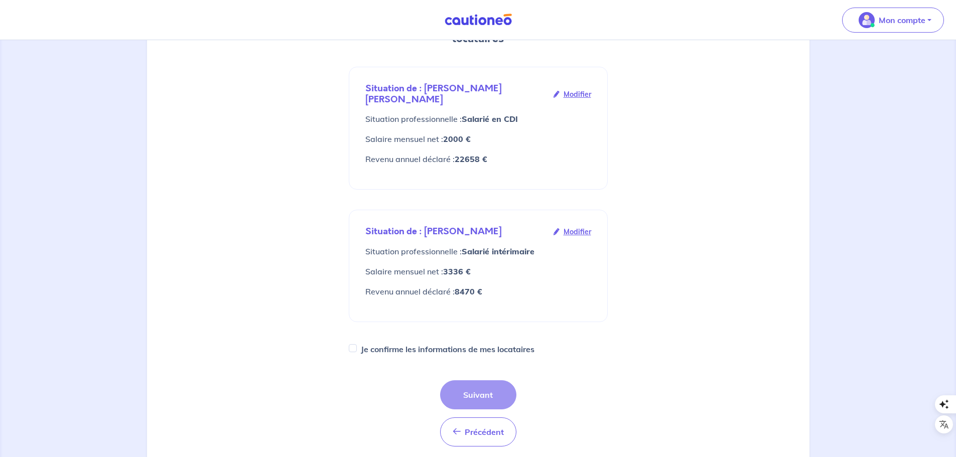
scroll to position [151, 0]
click at [578, 226] on span "Modifier" at bounding box center [578, 231] width 28 height 11
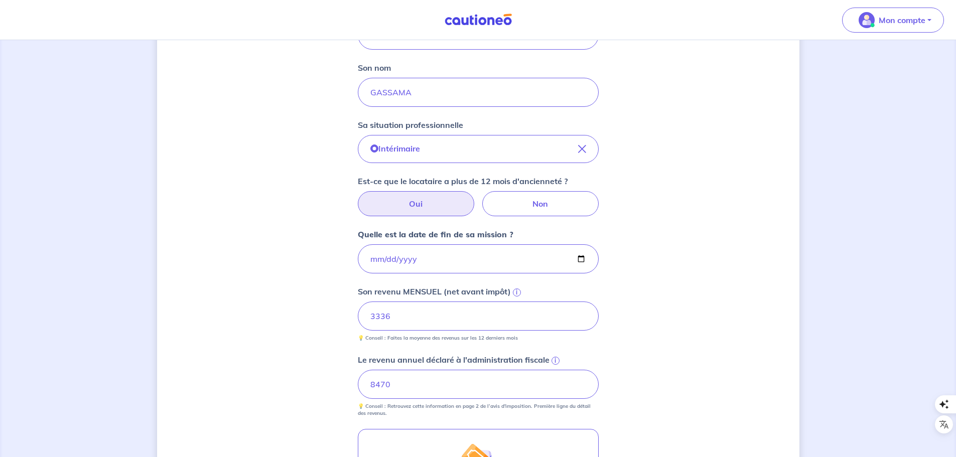
scroll to position [251, 0]
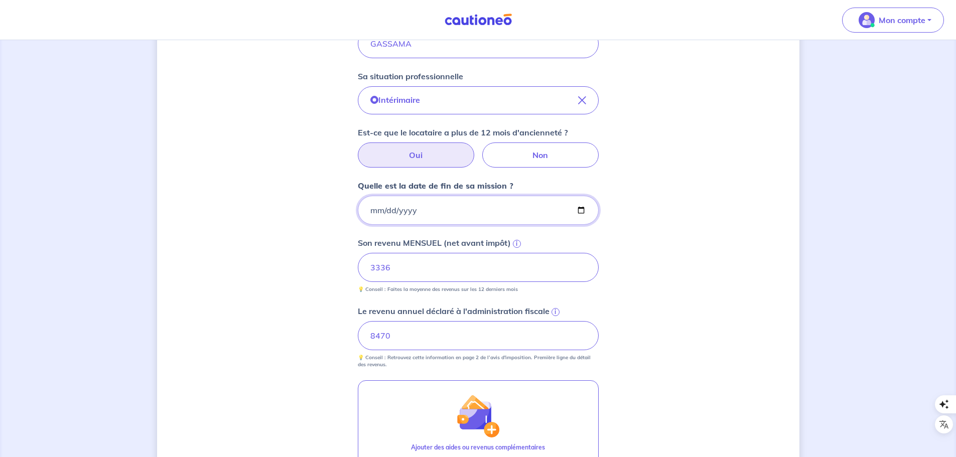
click at [389, 206] on input "2025-12-30" at bounding box center [478, 210] width 241 height 29
click at [377, 209] on input "2025-12-30" at bounding box center [478, 210] width 241 height 29
click at [379, 210] on input "2025-10-30" at bounding box center [478, 210] width 241 height 29
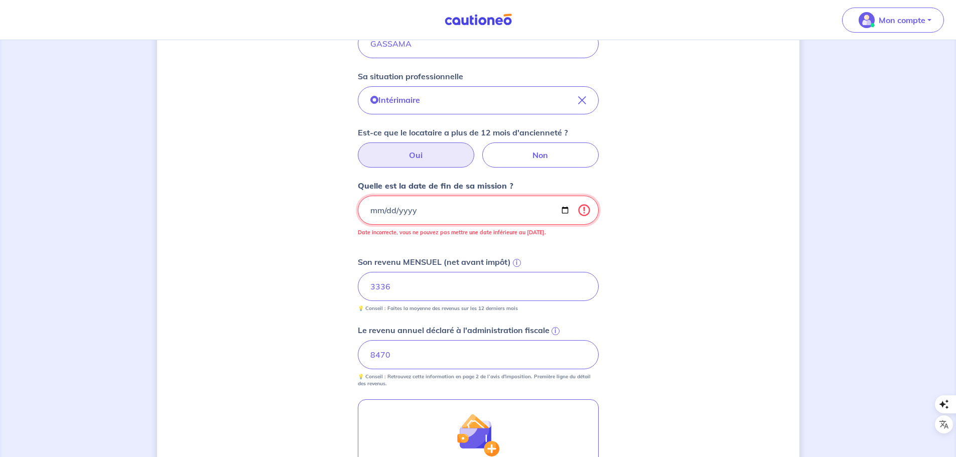
type input "2025-11-30"
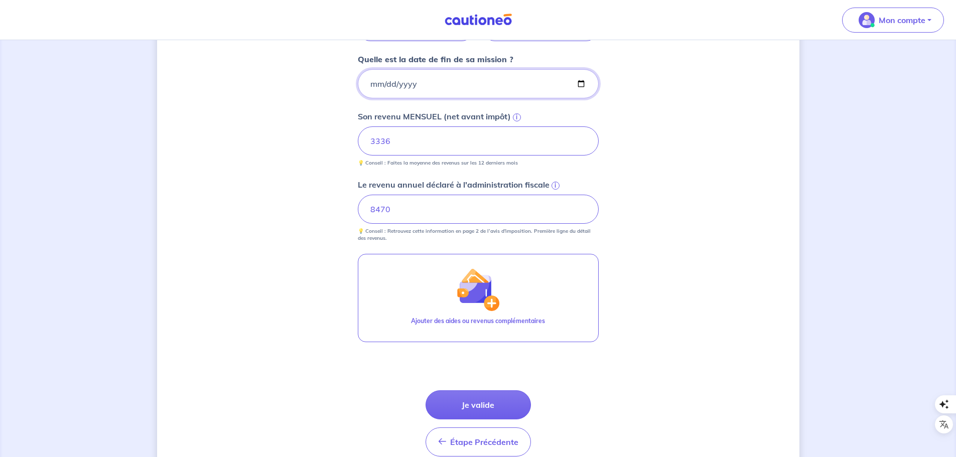
scroll to position [425, 0]
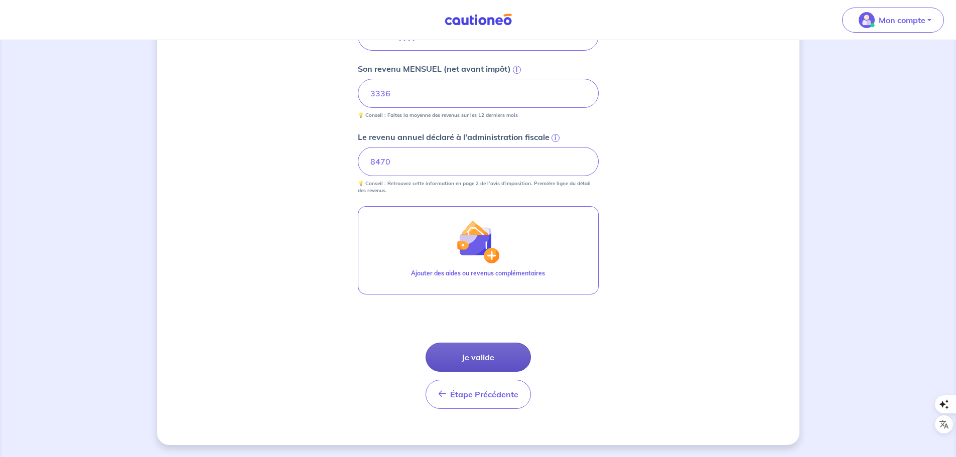
click at [496, 353] on button "Je valide" at bounding box center [478, 357] width 105 height 29
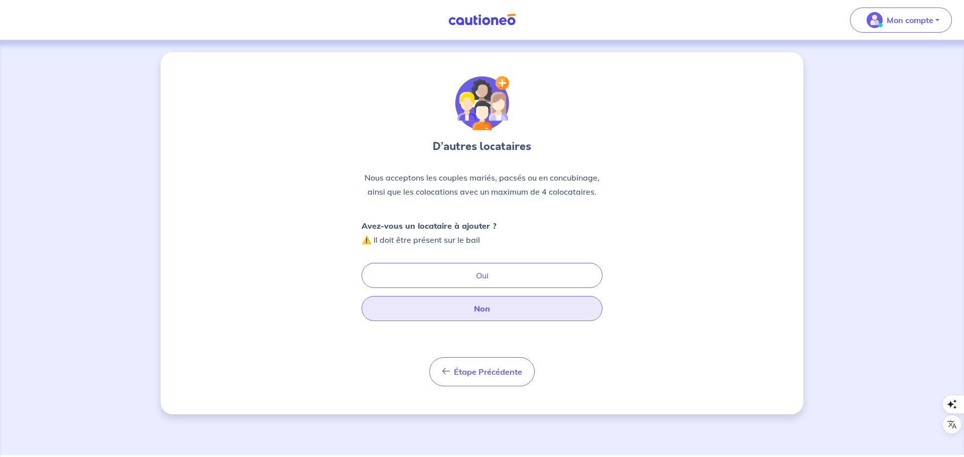
click at [487, 309] on button "Non" at bounding box center [481, 308] width 241 height 25
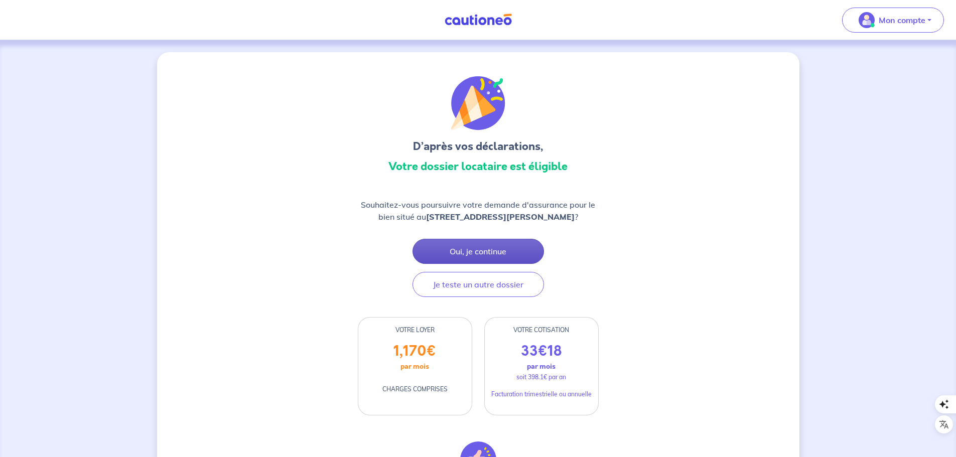
click at [515, 254] on button "Oui, je continue" at bounding box center [479, 251] width 132 height 25
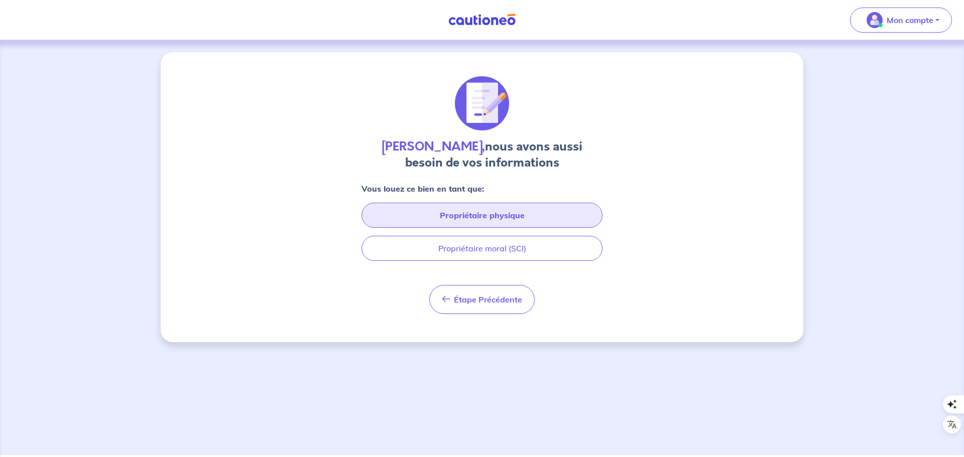
click at [470, 214] on button "Propriétaire physique" at bounding box center [481, 215] width 241 height 25
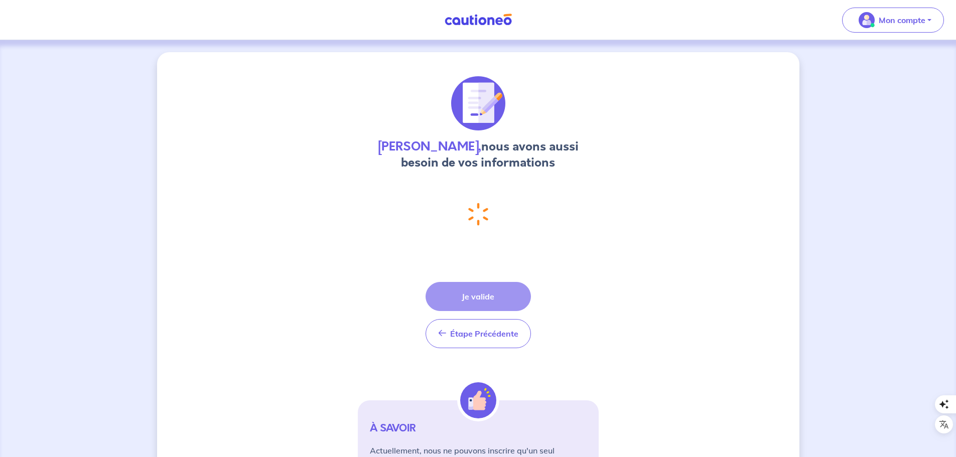
select select "FR"
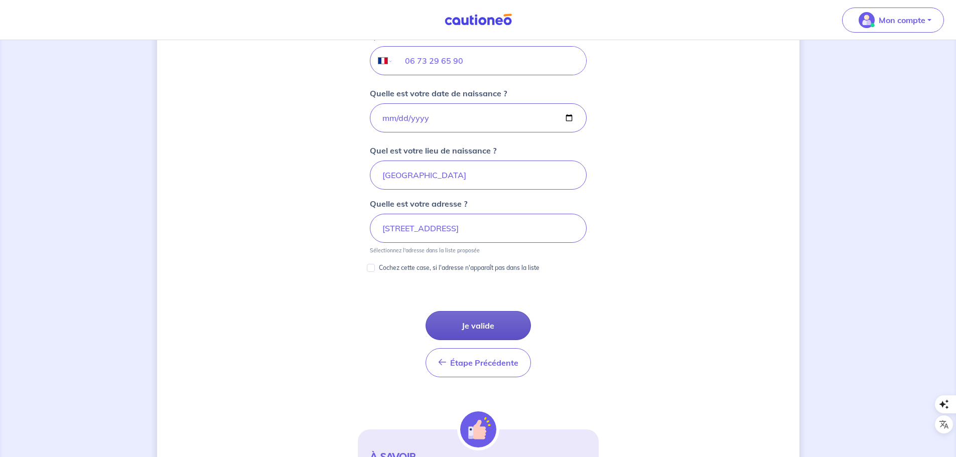
click at [504, 325] on button "Je valide" at bounding box center [478, 325] width 105 height 29
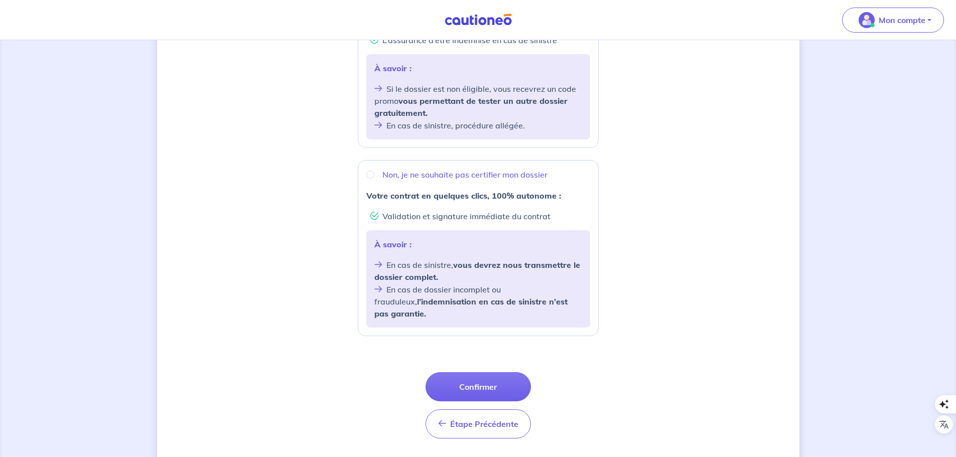
scroll to position [294, 0]
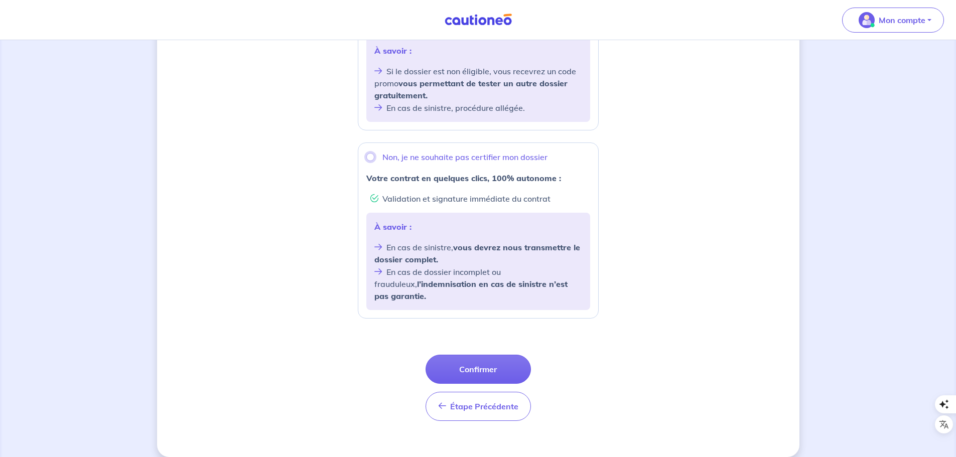
click at [367, 158] on input "Non, je ne souhaite pas certifier mon dossier" at bounding box center [370, 157] width 8 height 8
radio input "true"
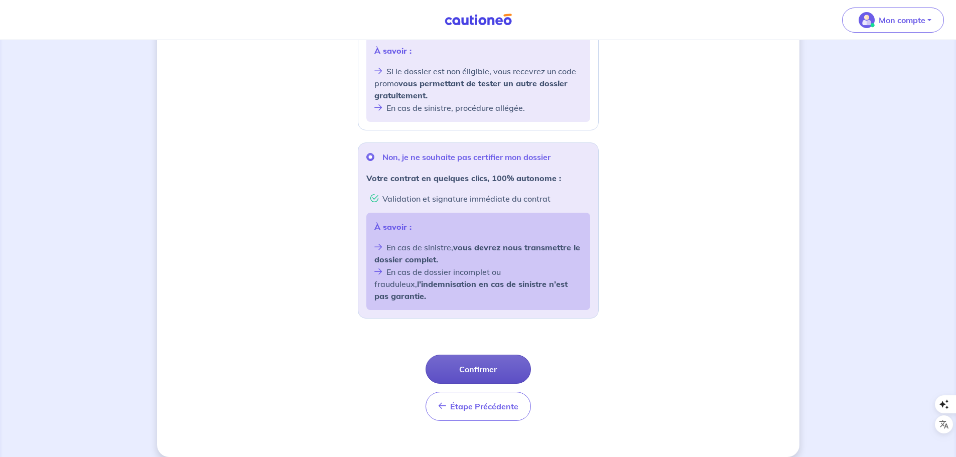
click at [488, 355] on button "Confirmer" at bounding box center [478, 369] width 105 height 29
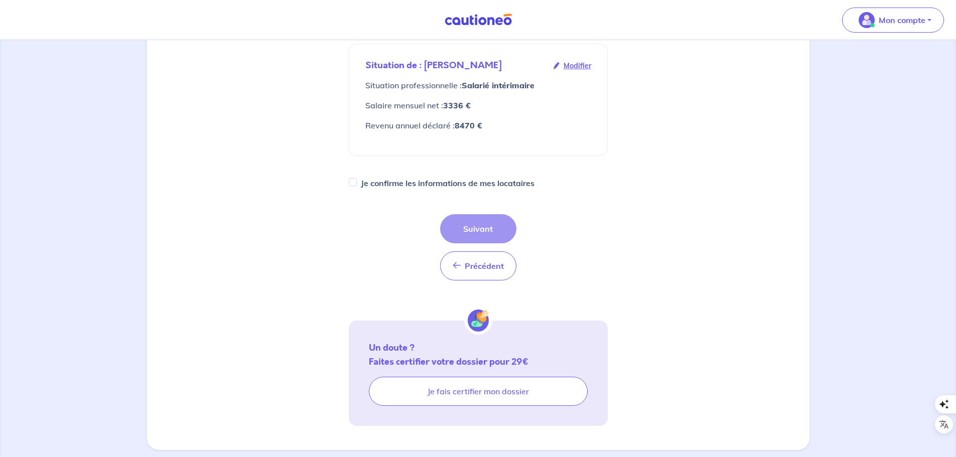
scroll to position [317, 0]
click at [475, 216] on div "Précédent Précédent Suivant" at bounding box center [478, 246] width 76 height 66
click at [353, 177] on input "Je confirme les informations de mes locataires" at bounding box center [353, 181] width 8 height 8
checkbox input "true"
click at [474, 217] on button "Suivant" at bounding box center [478, 227] width 76 height 29
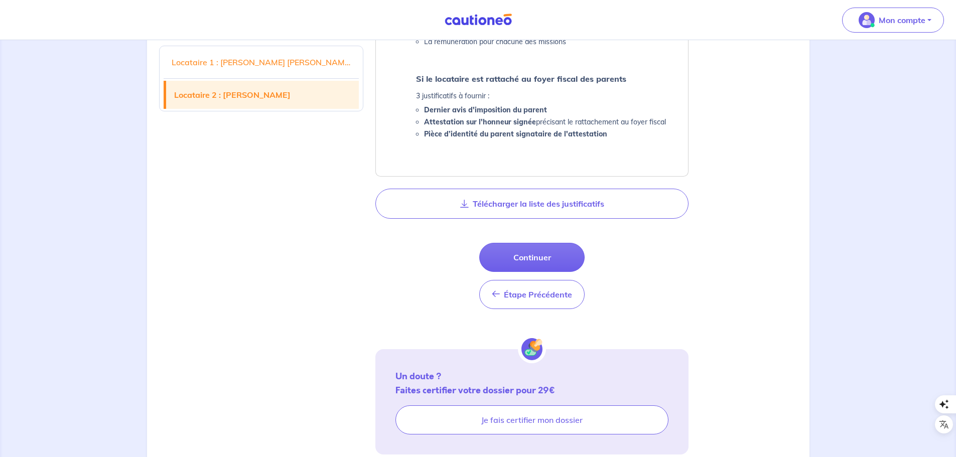
scroll to position [1104, 0]
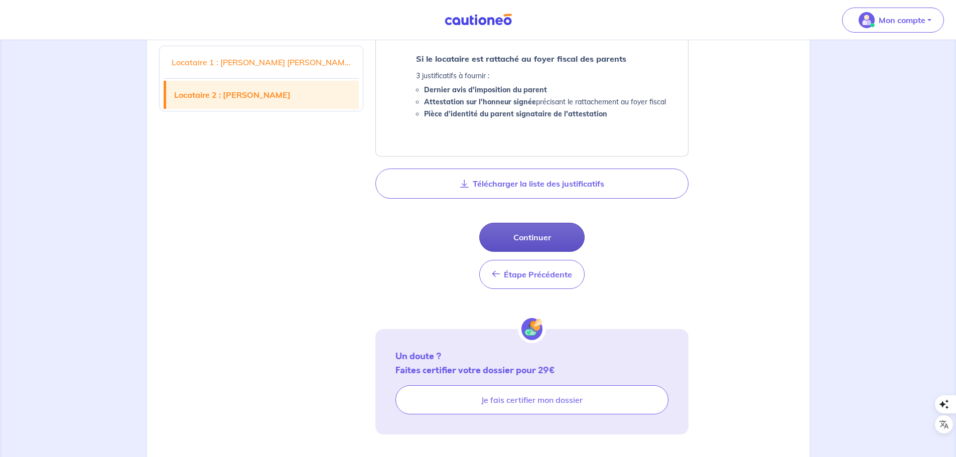
click at [534, 237] on button "Continuer" at bounding box center [531, 237] width 105 height 29
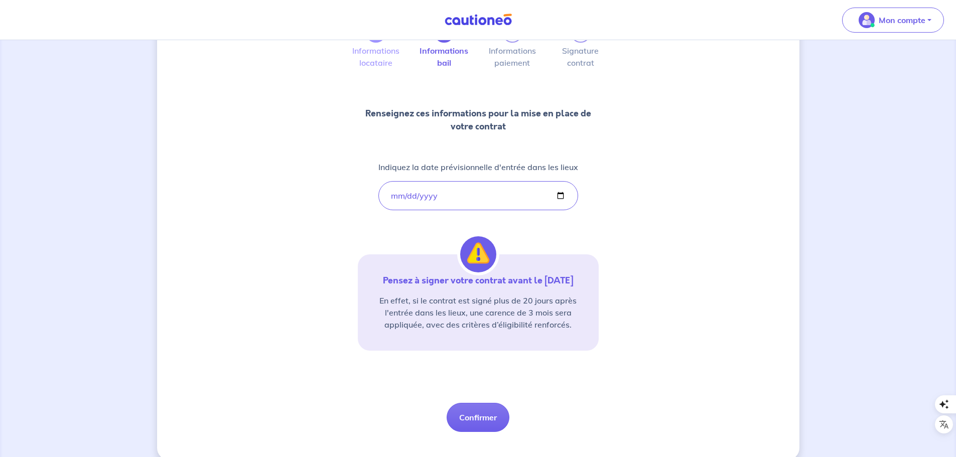
scroll to position [93, 0]
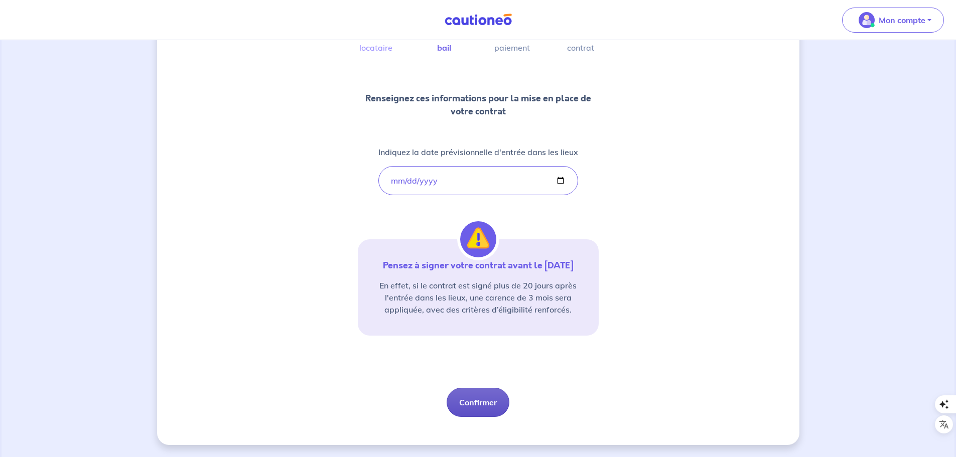
click at [479, 398] on button "Confirmer" at bounding box center [478, 402] width 63 height 29
select select "FR"
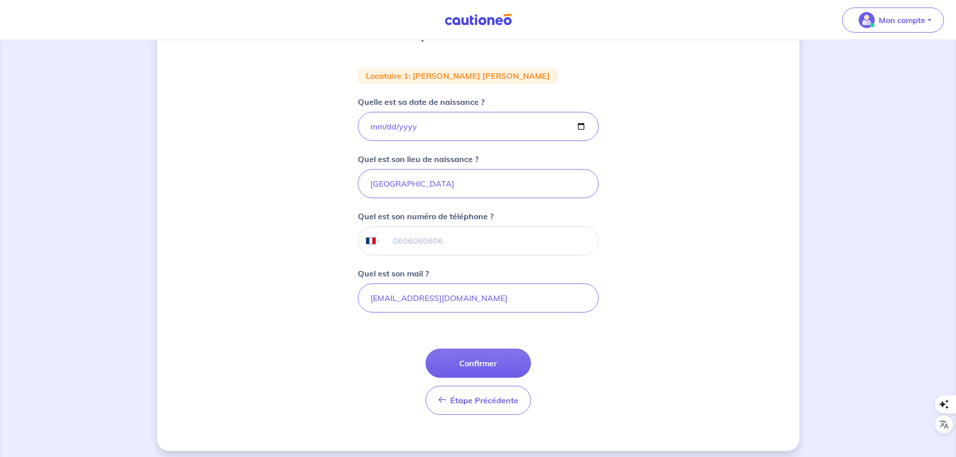
scroll to position [179, 0]
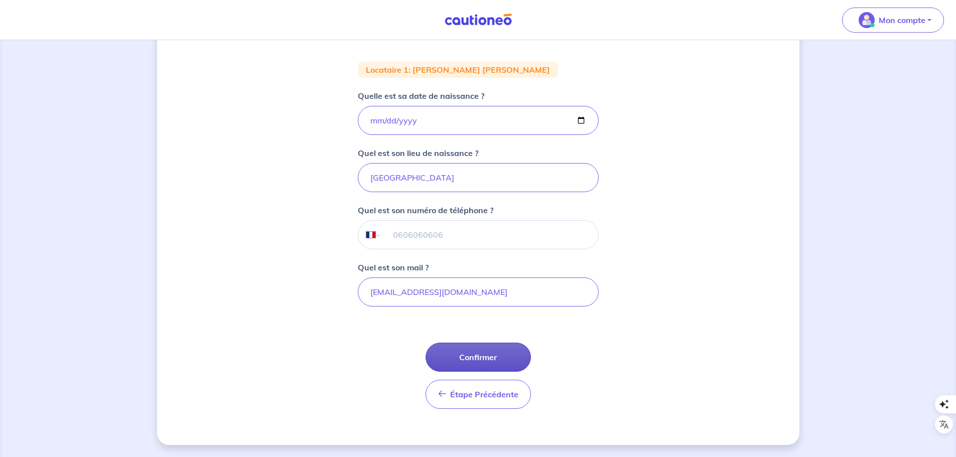
click at [515, 362] on button "Confirmer" at bounding box center [478, 357] width 105 height 29
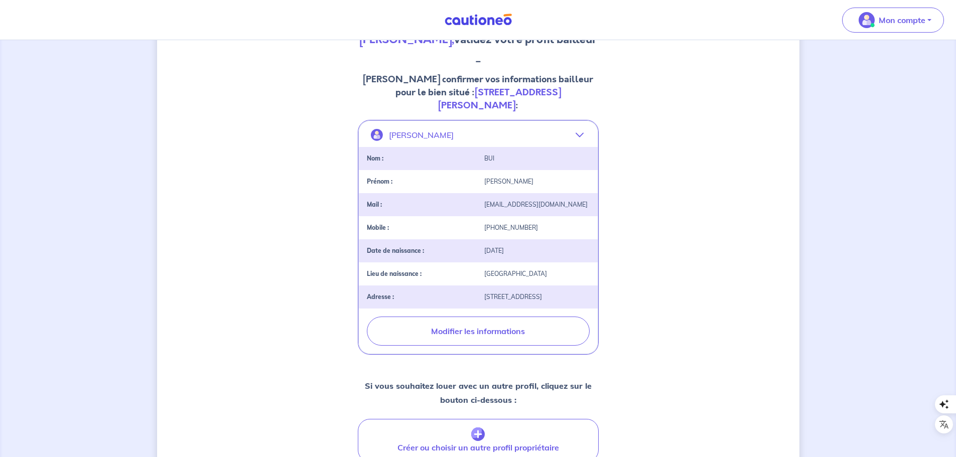
scroll to position [288, 0]
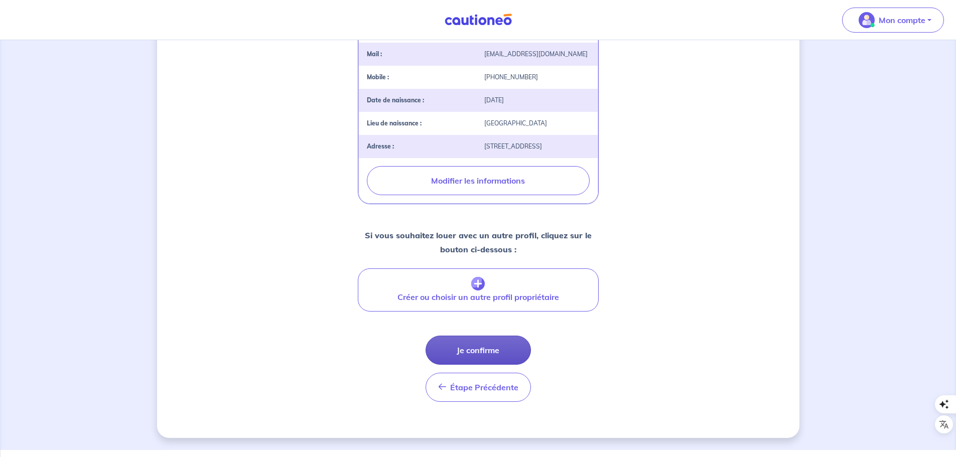
click at [500, 355] on button "Je confirme" at bounding box center [478, 350] width 105 height 29
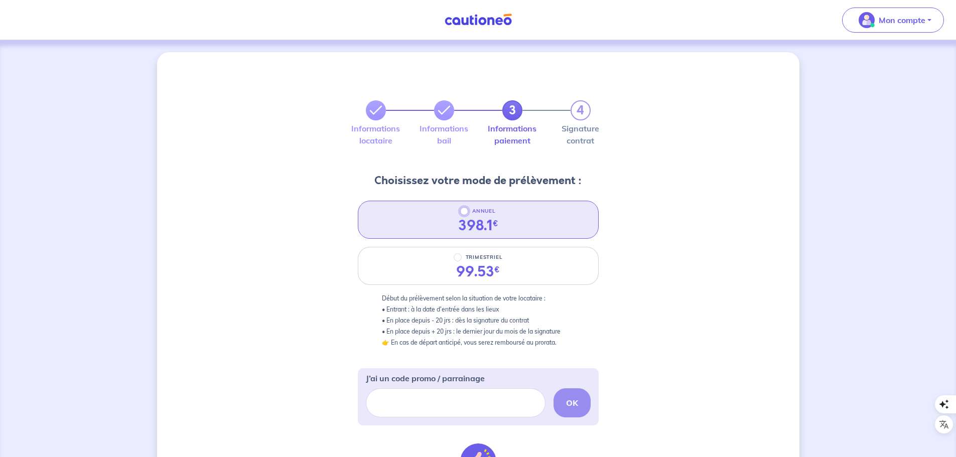
click at [464, 211] on input "ANNUEL" at bounding box center [464, 211] width 8 height 8
radio input "true"
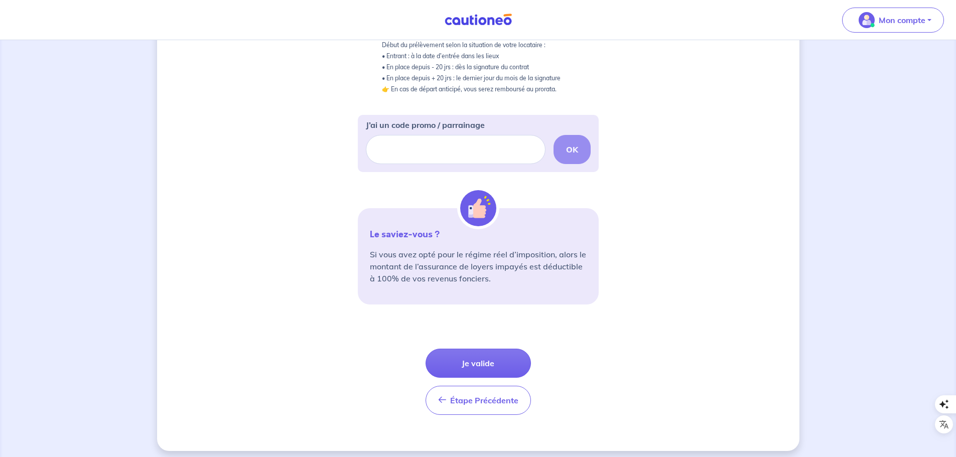
scroll to position [260, 0]
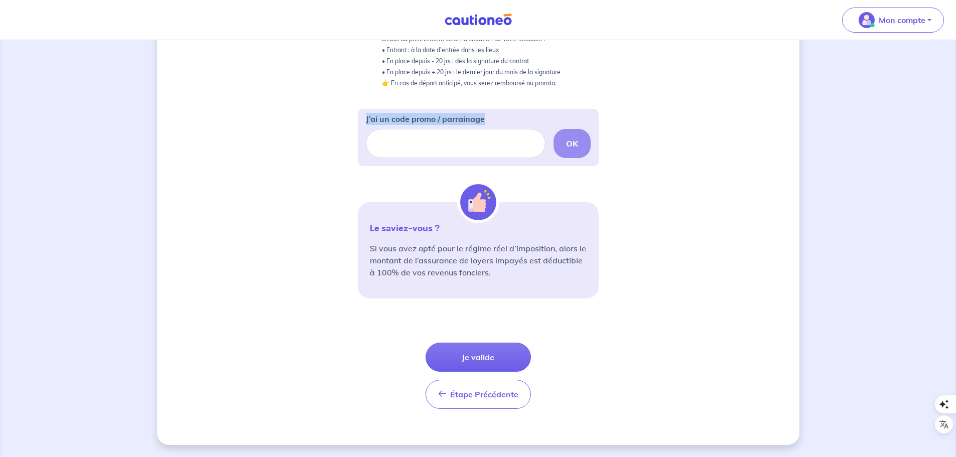
drag, startPoint x: 490, startPoint y: 115, endPoint x: 374, endPoint y: 108, distance: 116.2
click at [374, 108] on form "3 4 Informations locataire Informations bail Informations paiement Signature co…" at bounding box center [478, 117] width 241 height 600
copy p "J’ai un code promo / parrainage"
click at [436, 136] on input "J’ai un code promo / parrainage" at bounding box center [456, 143] width 180 height 29
paste input "https://parrainage.cautioneo.com/vincentf-445"
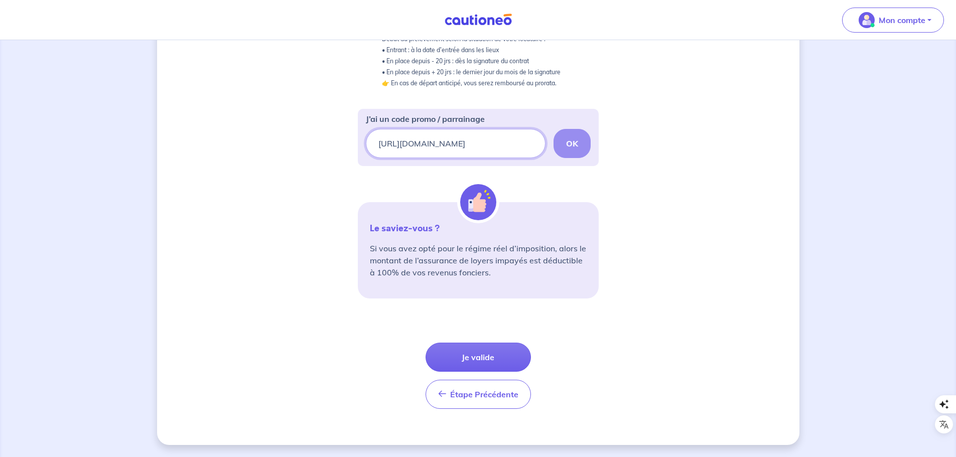
scroll to position [0, 18]
click at [574, 149] on p "OK" at bounding box center [572, 144] width 12 height 12
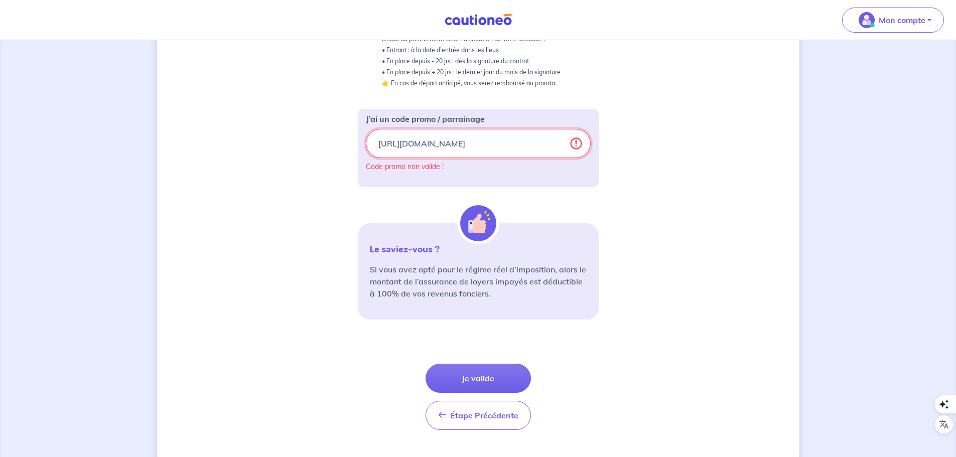
click at [503, 147] on input "https://parrainage.cautioneo.com/vincentf-445" at bounding box center [478, 143] width 225 height 29
drag, startPoint x: 503, startPoint y: 144, endPoint x: 382, endPoint y: 150, distance: 120.6
click at [382, 150] on input "https://parrainage.cautioneo.com/vincentf-445" at bounding box center [478, 143] width 225 height 29
drag, startPoint x: 554, startPoint y: 142, endPoint x: 349, endPoint y: 135, distance: 204.4
click at [349, 135] on div "3 4 Informations locataire Informations bail Informations paiement Signature co…" at bounding box center [478, 130] width 643 height 674
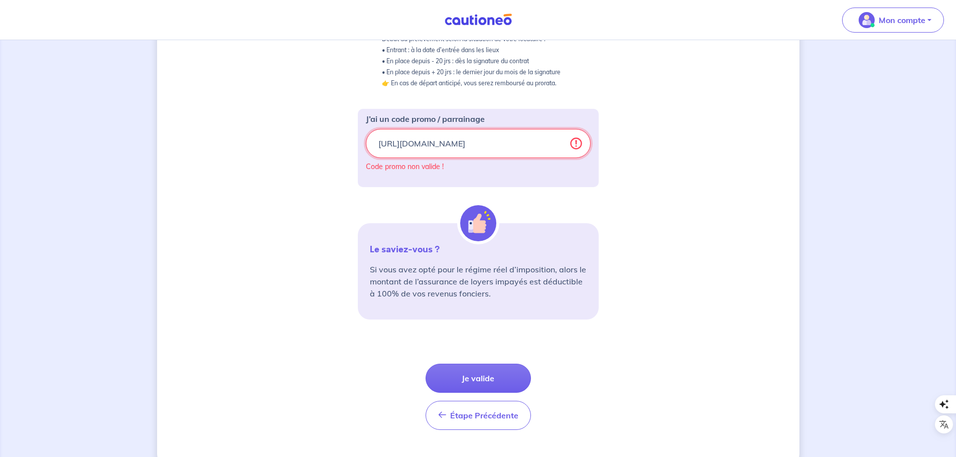
paste input "benjamin-628"
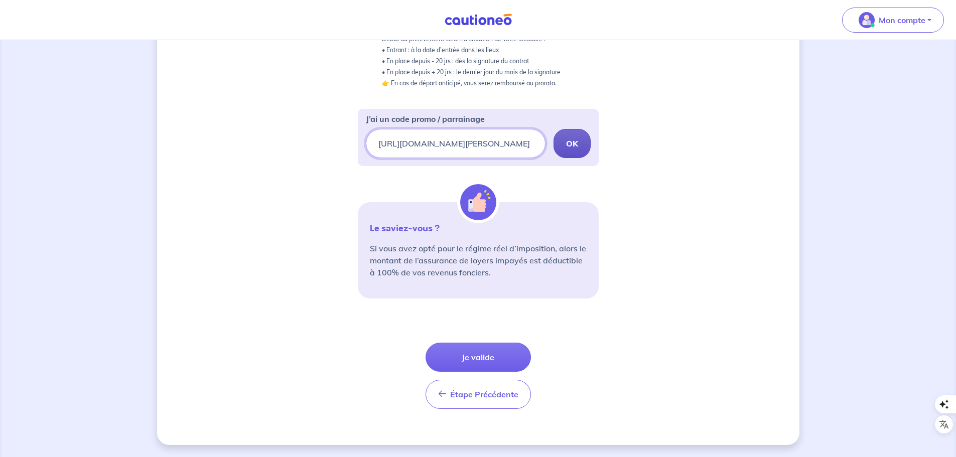
type input "https://parrainage.cautioneo.com/benjamin-628"
click at [571, 140] on strong "OK" at bounding box center [572, 144] width 12 height 10
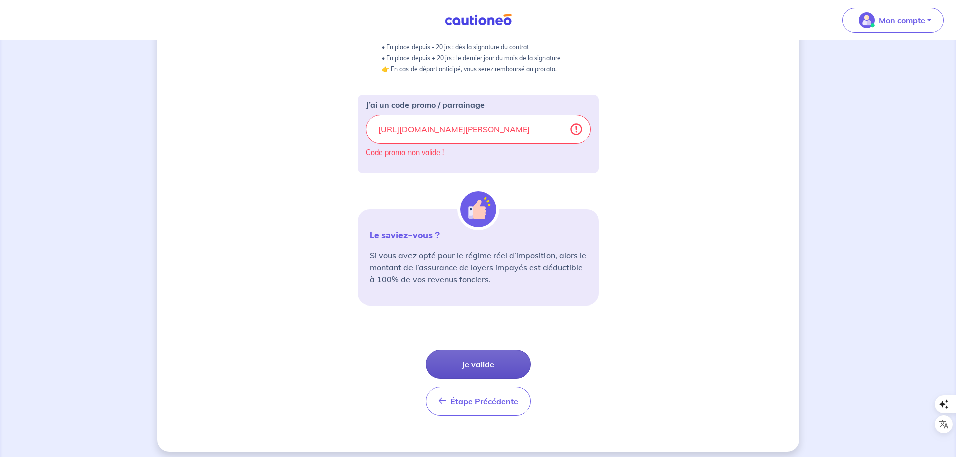
scroll to position [281, 0]
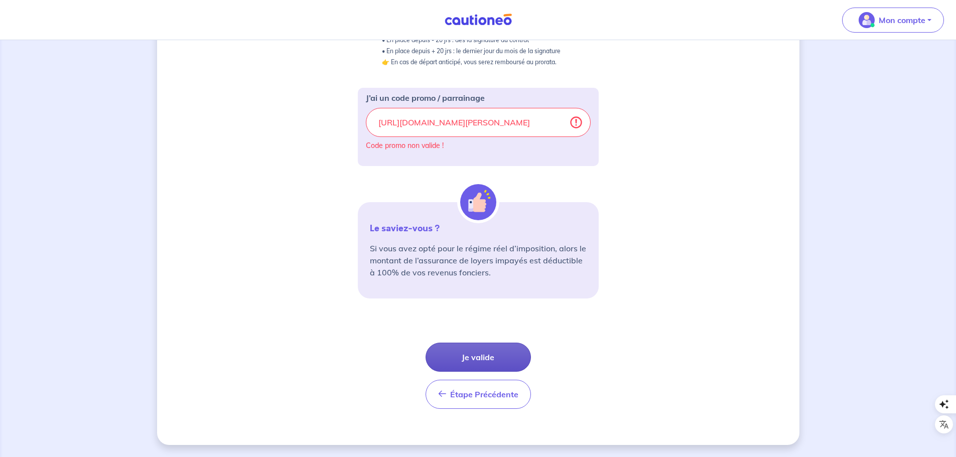
click at [476, 357] on button "Je valide" at bounding box center [478, 357] width 105 height 29
